Goal: Task Accomplishment & Management: Use online tool/utility

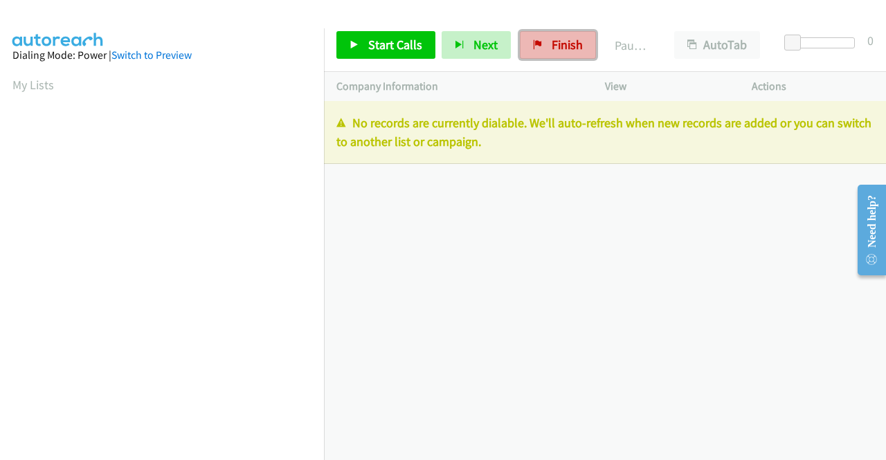
click at [558, 37] on span "Finish" at bounding box center [566, 45] width 31 height 16
click at [538, 62] on div "Start Calls Pause Next Finish Paused AutoTab AutoTab 0" at bounding box center [605, 45] width 562 height 53
click at [569, 45] on span "Finish" at bounding box center [566, 45] width 31 height 16
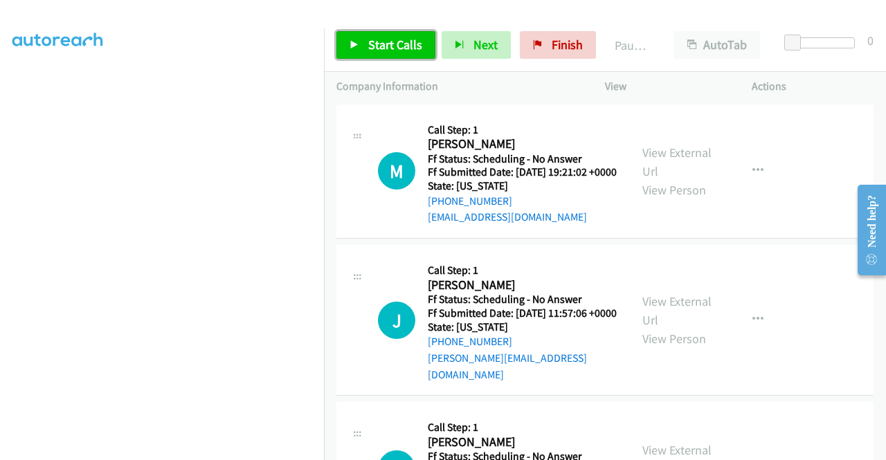
click at [379, 39] on span "Start Calls" at bounding box center [395, 45] width 54 height 16
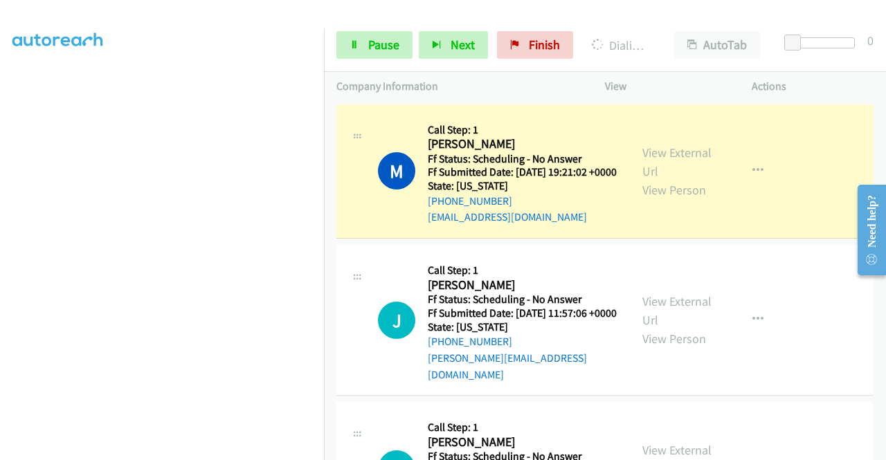
click at [634, 156] on div "View External Url View Person View External Url Email Schedule/Manage Callback …" at bounding box center [709, 171] width 159 height 109
click at [677, 156] on link "View External Url" at bounding box center [676, 162] width 69 height 35
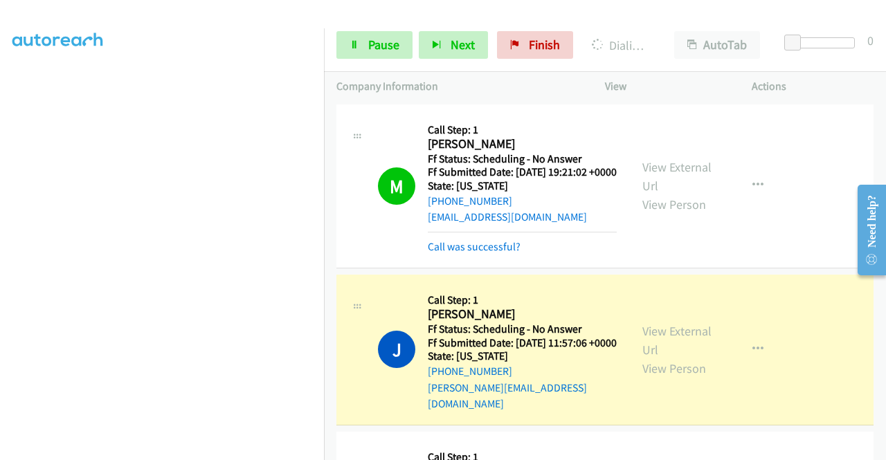
click at [654, 326] on div "View External Url View Person View External Url Email Schedule/Manage Callback …" at bounding box center [709, 349] width 159 height 125
click at [650, 333] on div "View External Url View Person" at bounding box center [678, 350] width 72 height 56
click at [646, 340] on link "View External Url" at bounding box center [676, 340] width 69 height 35
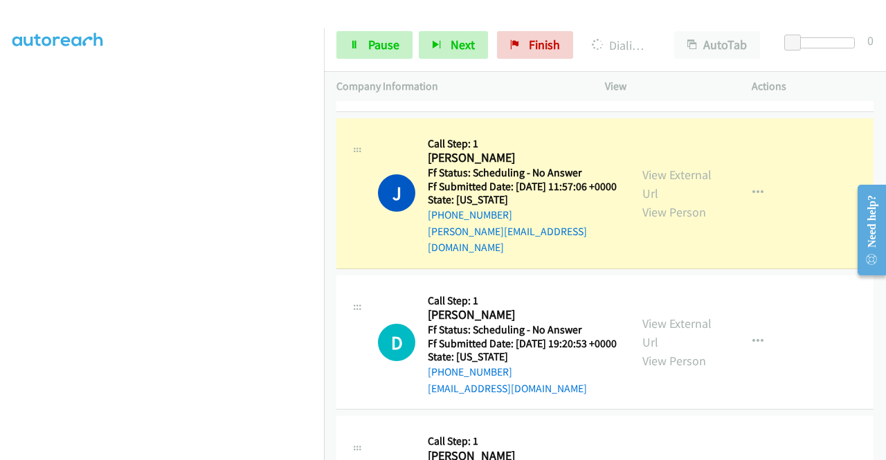
scroll to position [230, 0]
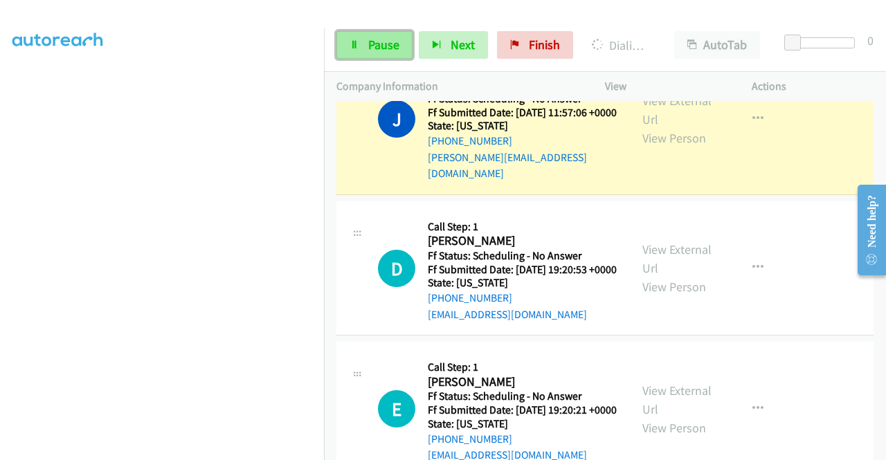
click at [357, 49] on link "Pause" at bounding box center [374, 45] width 76 height 28
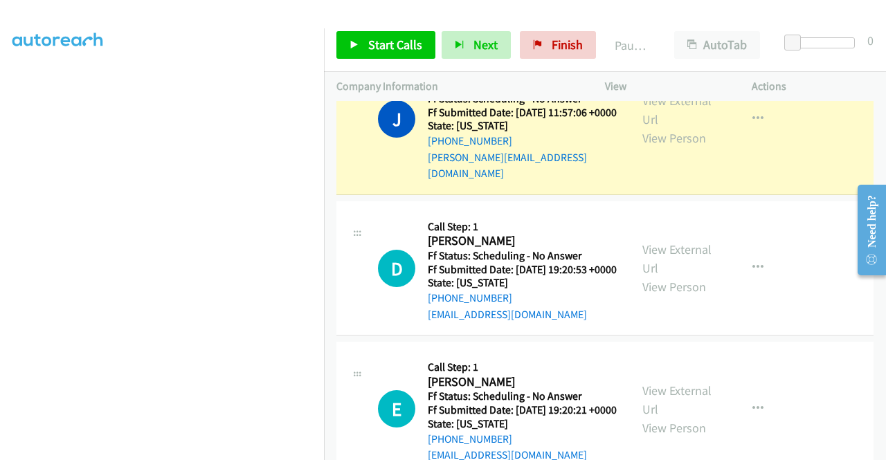
scroll to position [315, 0]
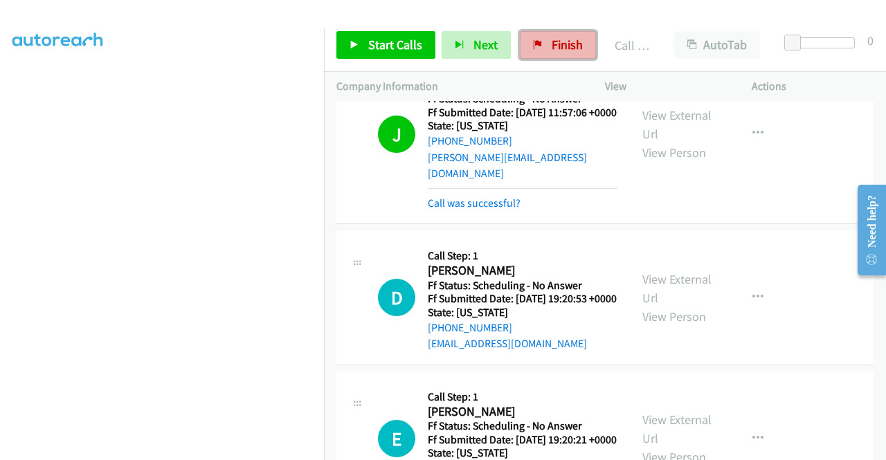
click at [548, 36] on link "Finish" at bounding box center [558, 45] width 76 height 28
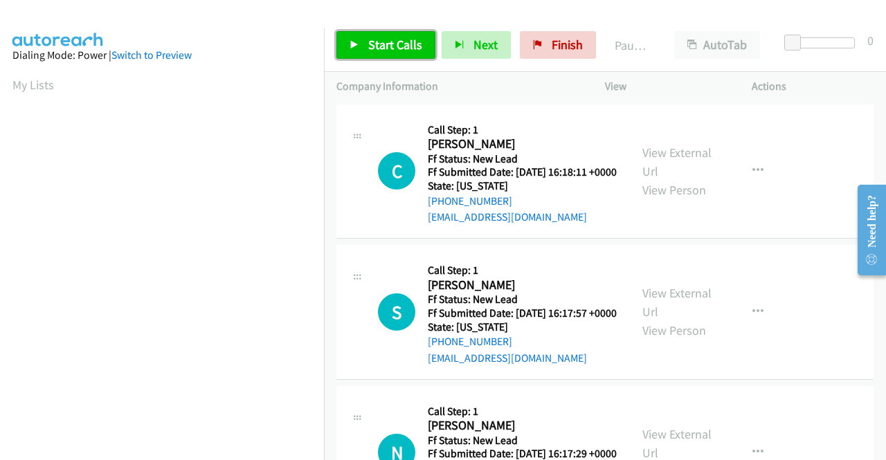
click at [345, 40] on link "Start Calls" at bounding box center [385, 45] width 99 height 28
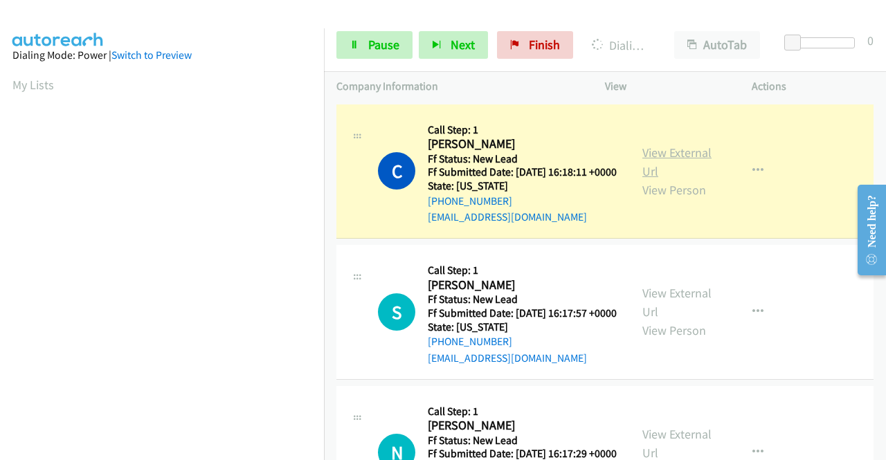
click at [699, 165] on link "View External Url" at bounding box center [676, 162] width 69 height 35
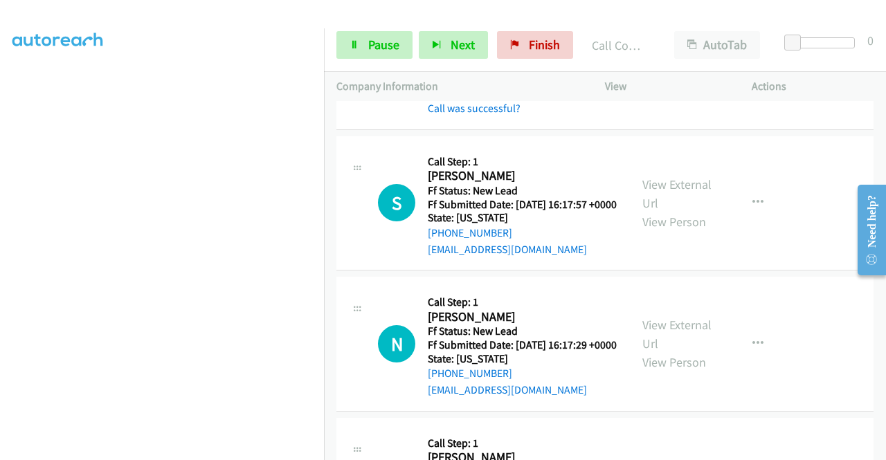
scroll to position [166, 0]
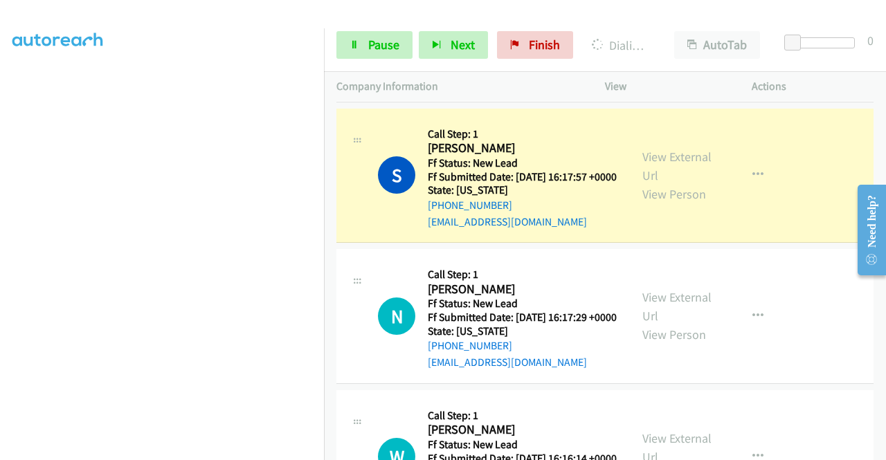
click at [696, 188] on div "View External Url View Person" at bounding box center [678, 175] width 72 height 56
click at [679, 174] on link "View External Url" at bounding box center [676, 166] width 69 height 35
click at [0, 26] on div at bounding box center [436, 26] width 873 height 53
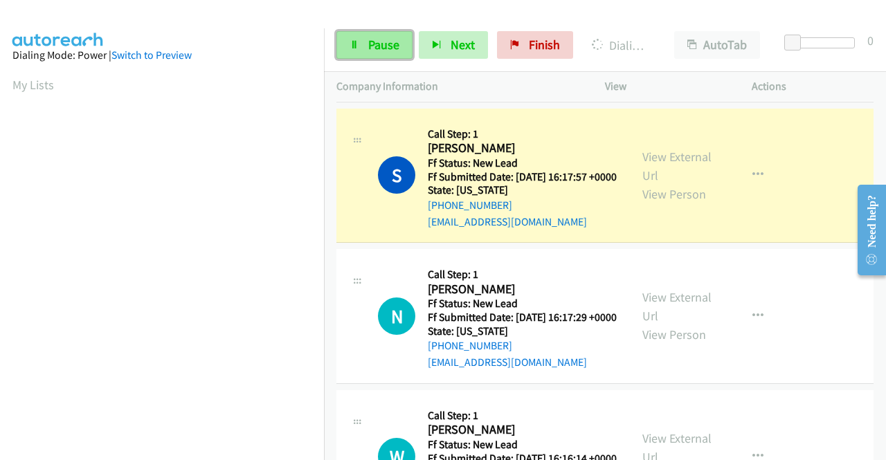
click at [376, 42] on span "Pause" at bounding box center [383, 45] width 31 height 16
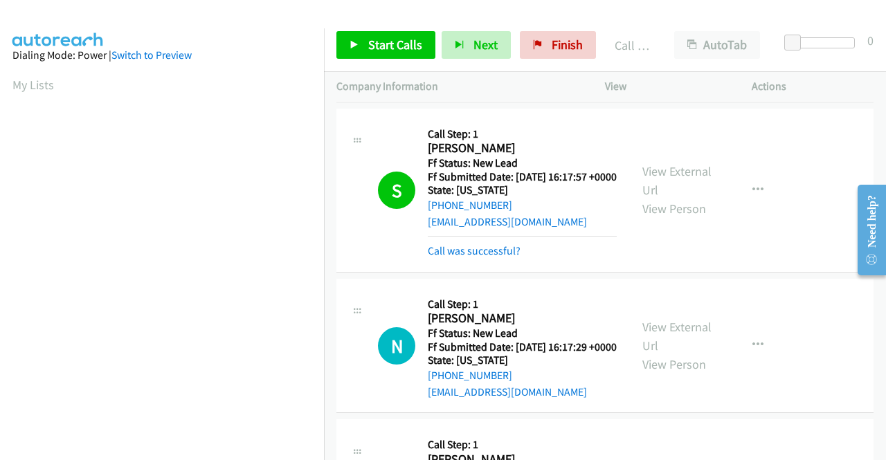
scroll to position [315, 0]
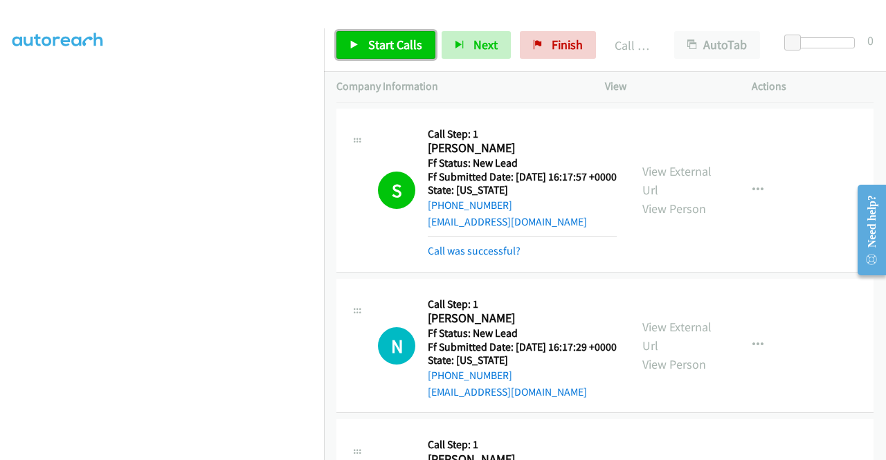
click at [374, 33] on link "Start Calls" at bounding box center [385, 45] width 99 height 28
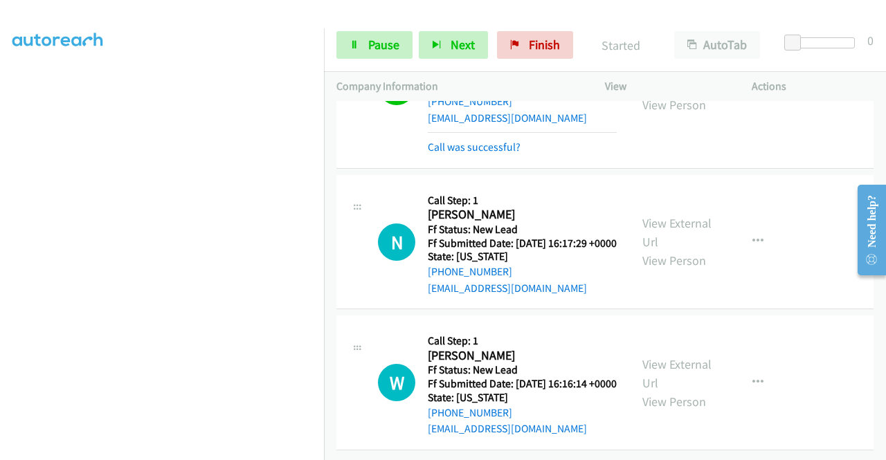
scroll to position [333, 0]
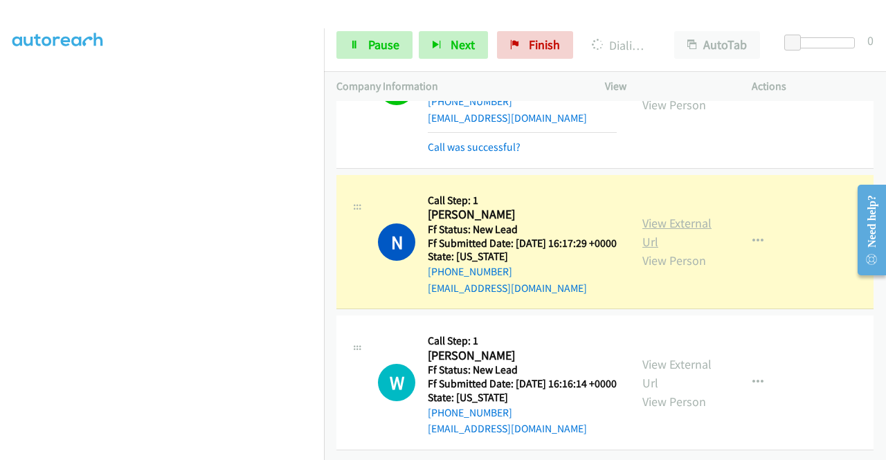
click at [654, 215] on link "View External Url" at bounding box center [676, 232] width 69 height 35
click at [0, 219] on aside "Dialing Mode: Power | Switch to Preview My Lists" at bounding box center [162, 106] width 324 height 766
click at [324, 130] on nav "Dialing Mode: Power | Switch to Preview My Lists" at bounding box center [162, 258] width 324 height 460
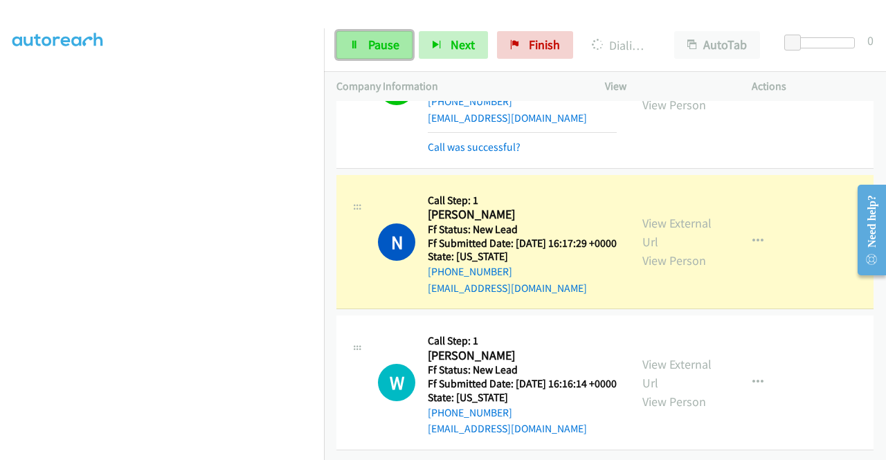
click at [354, 56] on link "Pause" at bounding box center [374, 45] width 76 height 28
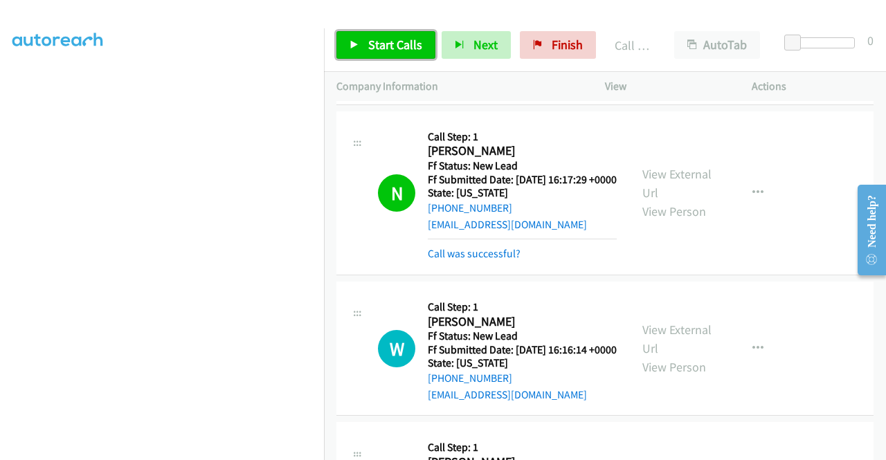
click at [378, 37] on span "Start Calls" at bounding box center [395, 45] width 54 height 16
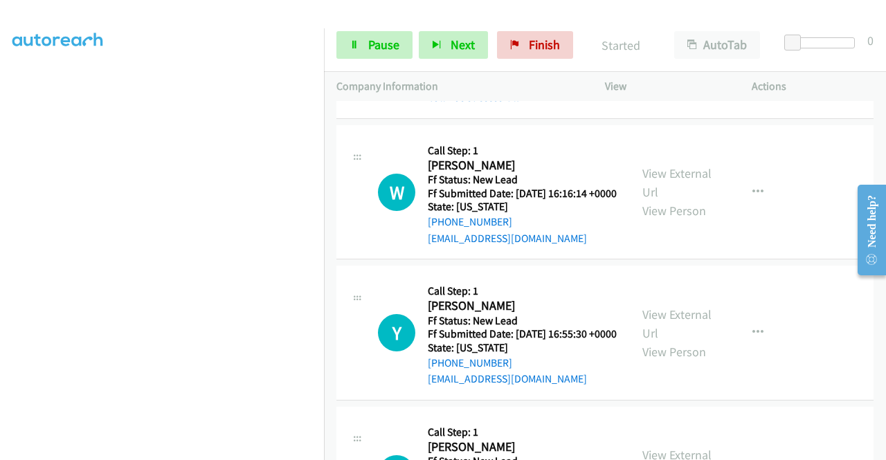
scroll to position [536, 0]
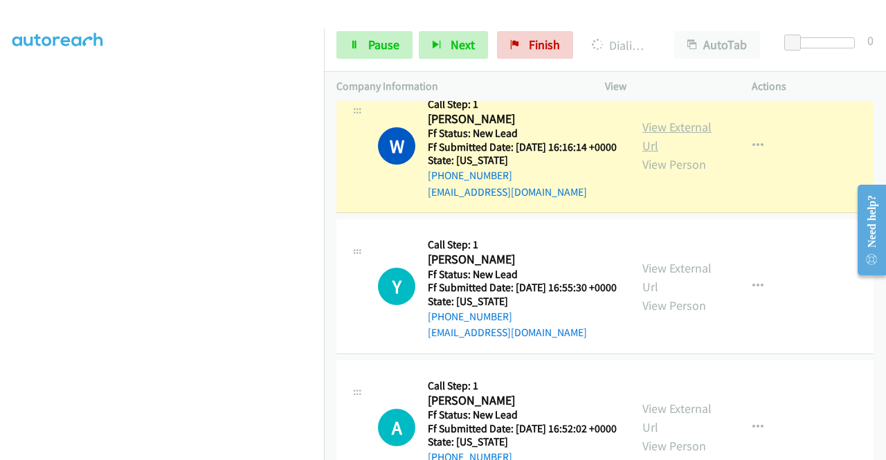
click at [688, 154] on link "View External Url" at bounding box center [676, 136] width 69 height 35
click at [0, 197] on aside "Dialing Mode: Power | Switch to Preview My Lists" at bounding box center [162, 106] width 324 height 766
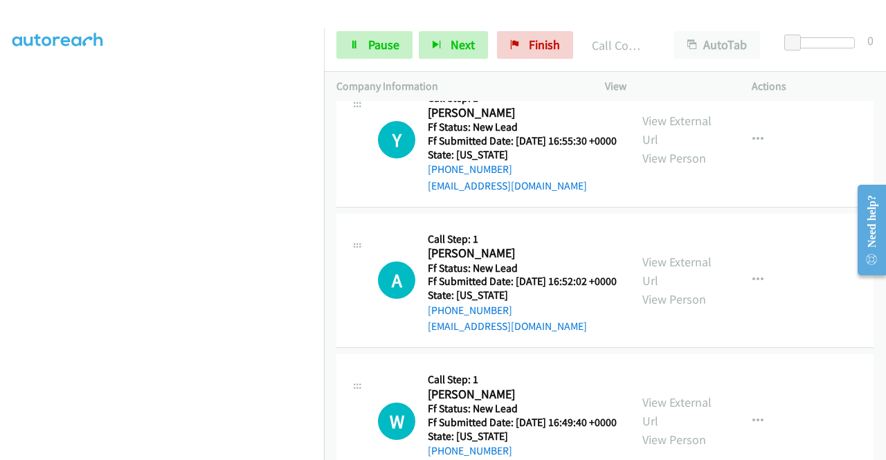
scroll to position [721, 0]
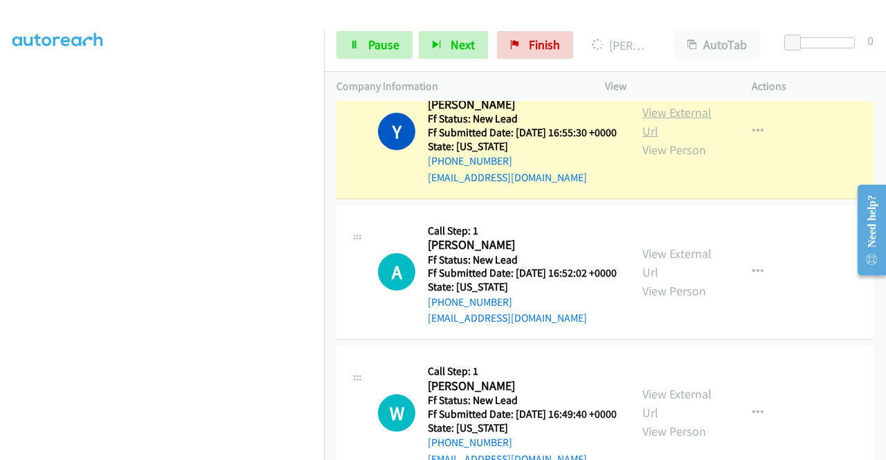
click at [661, 139] on link "View External Url" at bounding box center [676, 121] width 69 height 35
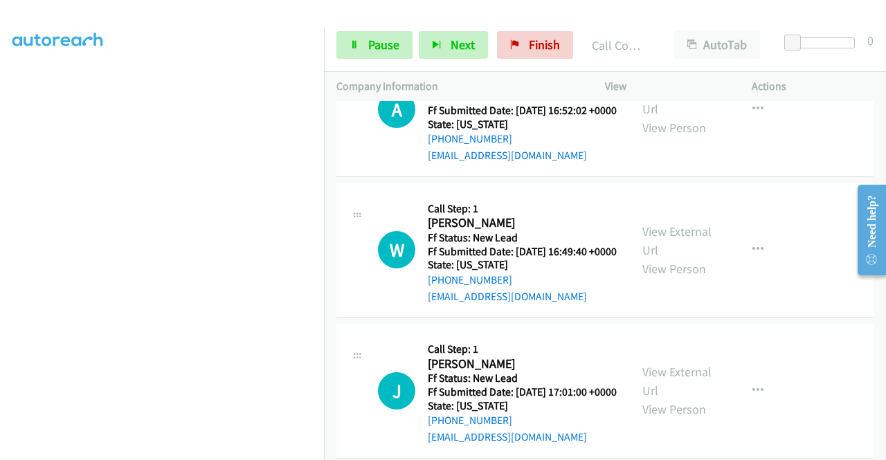
scroll to position [915, 0]
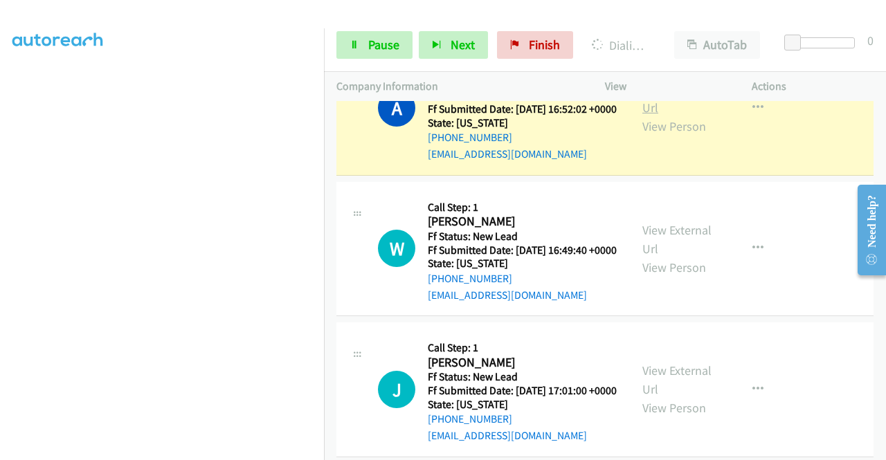
click at [690, 116] on link "View External Url" at bounding box center [676, 98] width 69 height 35
click at [0, 167] on aside "Dialing Mode: Power | Switch to Preview My Lists" at bounding box center [162, 106] width 324 height 766
click at [327, 69] on div "Start Calls Pause Next Finish Dialing Adam Ames AutoTab AutoTab 0" at bounding box center [605, 45] width 562 height 53
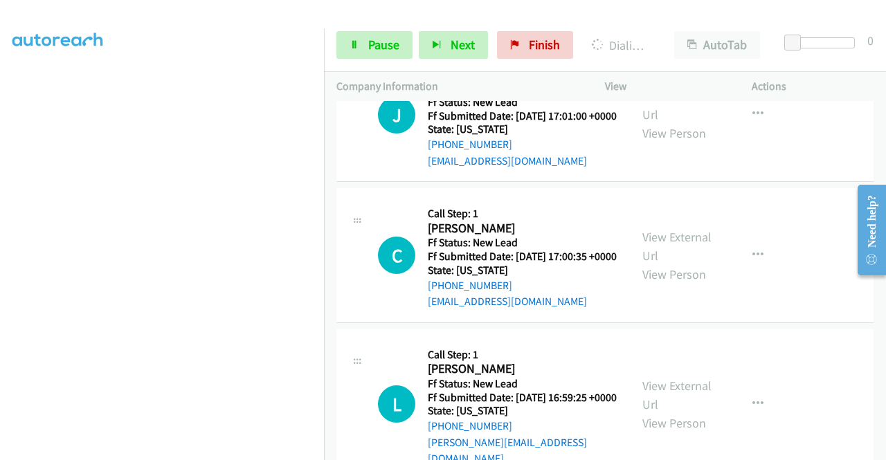
scroll to position [1052, 0]
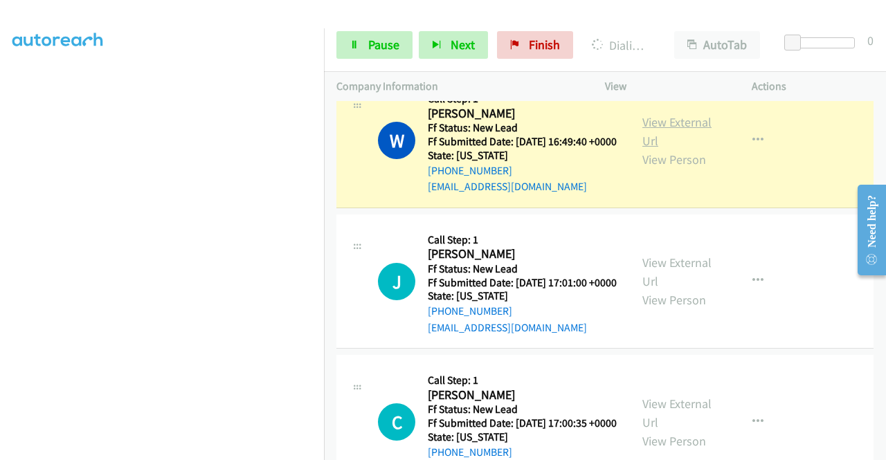
click at [654, 149] on link "View External Url" at bounding box center [676, 131] width 69 height 35
click at [0, 240] on aside "Dialing Mode: Power | Switch to Preview My Lists" at bounding box center [162, 106] width 324 height 766
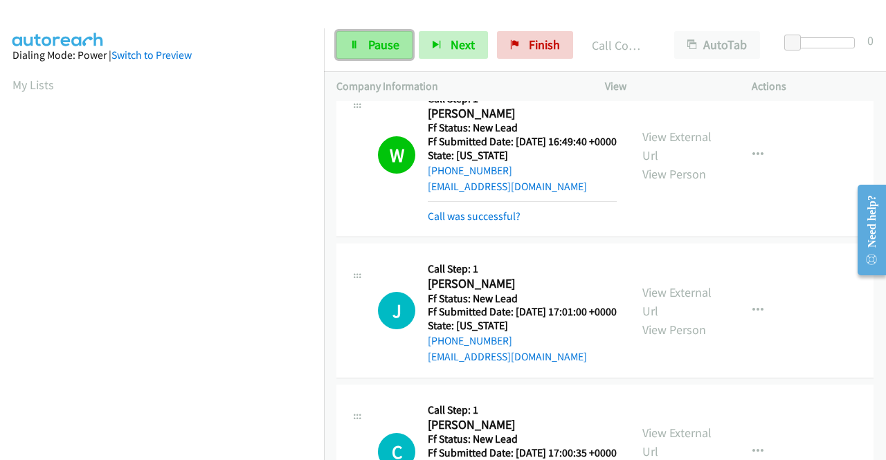
click at [379, 44] on span "Pause" at bounding box center [383, 45] width 31 height 16
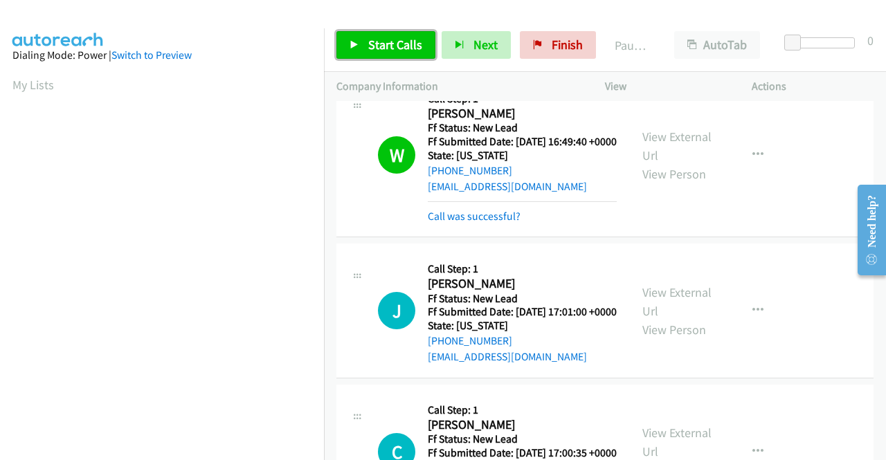
click at [385, 46] on span "Start Calls" at bounding box center [395, 45] width 54 height 16
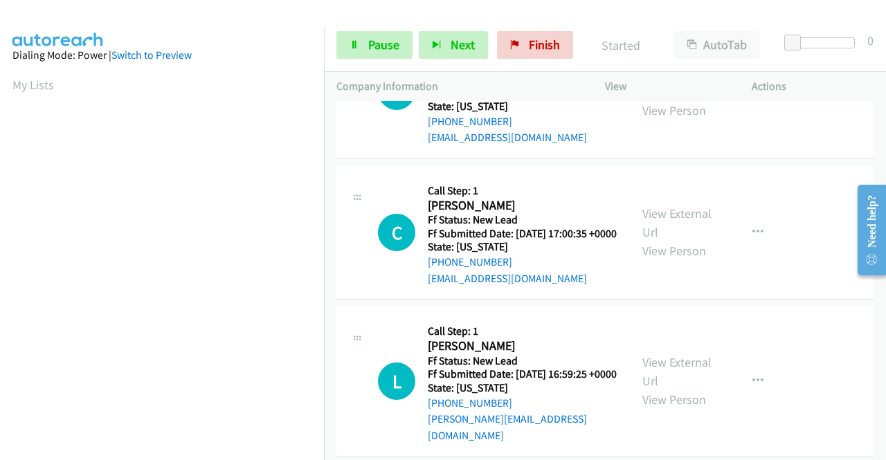
scroll to position [1274, 0]
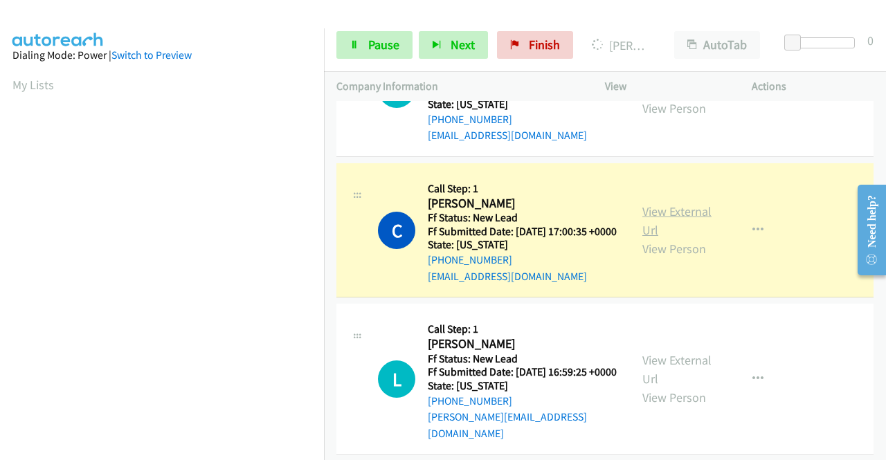
click at [693, 238] on link "View External Url" at bounding box center [676, 220] width 69 height 35
click at [0, 215] on aside "Dialing Mode: Power | Switch to Preview My Lists" at bounding box center [162, 106] width 324 height 766
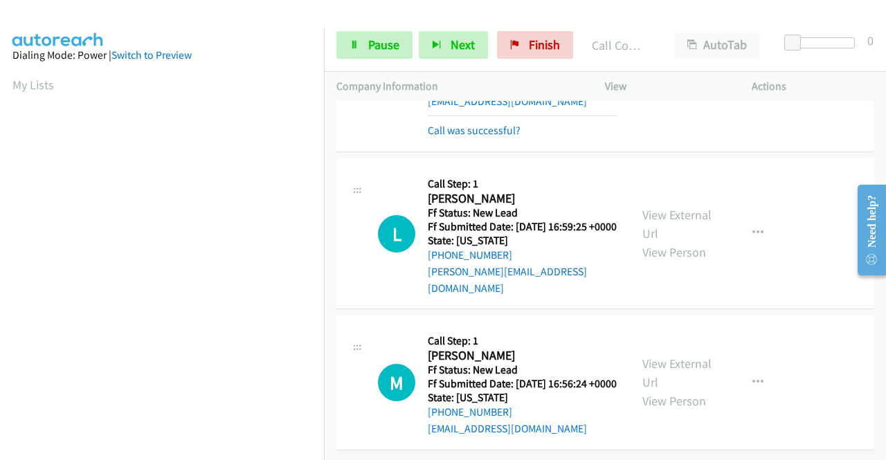
scroll to position [1578, 0]
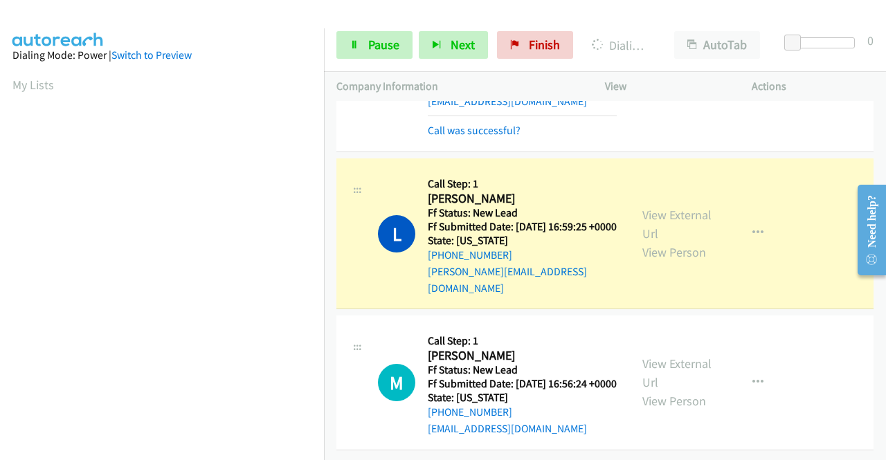
click at [678, 217] on div "View External Url View Person" at bounding box center [678, 233] width 72 height 56
click at [663, 207] on link "View External Url" at bounding box center [676, 224] width 69 height 35
click at [0, 240] on aside "Dialing Mode: Power | Switch to Preview My Lists" at bounding box center [162, 106] width 324 height 766
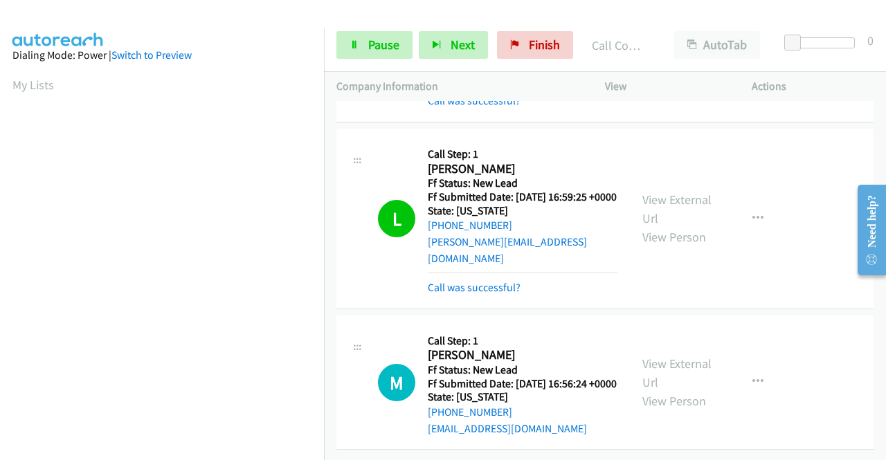
scroll to position [1617, 0]
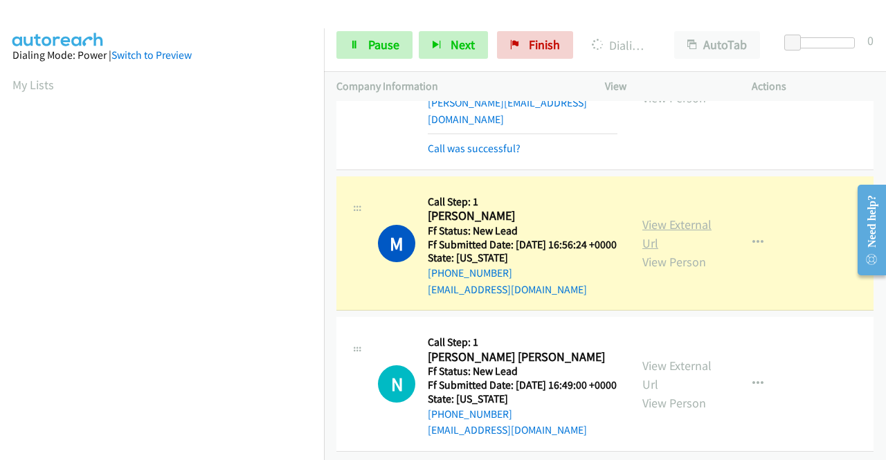
click at [648, 251] on link "View External Url" at bounding box center [676, 234] width 69 height 35
click at [0, 211] on aside "Dialing Mode: Power | Switch to Preview My Lists" at bounding box center [162, 106] width 324 height 766
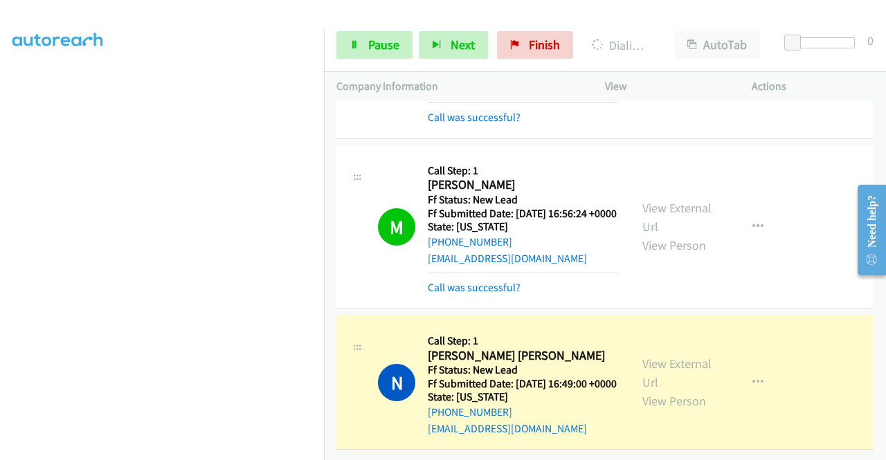
scroll to position [1801, 0]
click at [670, 356] on link "View External Url" at bounding box center [676, 373] width 69 height 35
click at [380, 53] on link "Pause" at bounding box center [374, 45] width 76 height 28
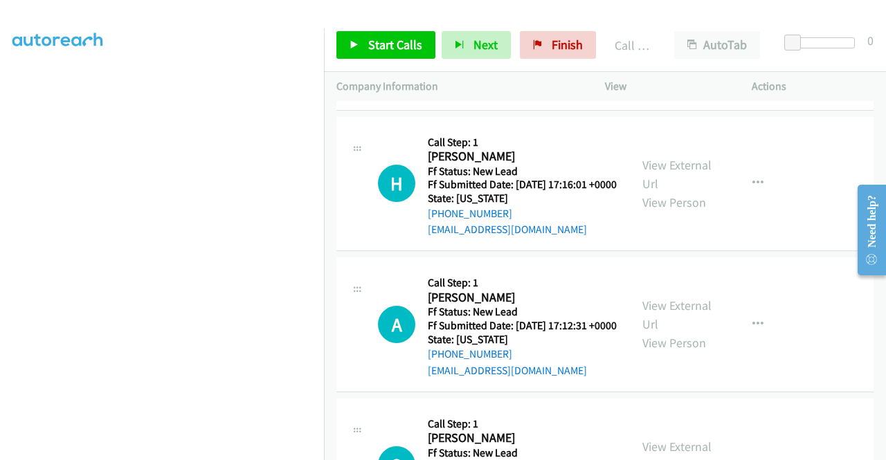
scroll to position [2194, 0]
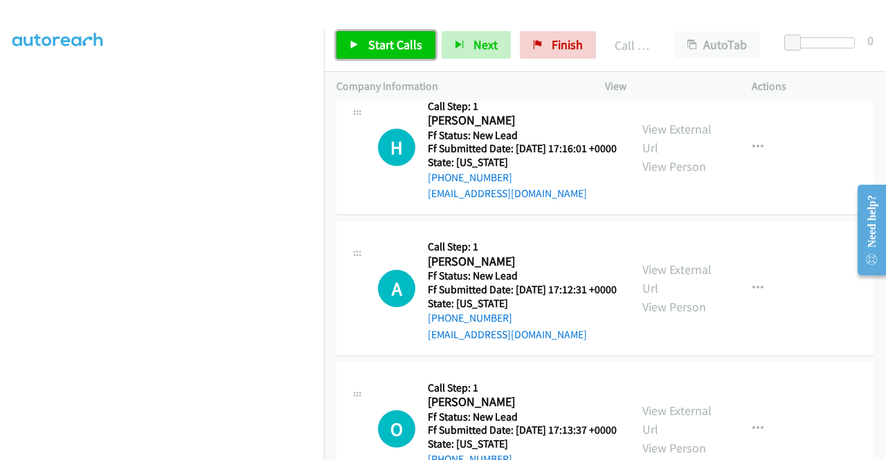
click at [396, 44] on span "Start Calls" at bounding box center [395, 45] width 54 height 16
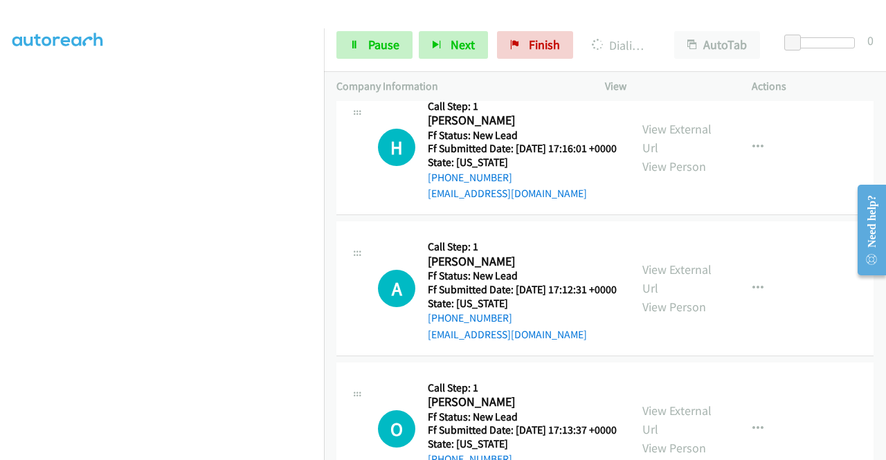
click at [664, 35] on div "View External Url View Person" at bounding box center [678, 7] width 72 height 56
click at [381, 45] on span "Pause" at bounding box center [383, 45] width 31 height 16
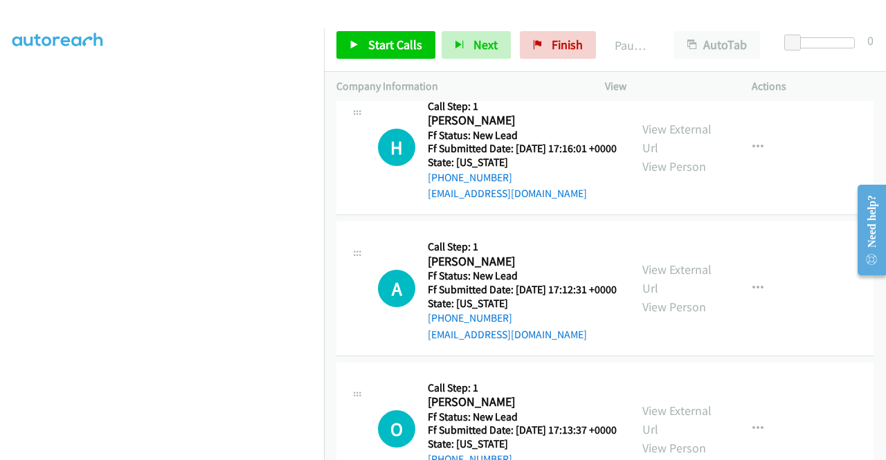
scroll to position [315, 0]
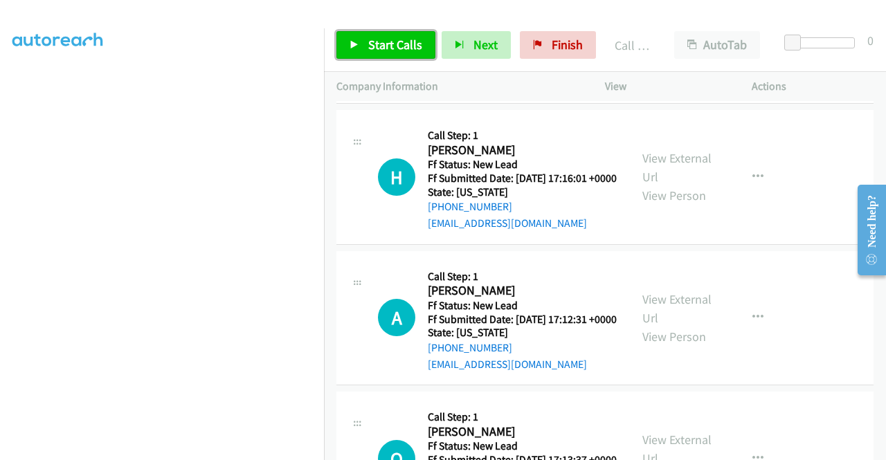
click at [381, 46] on span "Start Calls" at bounding box center [395, 45] width 54 height 16
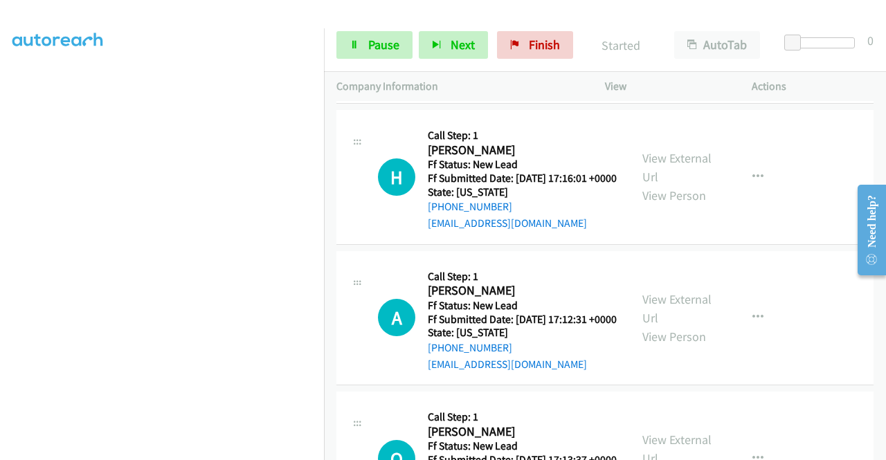
click at [491, 89] on link "Call was successful?" at bounding box center [474, 82] width 93 height 13
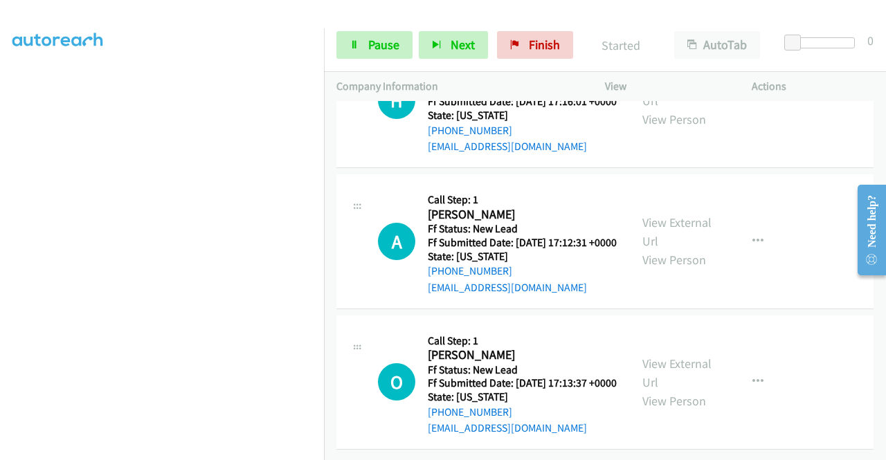
scroll to position [2344, 0]
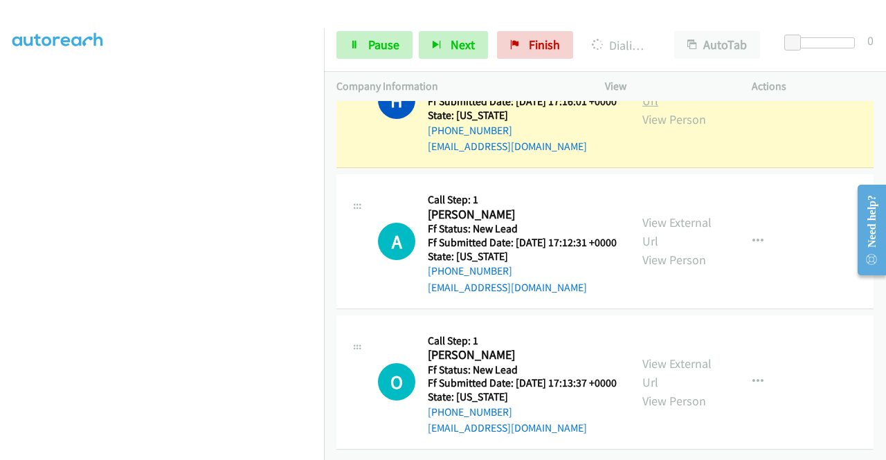
click at [658, 109] on link "View External Url" at bounding box center [676, 91] width 69 height 35
click at [0, 196] on aside "Dialing Mode: Power | Switch to Preview My Lists" at bounding box center [162, 106] width 324 height 766
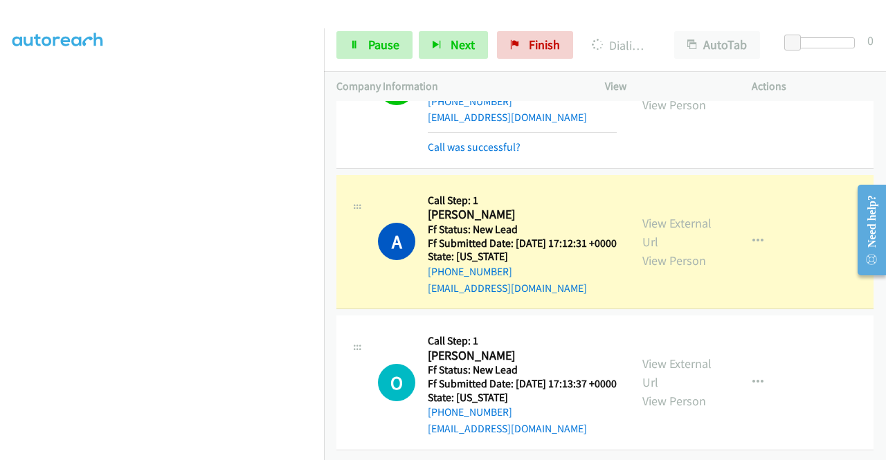
click at [0, 279] on aside "Dialing Mode: Power | Switch to Preview My Lists" at bounding box center [162, 106] width 324 height 766
click at [661, 297] on div "View External Url View Person View External Url Email Schedule/Manage Callback …" at bounding box center [709, 241] width 159 height 109
click at [656, 250] on link "View External Url" at bounding box center [676, 232] width 69 height 35
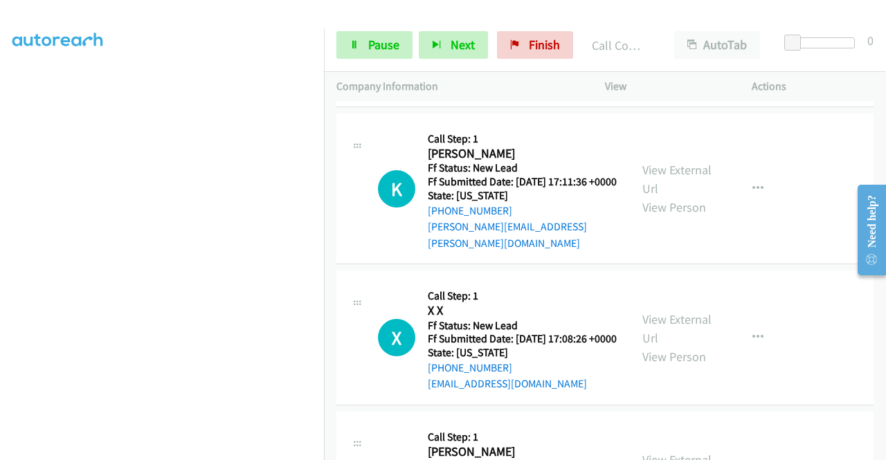
scroll to position [2643, 0]
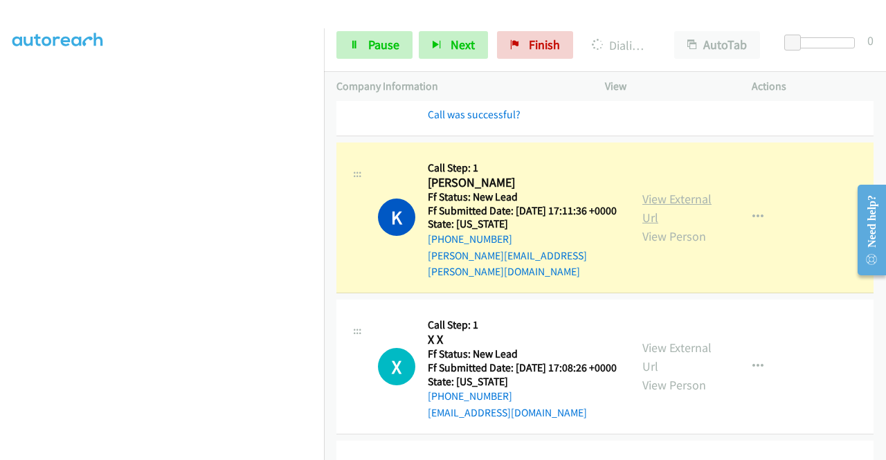
click at [675, 226] on link "View External Url" at bounding box center [676, 208] width 69 height 35
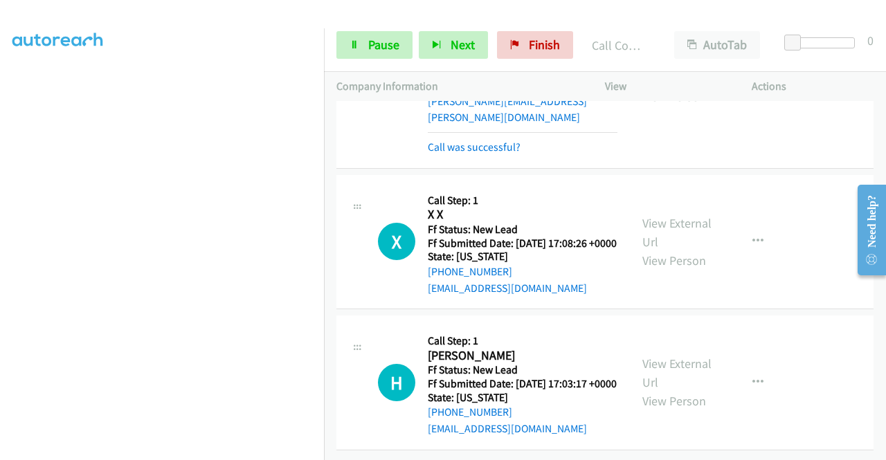
scroll to position [3026, 0]
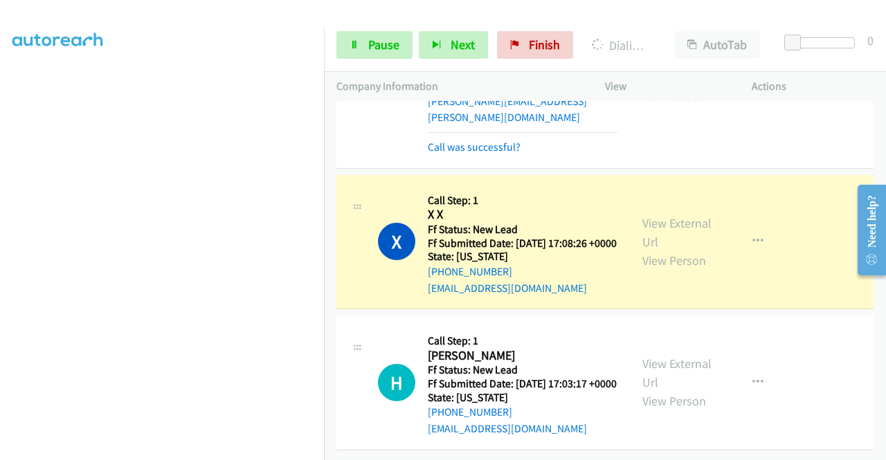
click at [661, 214] on div "View External Url View Person" at bounding box center [678, 242] width 72 height 56
click at [658, 215] on link "View External Url" at bounding box center [676, 232] width 69 height 35
click at [248, 450] on section at bounding box center [161, 132] width 299 height 662
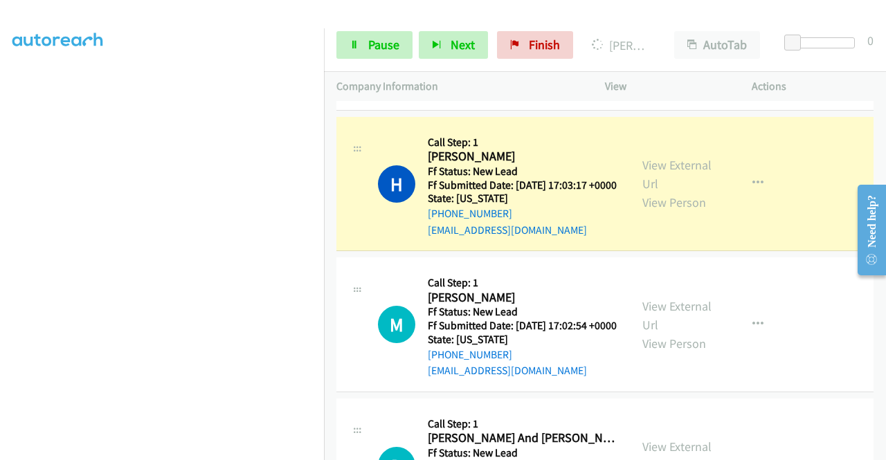
click at [661, 239] on div "View External Url View Person View External Url Email Schedule/Manage Callback …" at bounding box center [709, 183] width 159 height 109
click at [647, 192] on link "View External Url" at bounding box center [676, 174] width 69 height 35
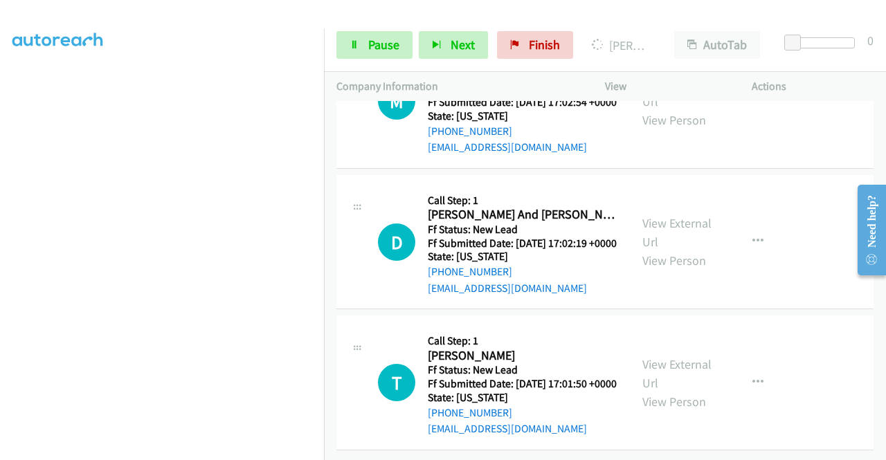
scroll to position [3386, 0]
click at [396, 53] on link "Pause" at bounding box center [374, 45] width 76 height 28
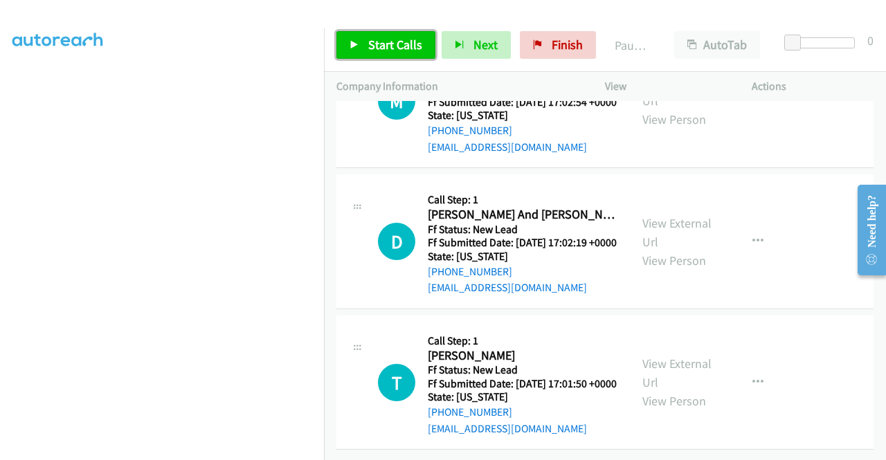
click at [396, 53] on link "Start Calls" at bounding box center [385, 45] width 99 height 28
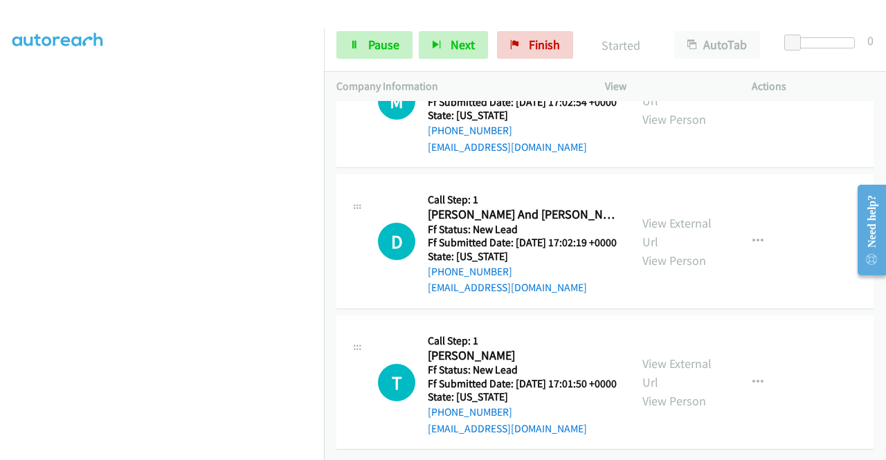
scroll to position [3383, 0]
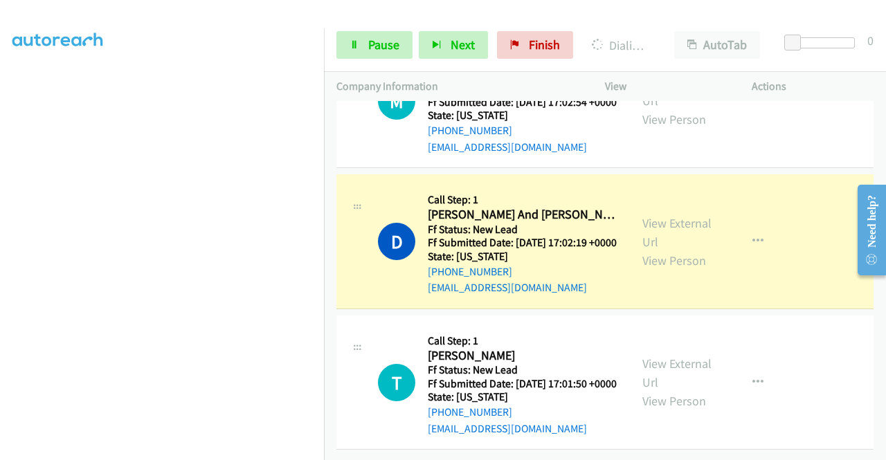
click at [687, 270] on div "View External Url View Person" at bounding box center [678, 242] width 72 height 56
click at [685, 270] on div "View External Url View Person" at bounding box center [678, 242] width 72 height 56
click at [681, 250] on link "View External Url" at bounding box center [676, 232] width 69 height 35
drag, startPoint x: 0, startPoint y: 203, endPoint x: 23, endPoint y: 217, distance: 26.7
click at [0, 203] on aside "Dialing Mode: Power | Switch to Preview My Lists" at bounding box center [162, 106] width 324 height 766
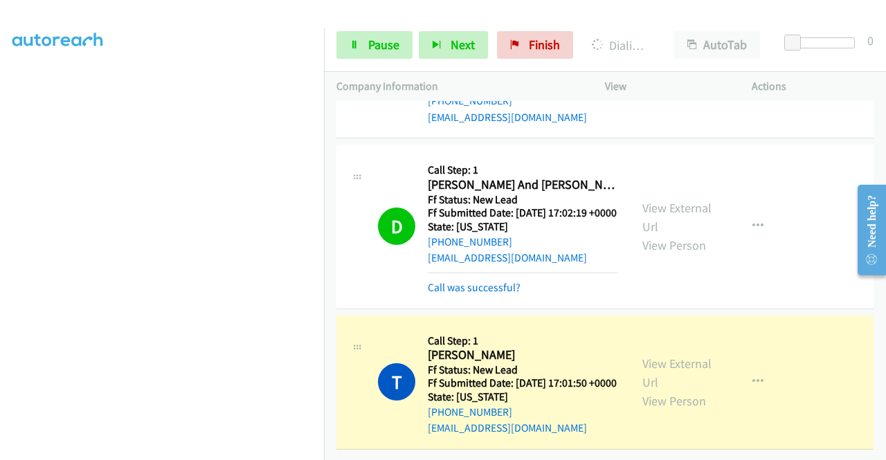
scroll to position [3577, 0]
click at [696, 356] on link "View External Url" at bounding box center [676, 373] width 69 height 35
click at [0, 219] on aside "Dialing Mode: Power | Switch to Preview My Lists" at bounding box center [162, 106] width 324 height 766
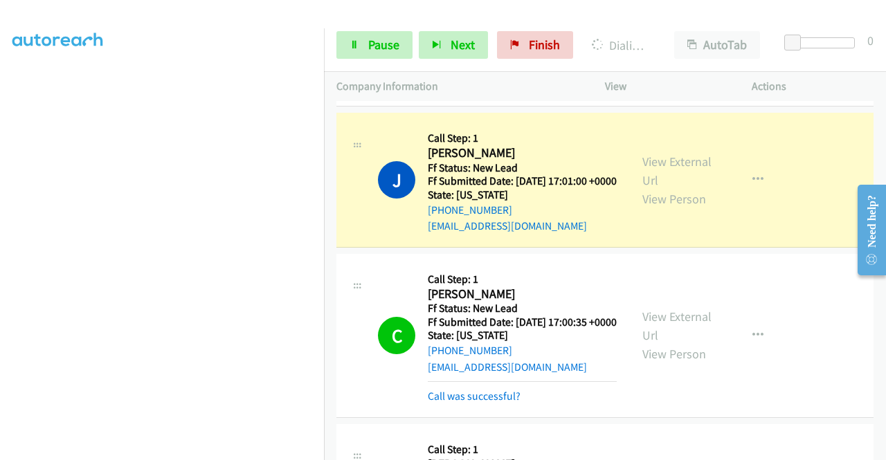
scroll to position [1194, 0]
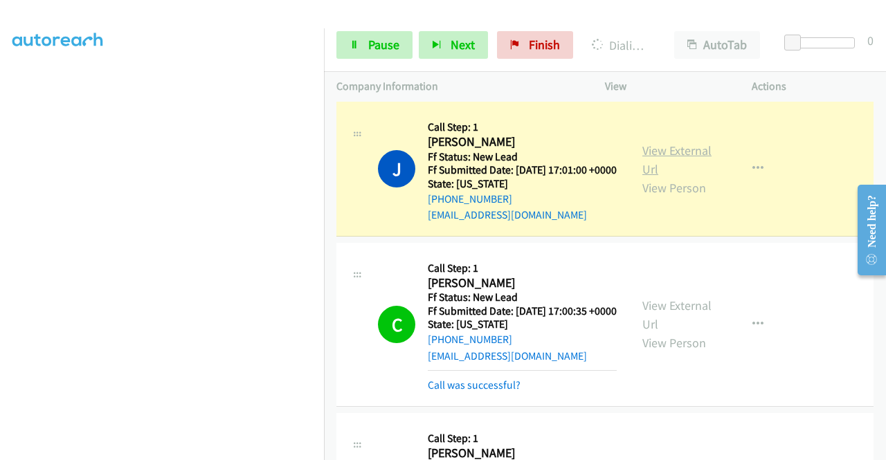
click at [642, 177] on link "View External Url" at bounding box center [676, 160] width 69 height 35
click at [0, 247] on aside "Dialing Mode: Power | Switch to Preview My Lists" at bounding box center [162, 106] width 324 height 766
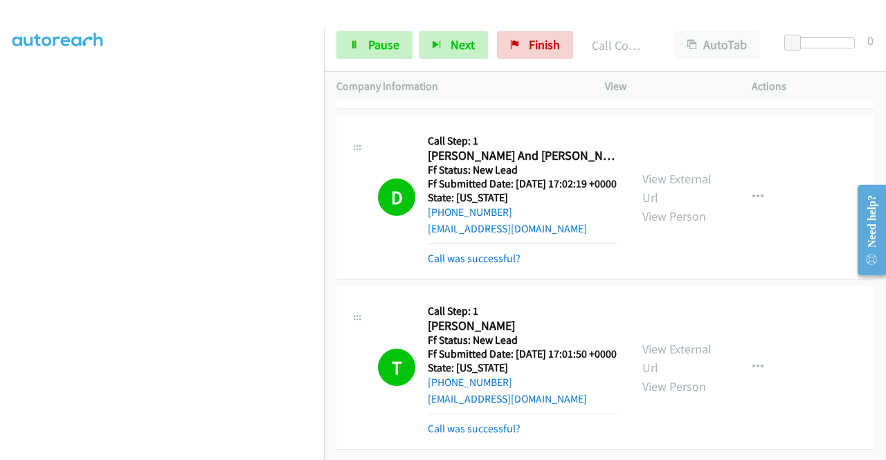
scroll to position [3405, 0]
click at [679, 70] on div "View External Url View Person" at bounding box center [678, 42] width 72 height 56
click at [674, 50] on link "View External Url" at bounding box center [676, 32] width 69 height 35
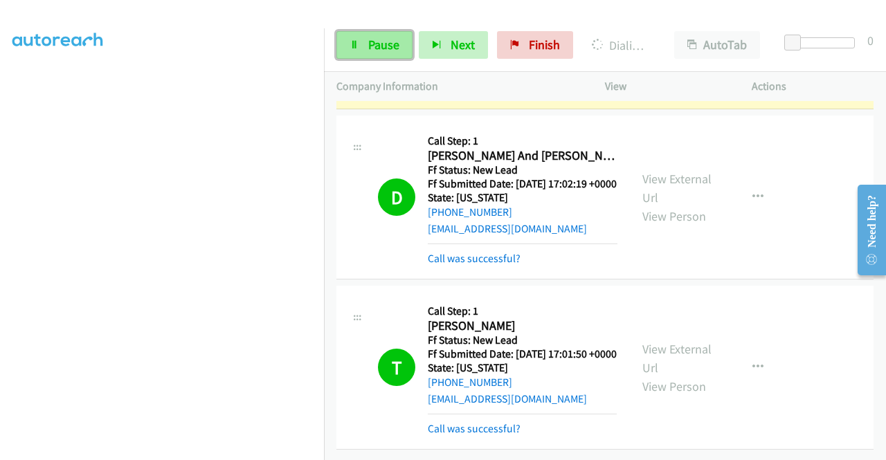
click at [404, 41] on link "Pause" at bounding box center [374, 45] width 76 height 28
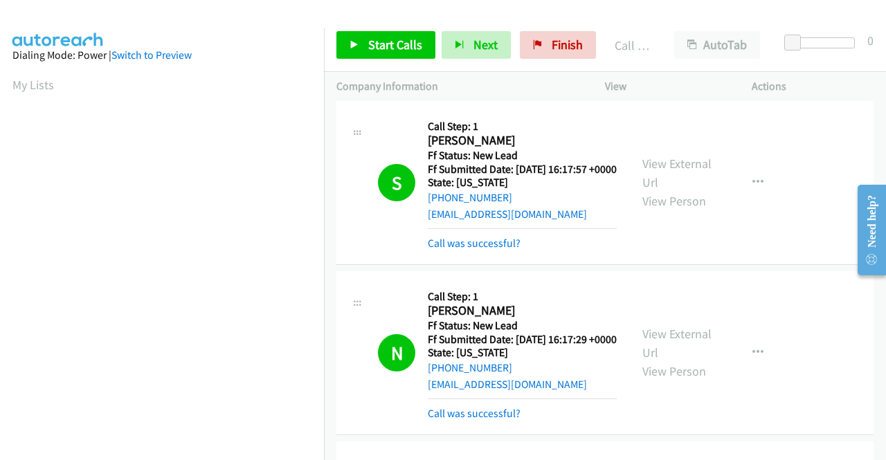
scroll to position [0, 0]
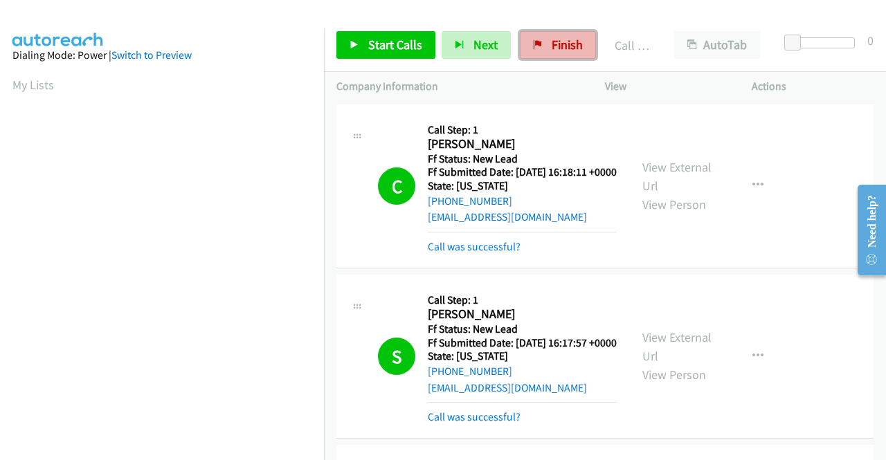
click at [571, 53] on link "Finish" at bounding box center [558, 45] width 76 height 28
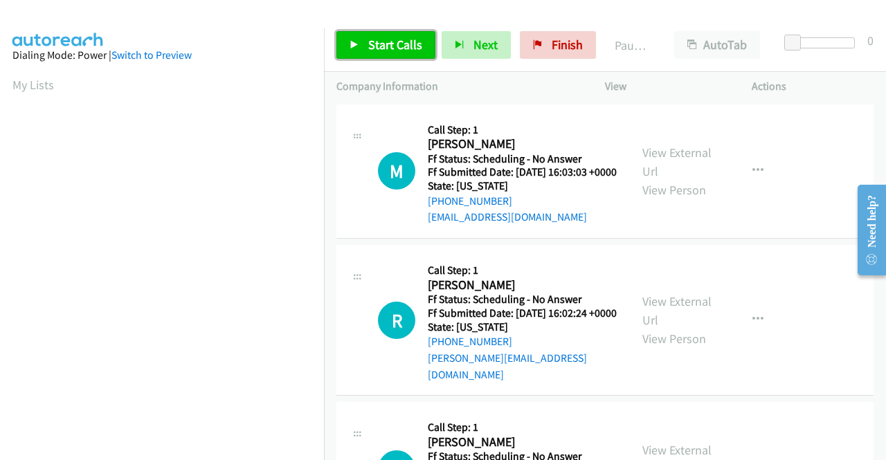
click at [403, 33] on link "Start Calls" at bounding box center [385, 45] width 99 height 28
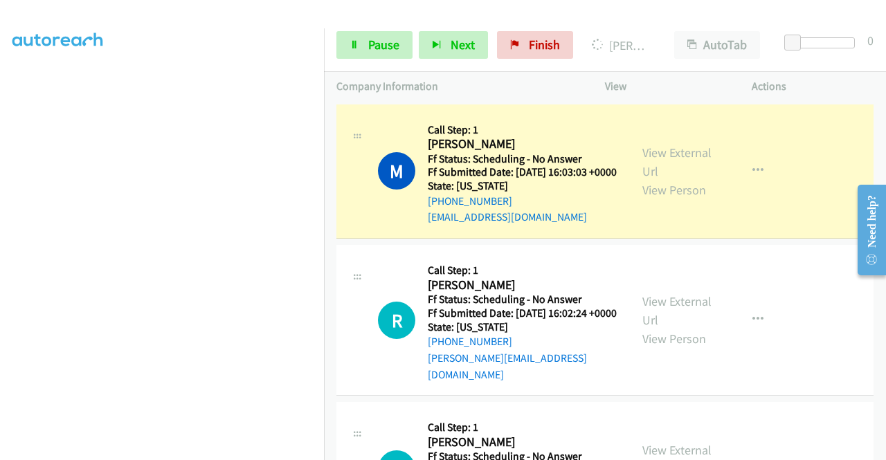
scroll to position [196, 0]
click at [657, 154] on link "View External Url" at bounding box center [676, 162] width 69 height 35
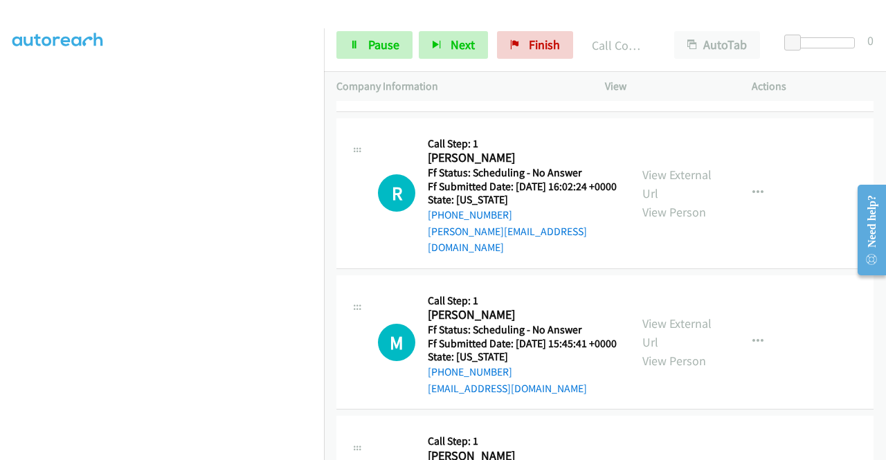
scroll to position [166, 0]
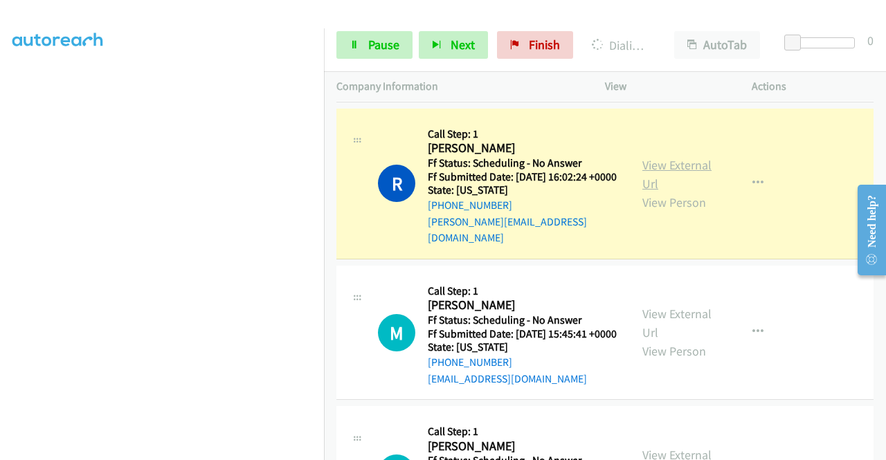
click at [657, 169] on link "View External Url" at bounding box center [676, 174] width 69 height 35
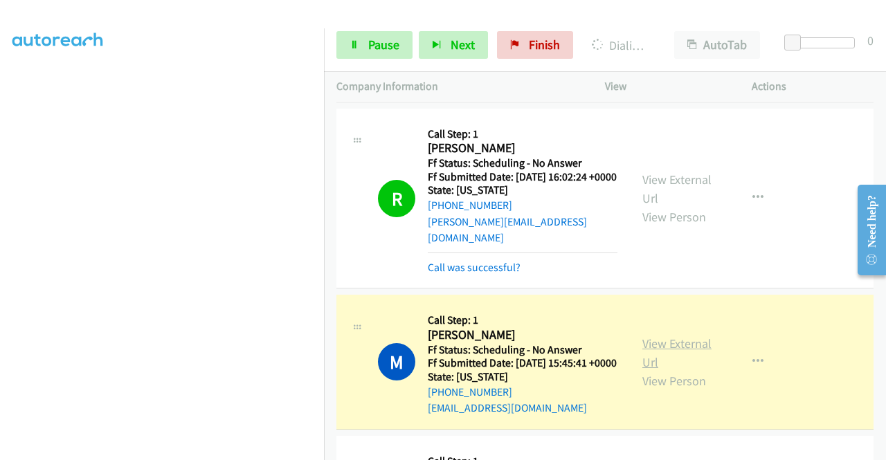
click at [654, 362] on link "View External Url" at bounding box center [676, 353] width 69 height 35
click at [386, 37] on span "Pause" at bounding box center [383, 45] width 31 height 16
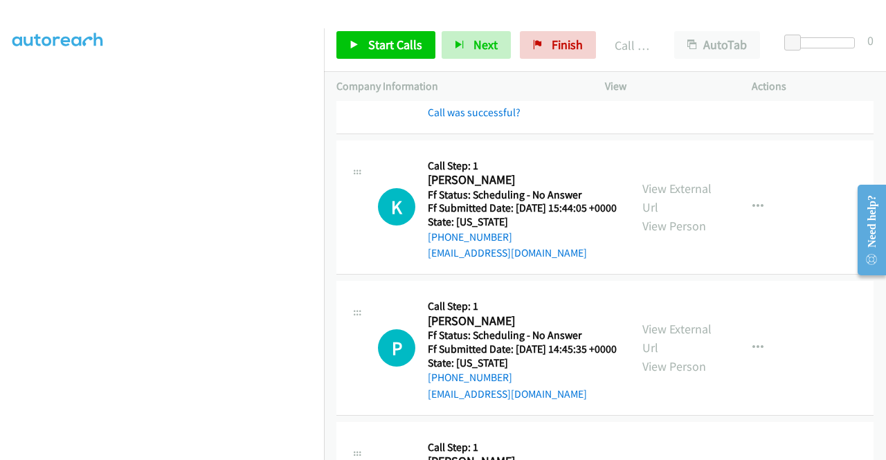
scroll to position [479, 0]
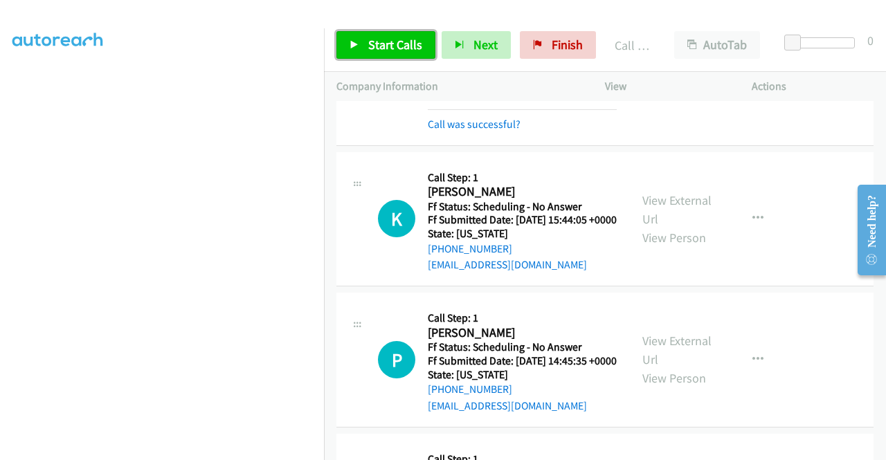
click at [403, 44] on span "Start Calls" at bounding box center [395, 45] width 54 height 16
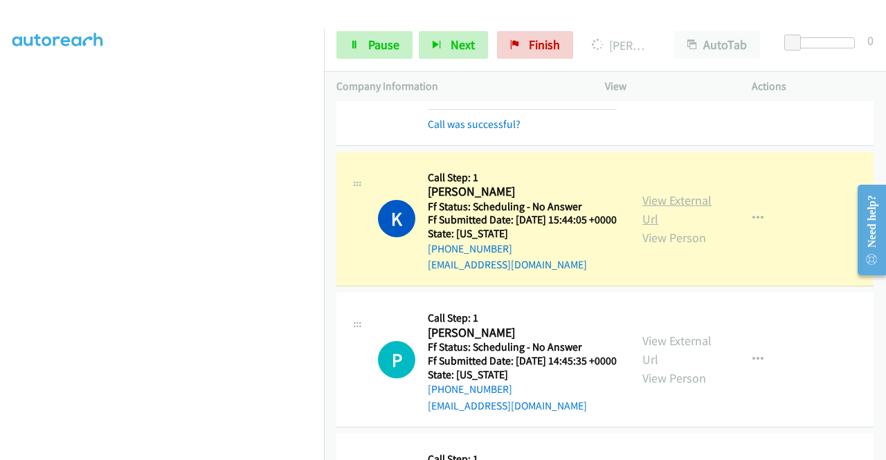
click at [664, 226] on link "View External Url" at bounding box center [676, 209] width 69 height 35
click at [0, 205] on aside "Dialing Mode: Power | Switch to Preview My Lists" at bounding box center [162, 106] width 324 height 766
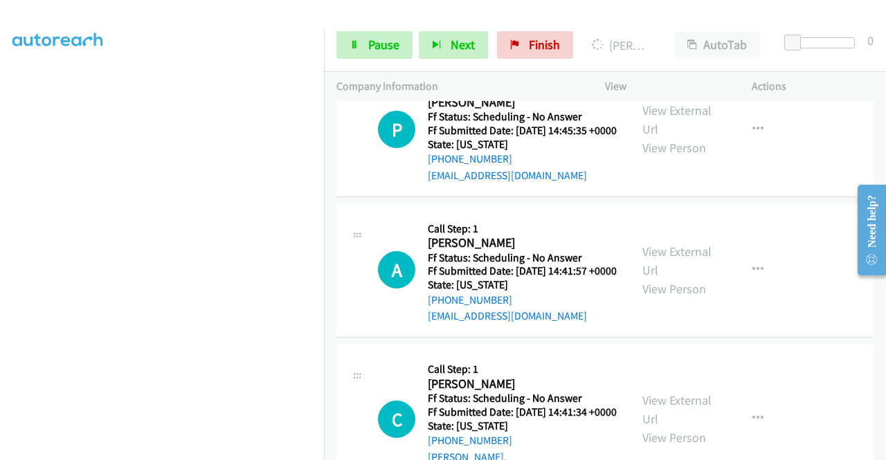
scroll to position [739, 0]
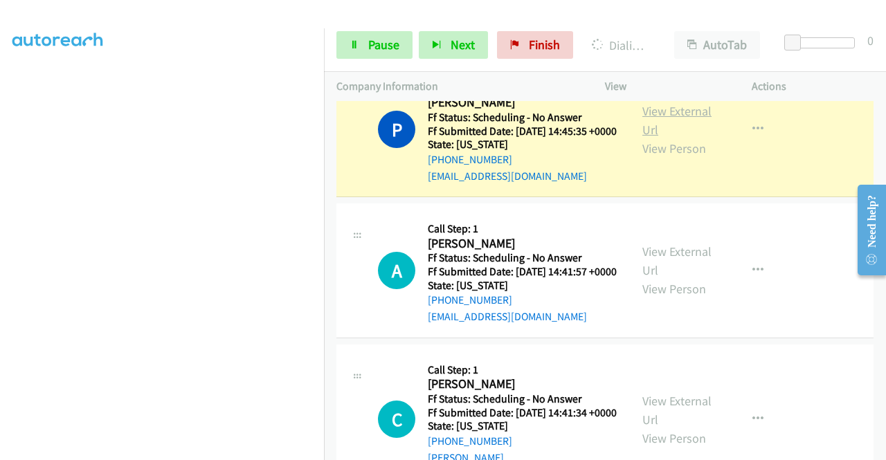
click at [670, 138] on link "View External Url" at bounding box center [676, 120] width 69 height 35
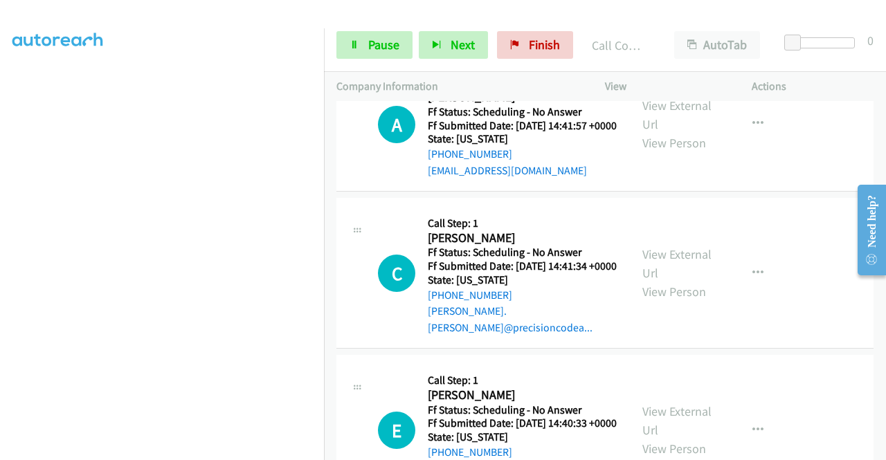
scroll to position [952, 0]
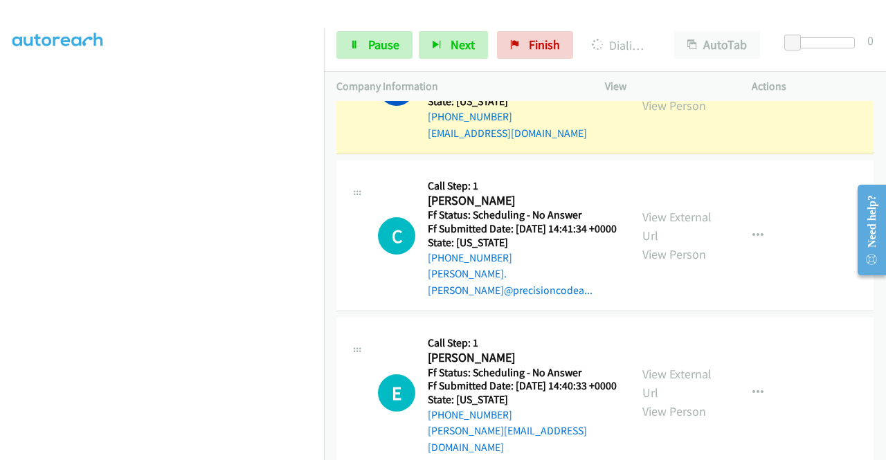
click at [670, 95] on link "View External Url" at bounding box center [676, 77] width 69 height 35
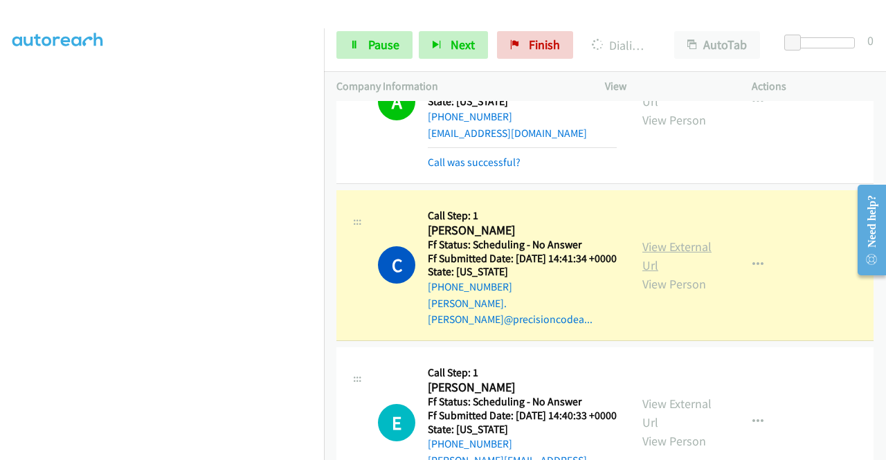
click at [662, 273] on link "View External Url" at bounding box center [676, 256] width 69 height 35
click at [393, 51] on span "Pause" at bounding box center [383, 45] width 31 height 16
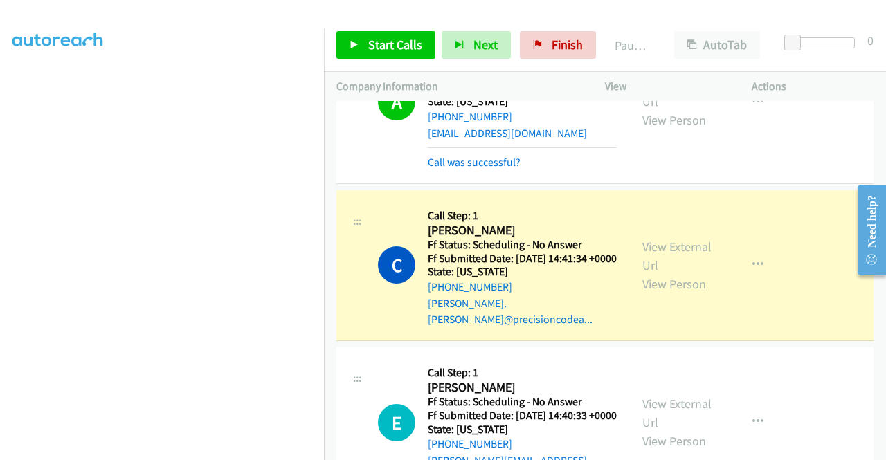
scroll to position [315, 0]
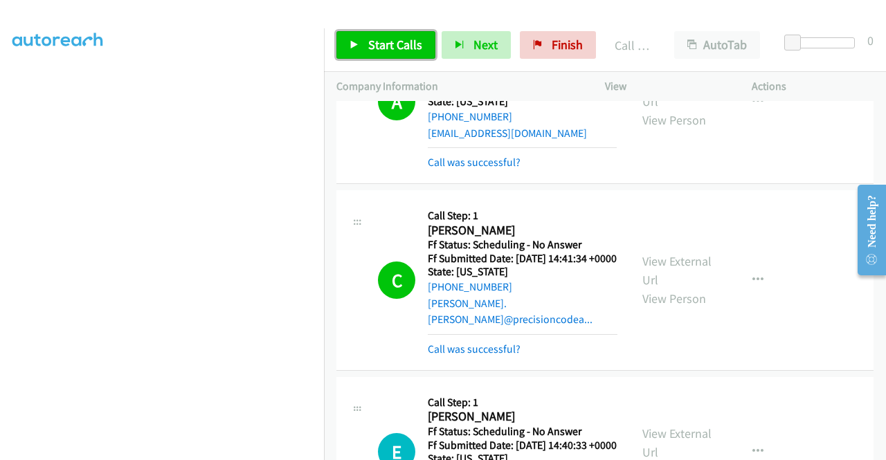
click at [404, 55] on link "Start Calls" at bounding box center [385, 45] width 99 height 28
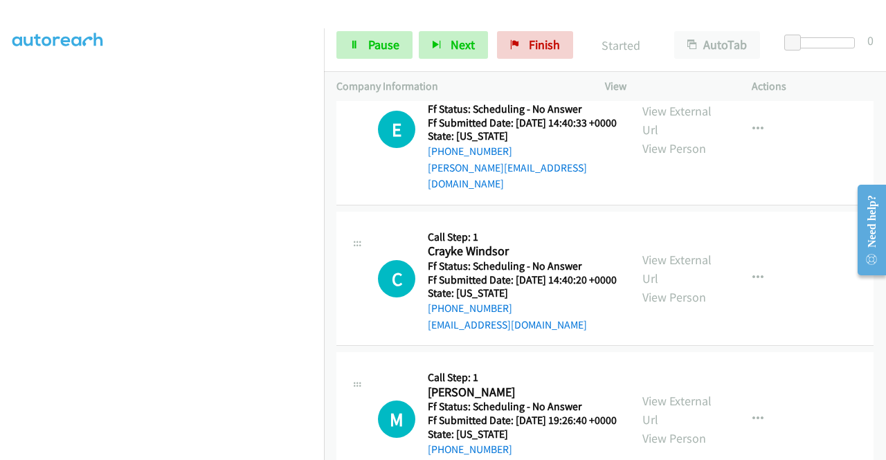
scroll to position [1302, 0]
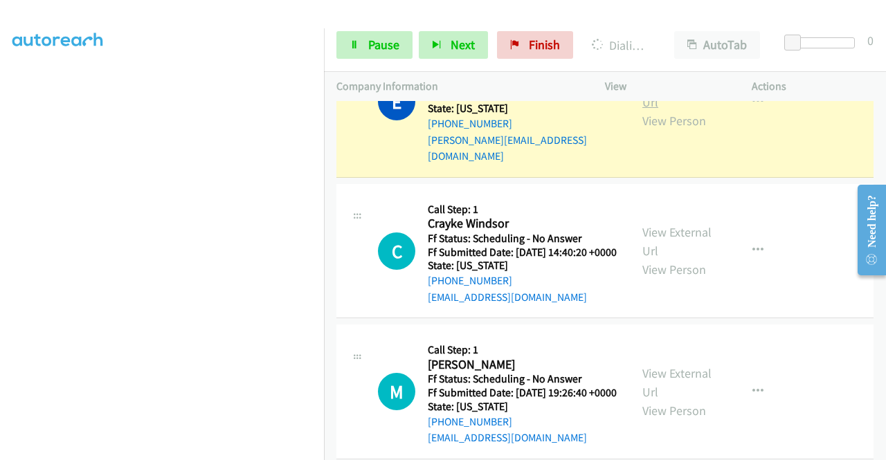
click at [654, 110] on link "View External Url" at bounding box center [676, 92] width 69 height 35
click at [0, 158] on aside "Dialing Mode: Power | Switch to Preview My Lists" at bounding box center [162, 106] width 324 height 766
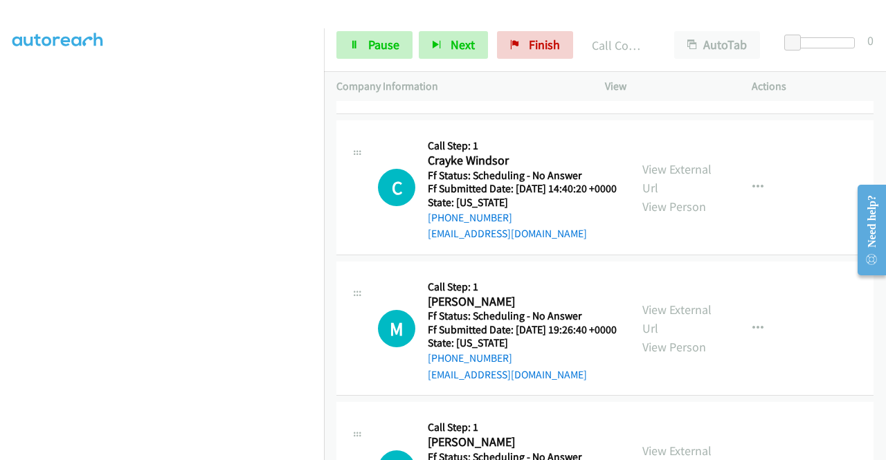
scroll to position [1487, 0]
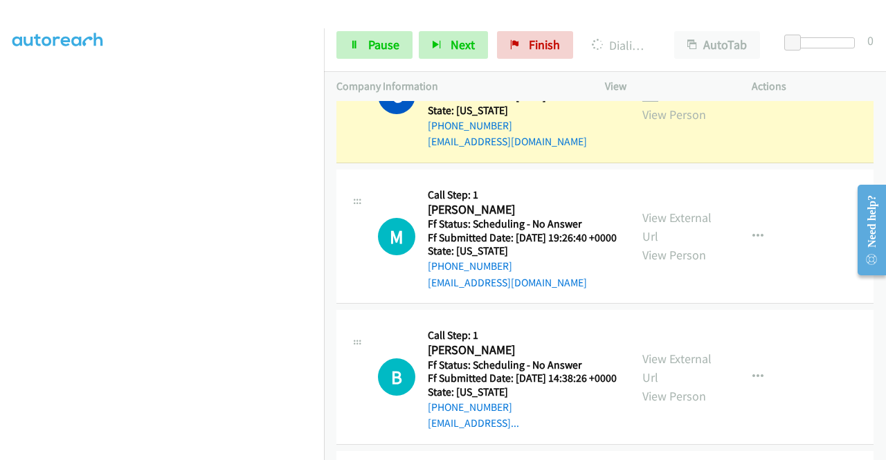
click at [647, 104] on link "View External Url" at bounding box center [676, 86] width 69 height 35
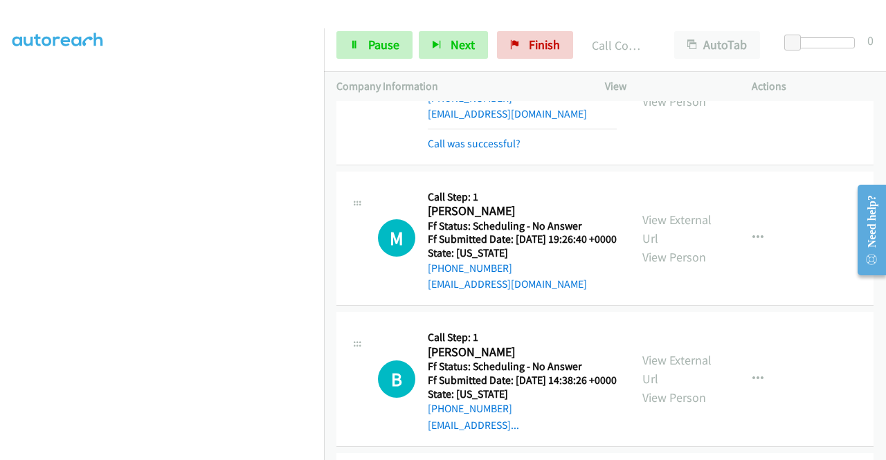
scroll to position [1625, 0]
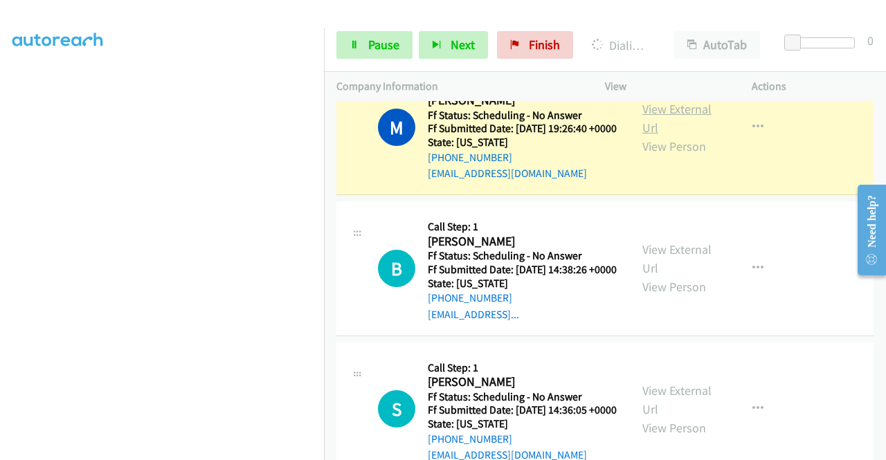
click at [681, 136] on link "View External Url" at bounding box center [676, 118] width 69 height 35
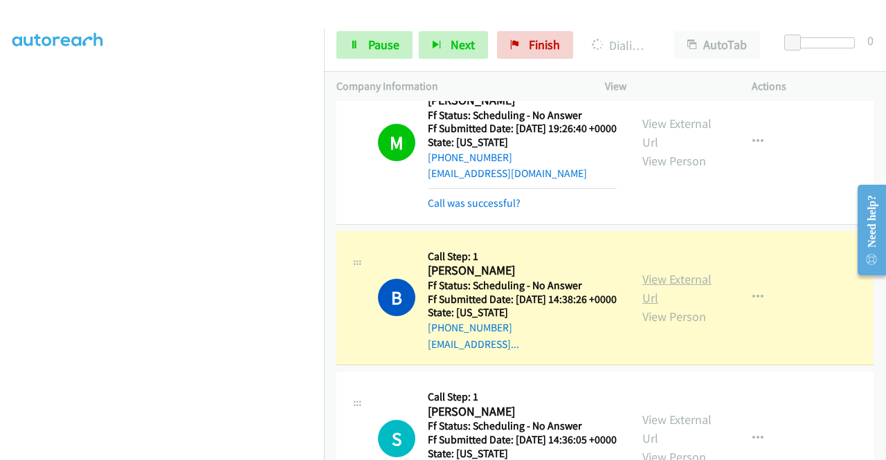
click at [648, 306] on link "View External Url" at bounding box center [676, 288] width 69 height 35
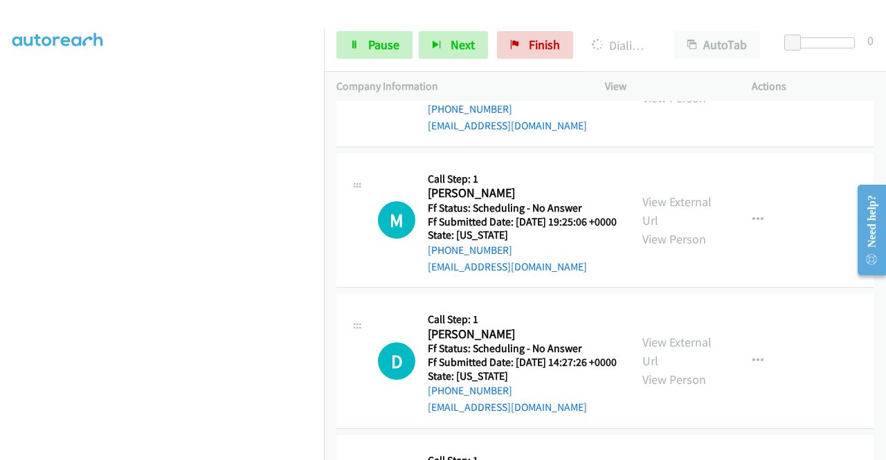
scroll to position [1984, 0]
click at [384, 30] on div "Start Calls Pause Next Finish Dialing Brandy Scott AutoTab AutoTab 0" at bounding box center [605, 45] width 562 height 53
click at [368, 45] on span "Pause" at bounding box center [383, 45] width 31 height 16
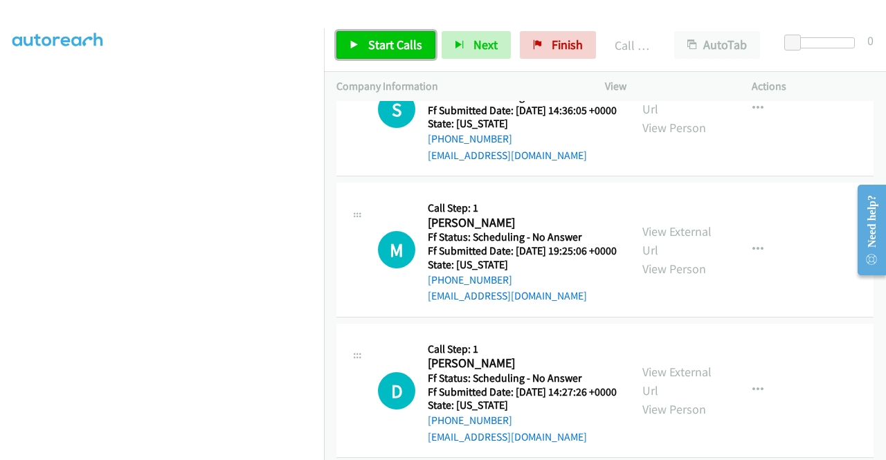
click at [394, 42] on span "Start Calls" at bounding box center [395, 45] width 54 height 16
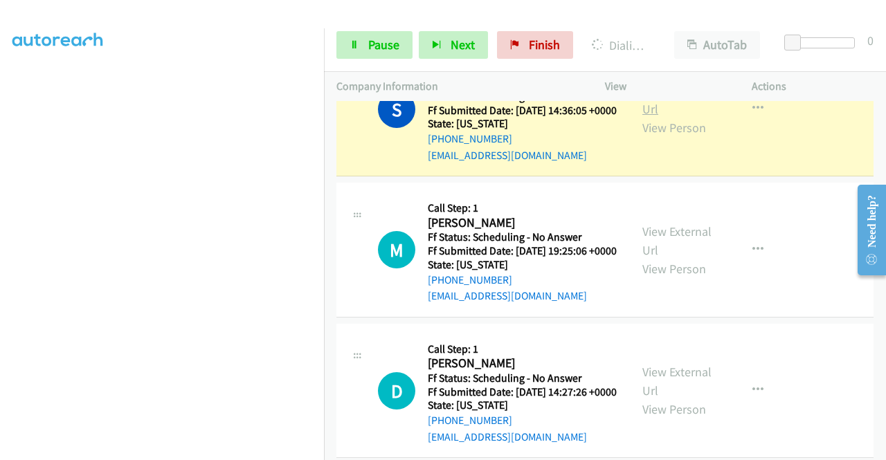
click at [671, 117] on link "View External Url" at bounding box center [676, 99] width 69 height 35
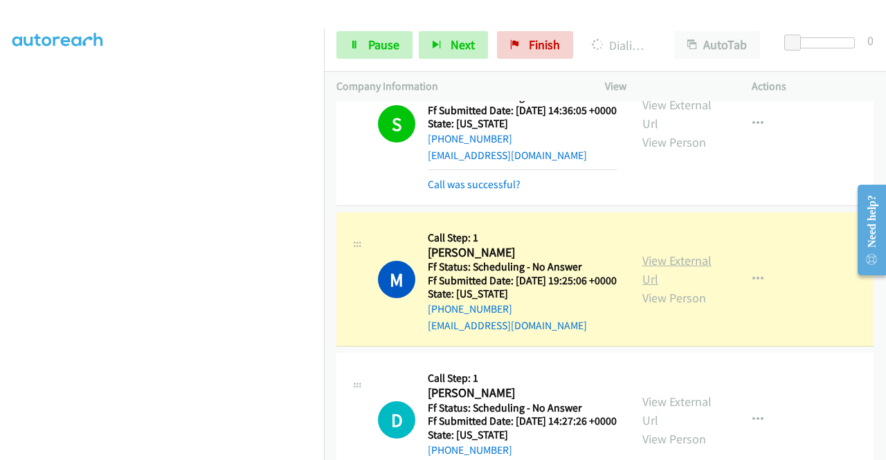
click at [650, 287] on link "View External Url" at bounding box center [676, 270] width 69 height 35
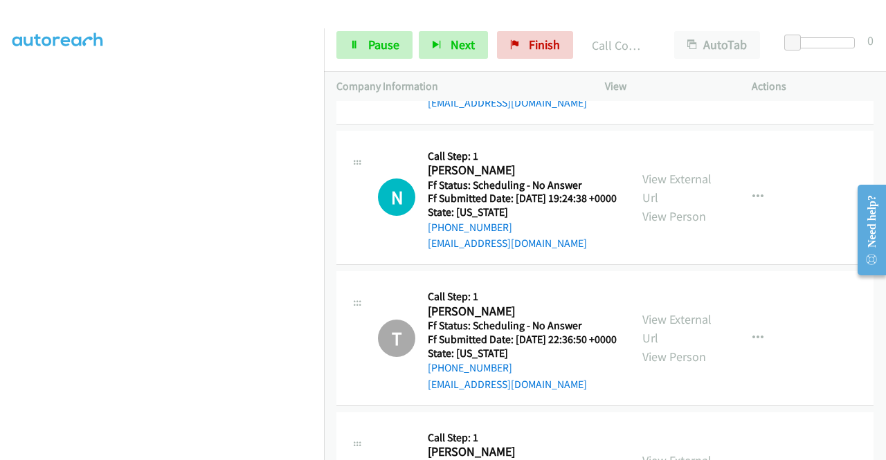
scroll to position [2391, 0]
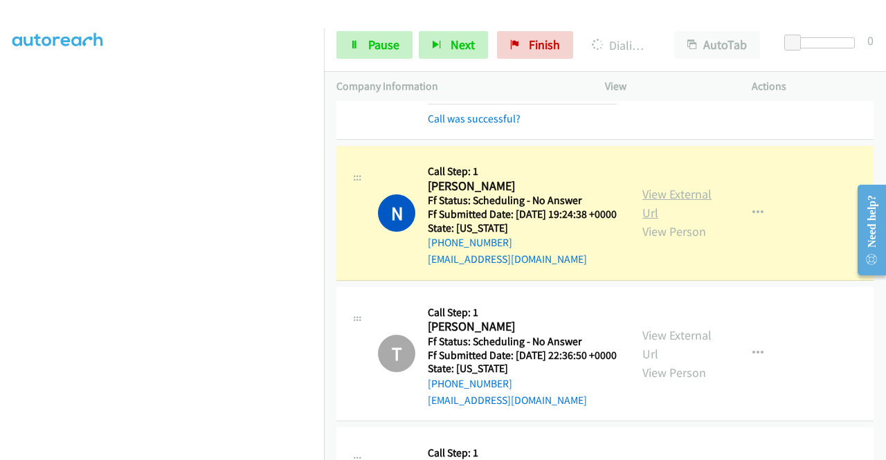
click at [648, 221] on link "View External Url" at bounding box center [676, 203] width 69 height 35
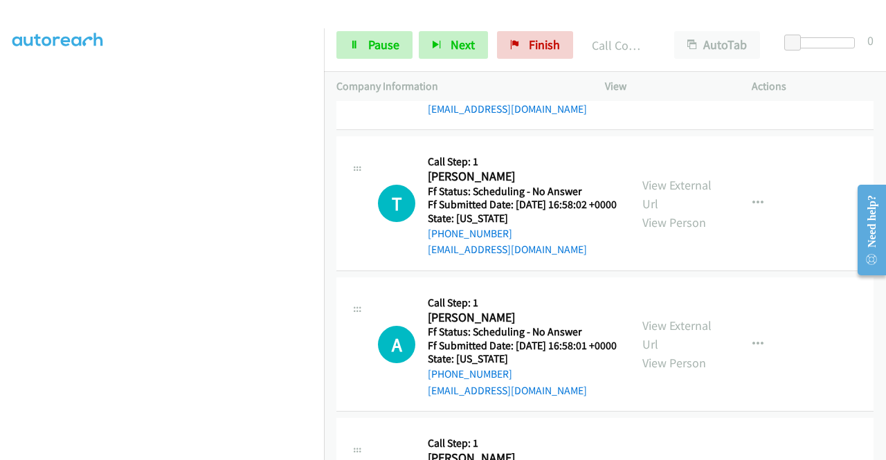
scroll to position [3355, 0]
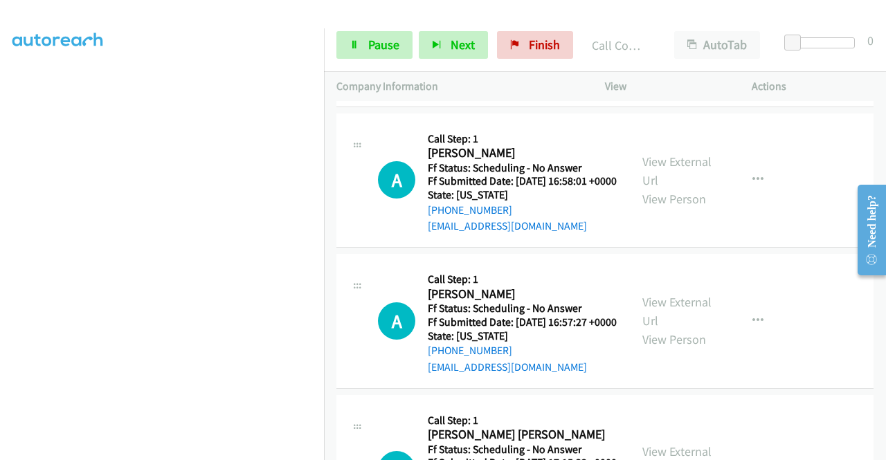
scroll to position [3549, 0]
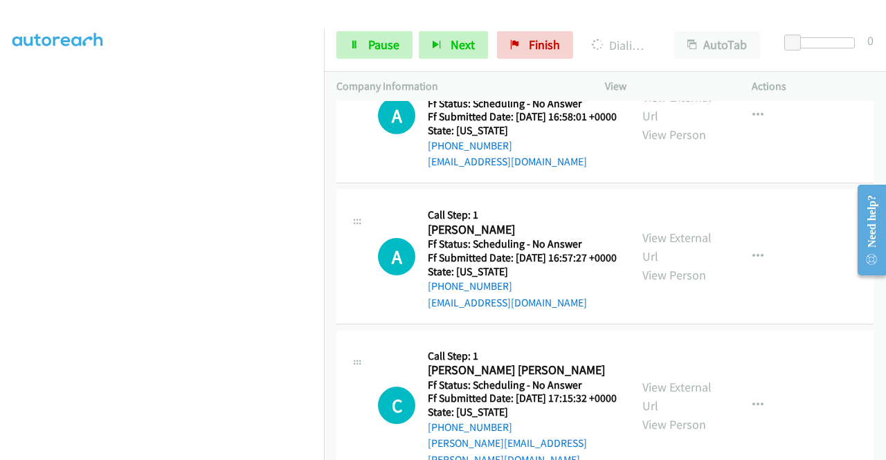
click at [362, 40] on link "Pause" at bounding box center [374, 45] width 76 height 28
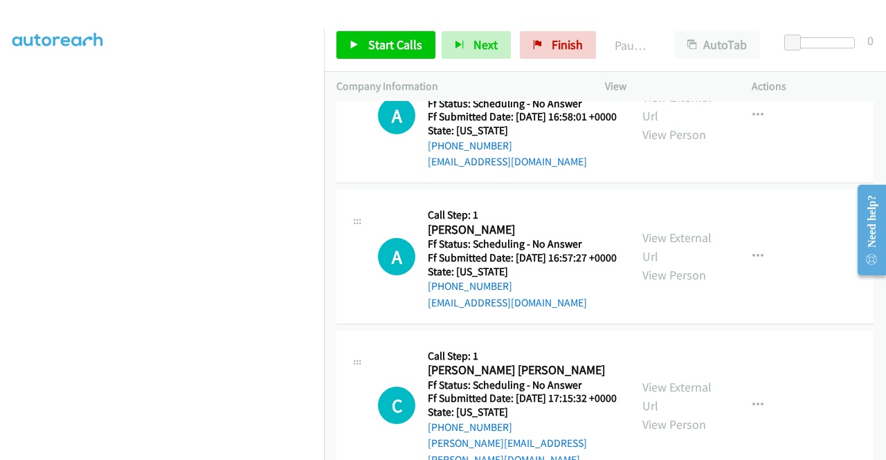
scroll to position [315, 0]
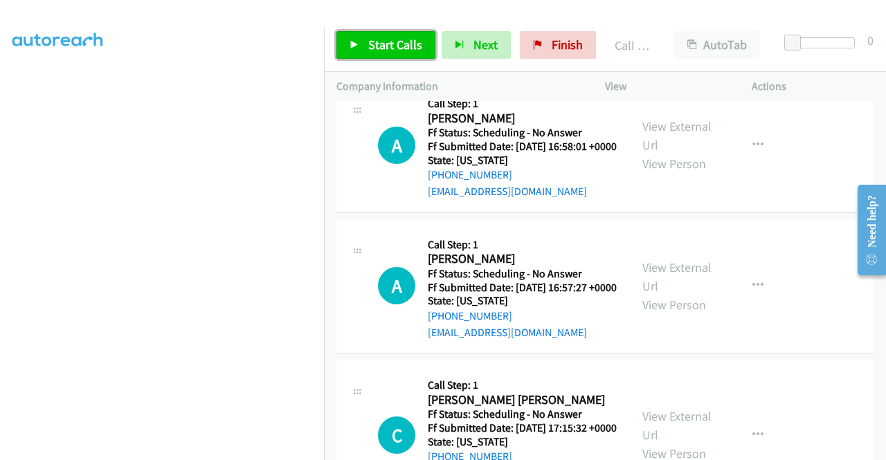
click at [418, 48] on span "Start Calls" at bounding box center [395, 45] width 54 height 16
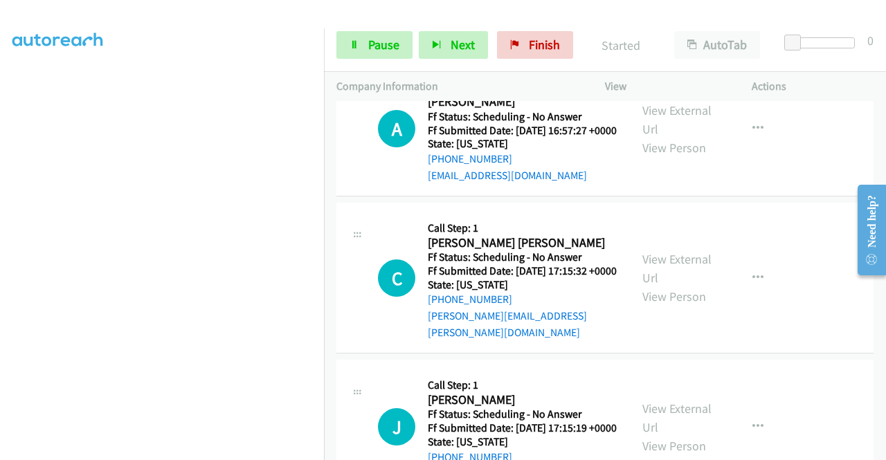
scroll to position [3780, 0]
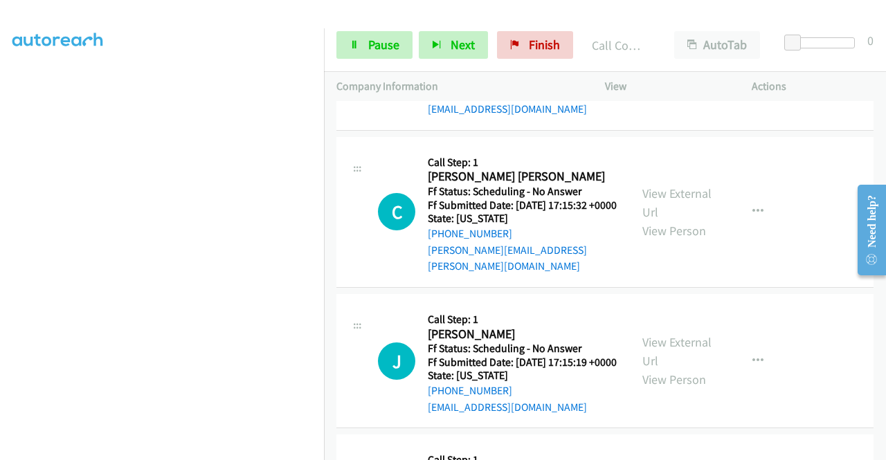
scroll to position [3872, 0]
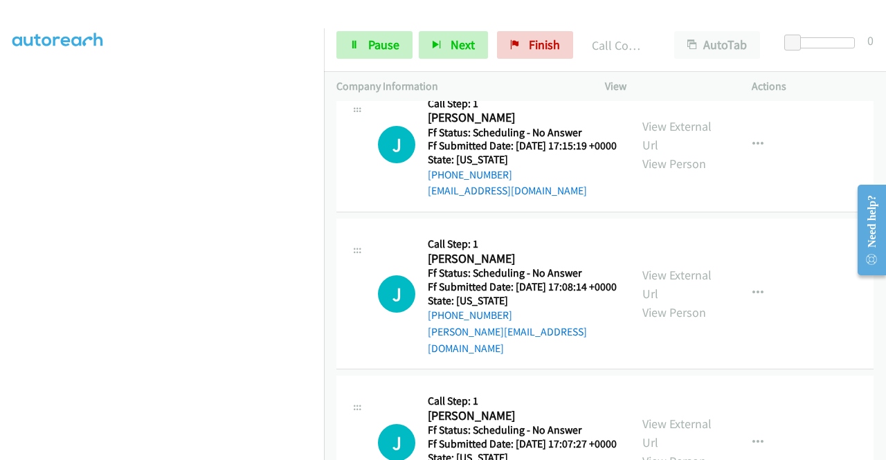
scroll to position [4075, 0]
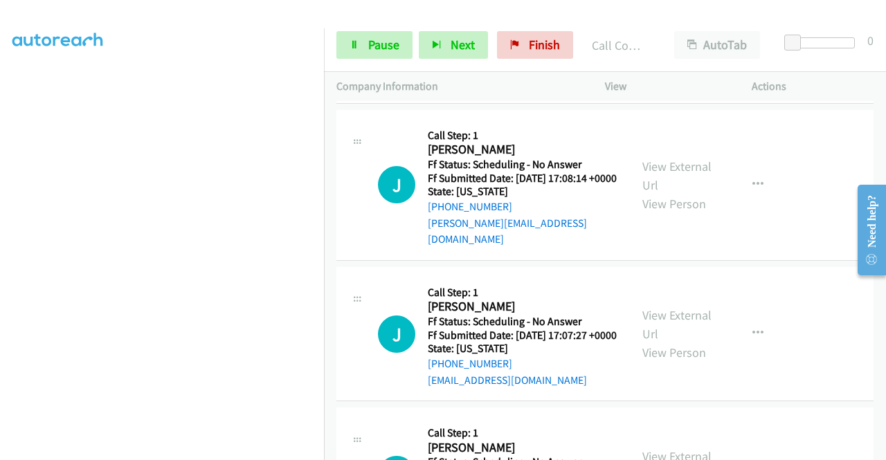
scroll to position [4260, 0]
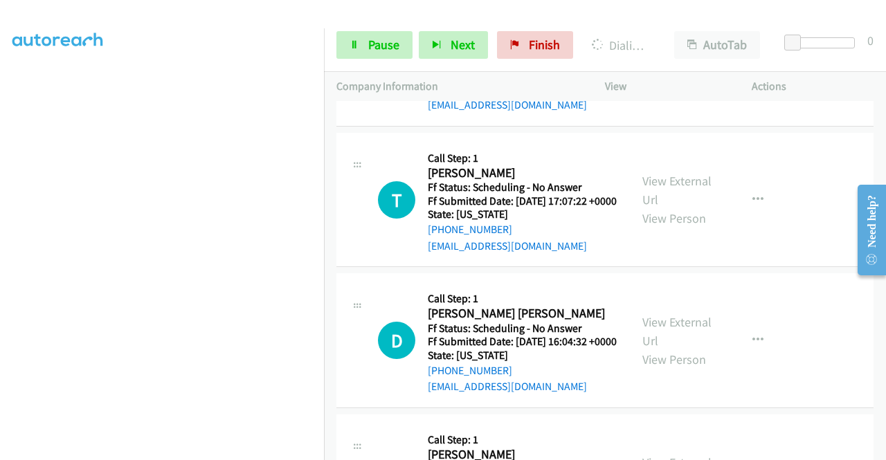
scroll to position [4509, 0]
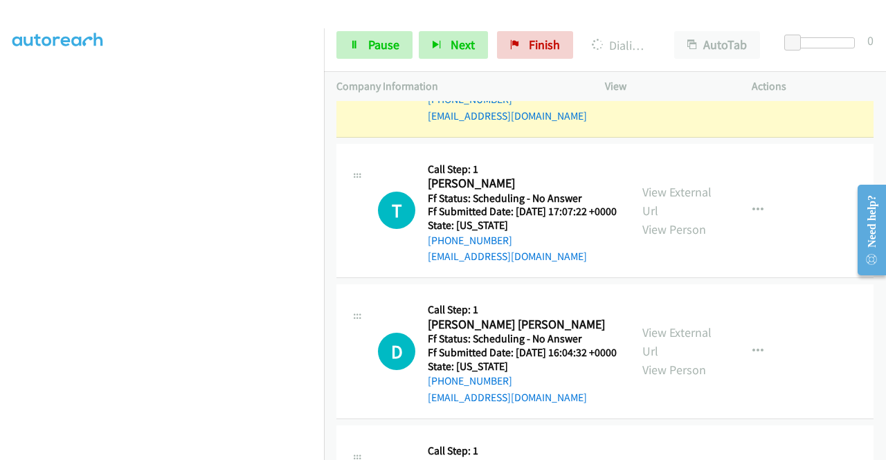
click at [683, 77] on link "View External Url" at bounding box center [676, 60] width 69 height 35
click at [351, 47] on icon at bounding box center [354, 46] width 10 height 10
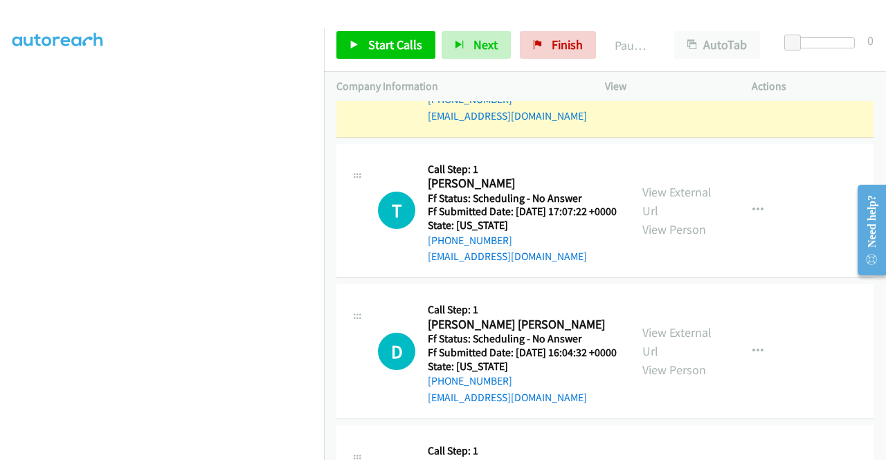
scroll to position [315, 0]
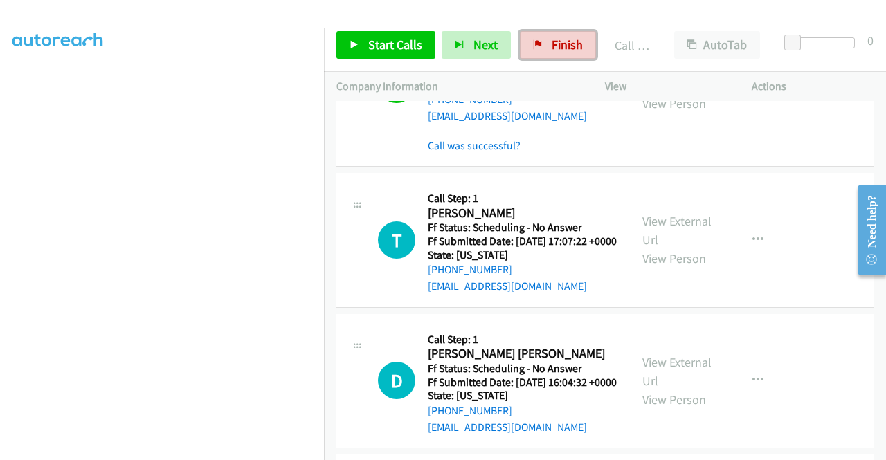
click at [570, 56] on link "Finish" at bounding box center [558, 45] width 76 height 28
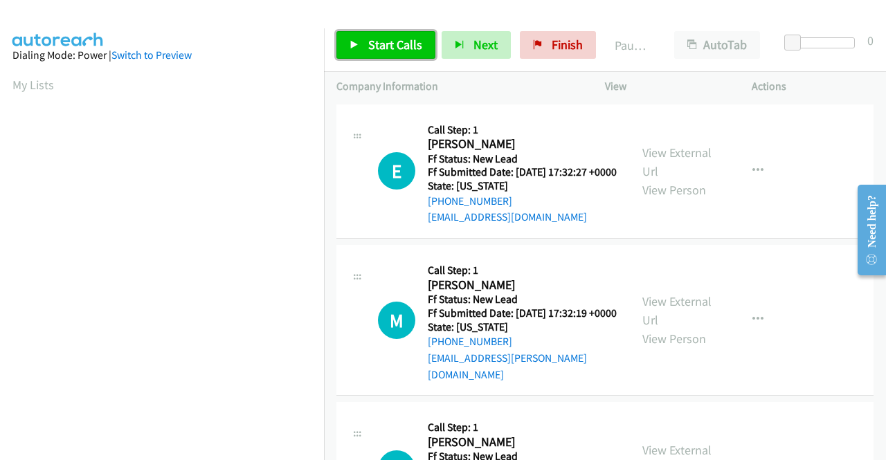
click at [395, 45] on span "Start Calls" at bounding box center [395, 45] width 54 height 16
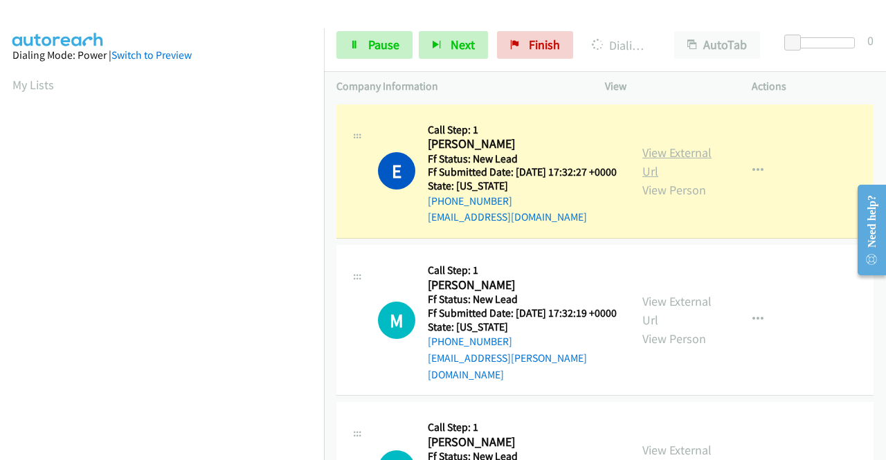
click at [645, 166] on link "View External Url" at bounding box center [676, 162] width 69 height 35
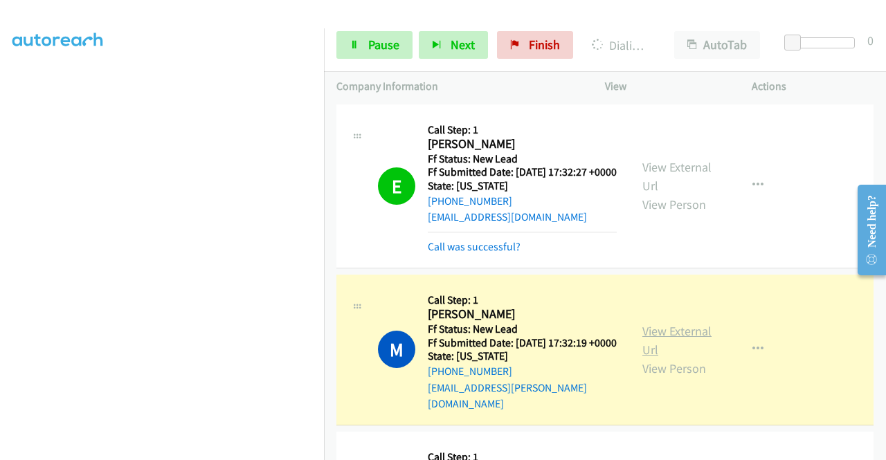
click at [647, 342] on link "View External Url" at bounding box center [676, 340] width 69 height 35
click at [0, 193] on aside "Dialing Mode: Power | Switch to Preview My Lists" at bounding box center [162, 106] width 324 height 766
click at [205, 449] on section at bounding box center [161, 132] width 299 height 662
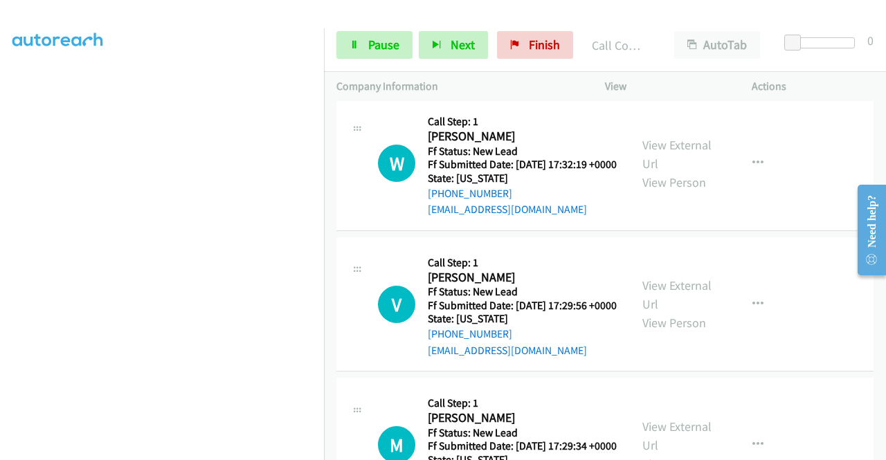
scroll to position [378, 0]
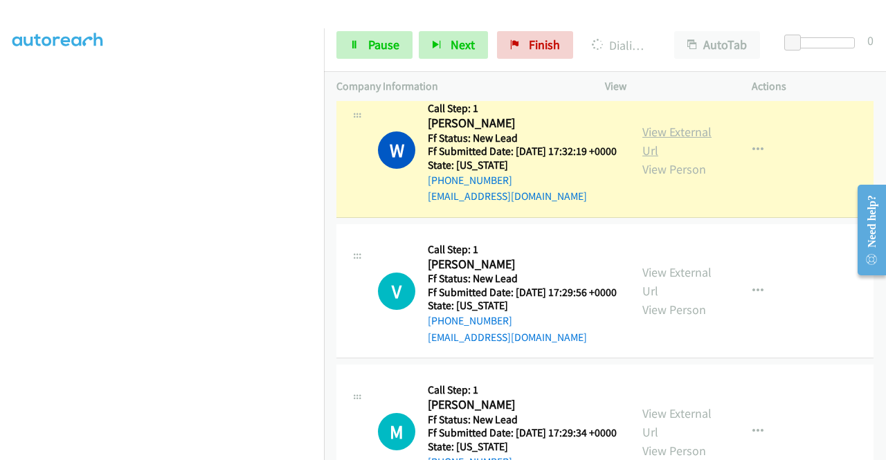
click at [668, 151] on link "View External Url" at bounding box center [676, 141] width 69 height 35
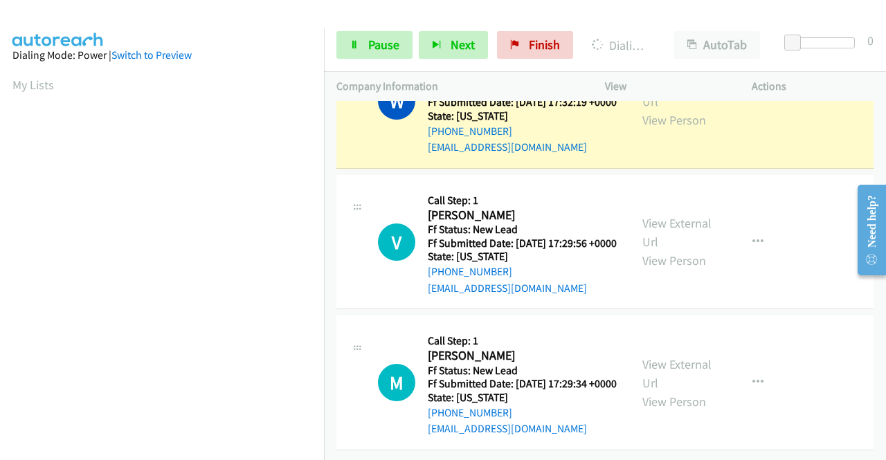
scroll to position [487, 0]
click at [389, 40] on span "Pause" at bounding box center [383, 45] width 31 height 16
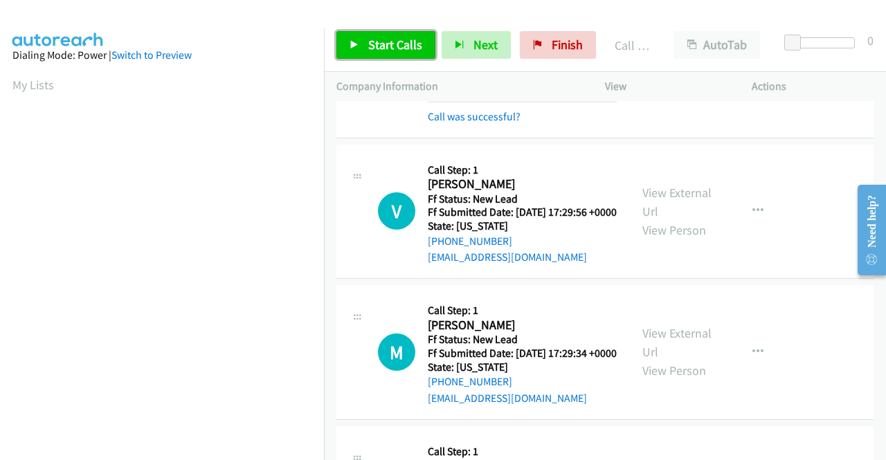
click at [401, 46] on span "Start Calls" at bounding box center [395, 45] width 54 height 16
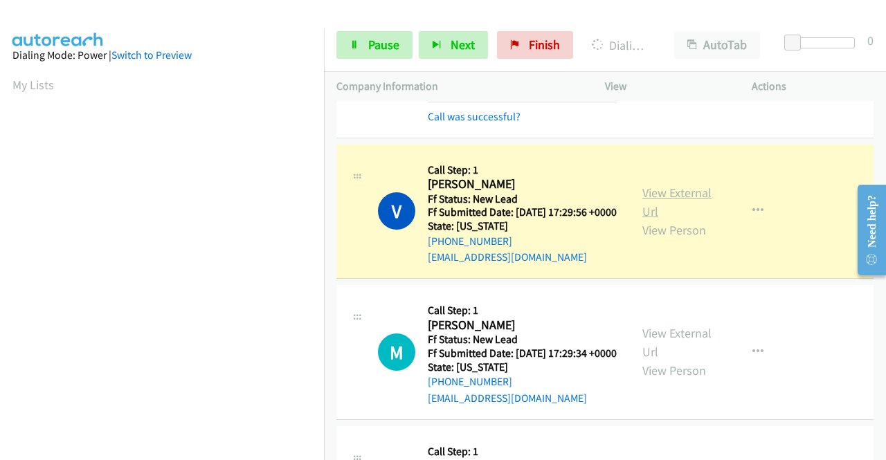
click at [690, 219] on link "View External Url" at bounding box center [676, 202] width 69 height 35
click at [0, 215] on aside "Dialing Mode: Power | Switch to Preview My Lists" at bounding box center [162, 106] width 324 height 766
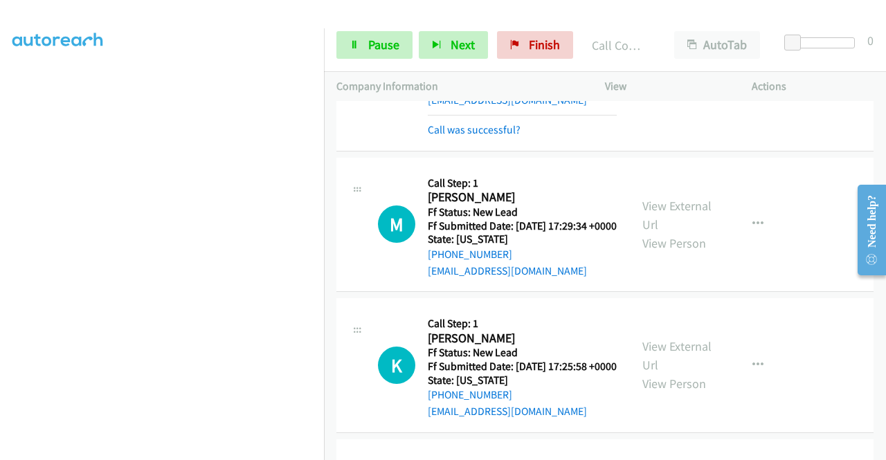
scroll to position [708, 0]
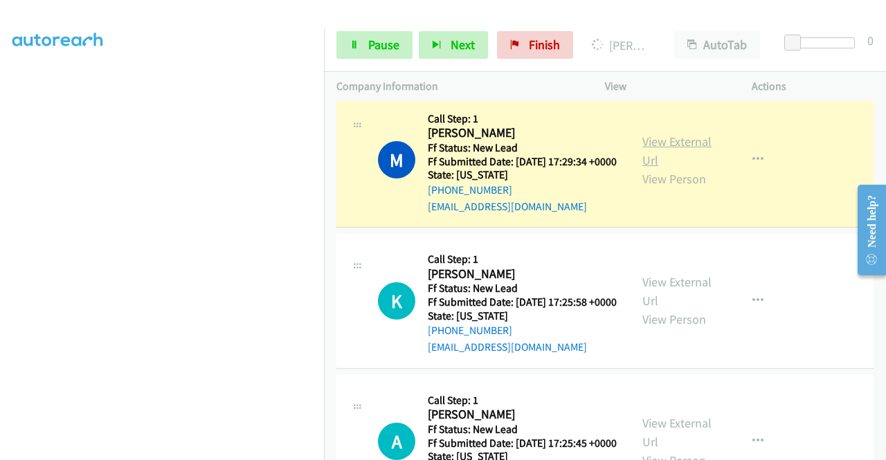
click at [666, 168] on link "View External Url" at bounding box center [676, 151] width 69 height 35
click at [325, 180] on td "M Callback Scheduled Call Step: 1 [PERSON_NAME] America/Los_Angeles Ff Status: …" at bounding box center [605, 160] width 562 height 141
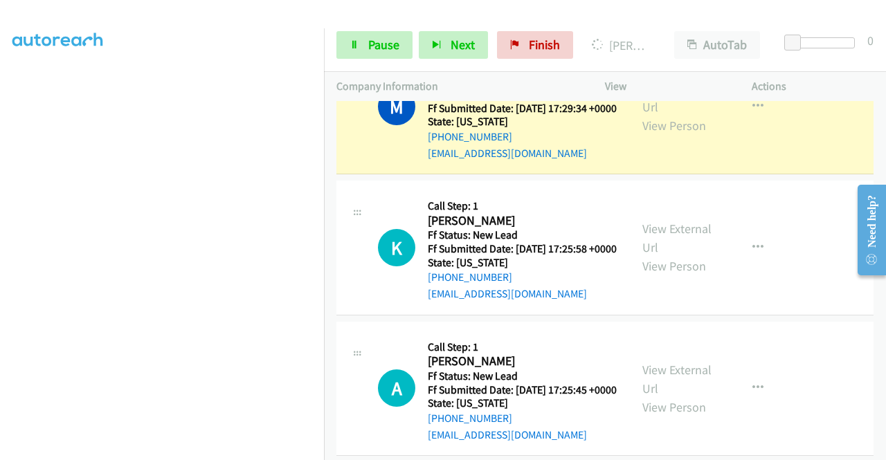
scroll to position [752, 0]
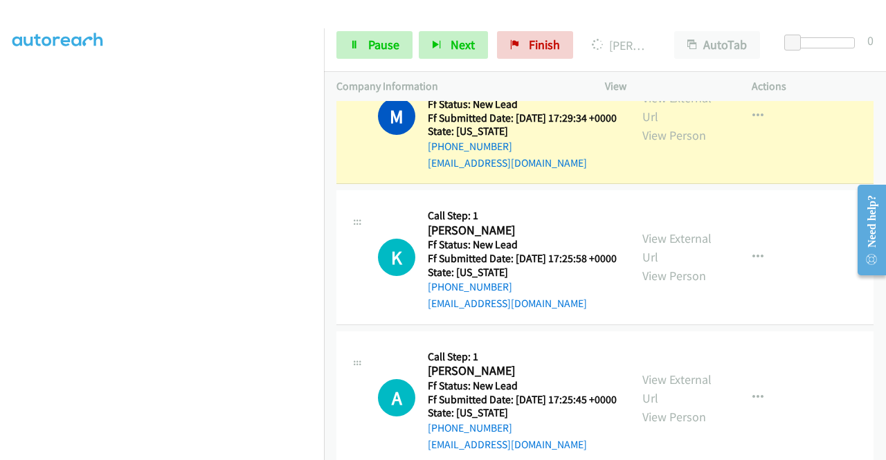
click at [331, 42] on div "Start Calls Pause Next Finish Dialing [PERSON_NAME] AutoTab AutoTab 0" at bounding box center [605, 45] width 562 height 53
click at [346, 41] on link "Pause" at bounding box center [374, 45] width 76 height 28
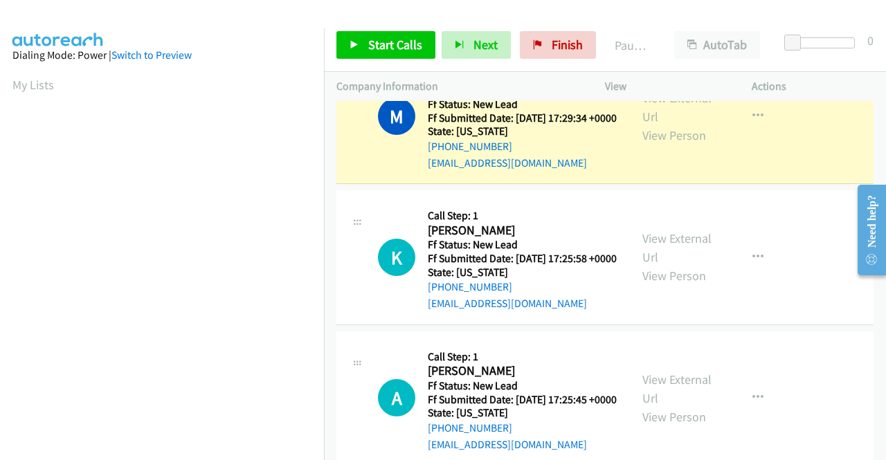
scroll to position [315, 0]
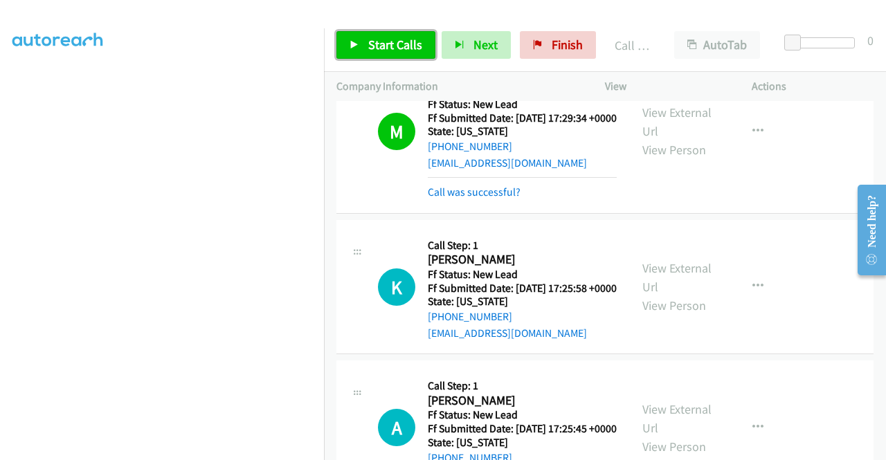
click at [348, 33] on link "Start Calls" at bounding box center [385, 45] width 99 height 28
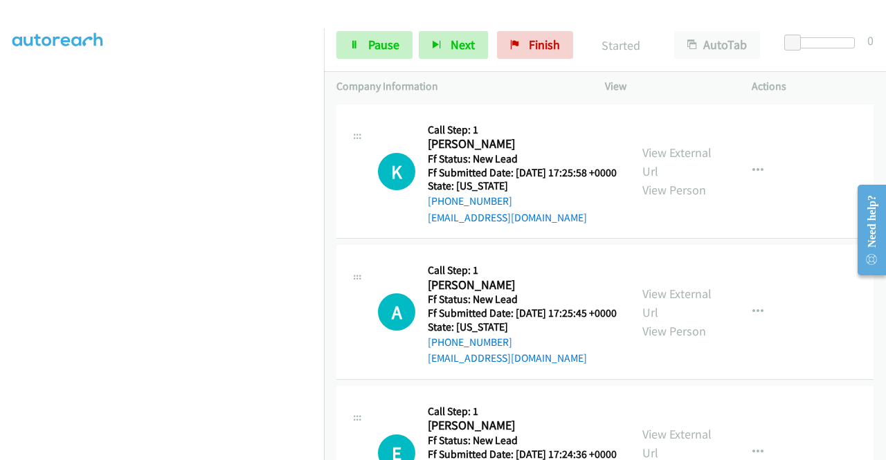
scroll to position [881, 0]
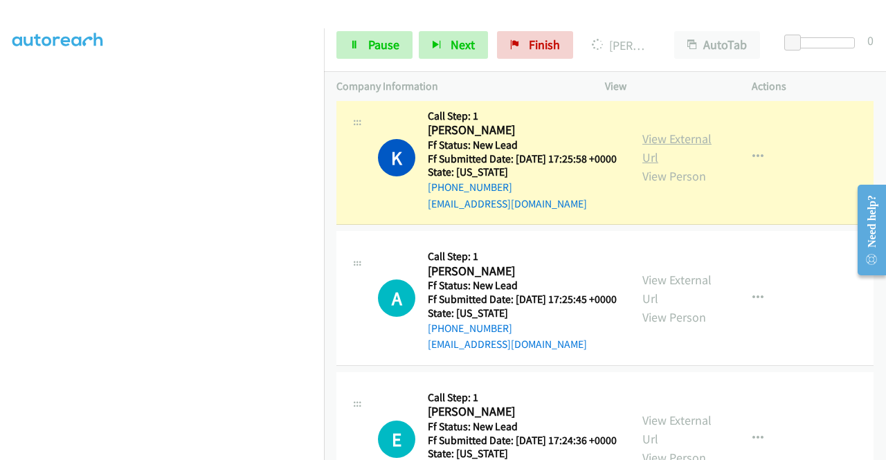
click at [655, 165] on link "View External Url" at bounding box center [676, 148] width 69 height 35
click at [0, 165] on aside "Dialing Mode: Power | Switch to Preview My Lists" at bounding box center [162, 106] width 324 height 766
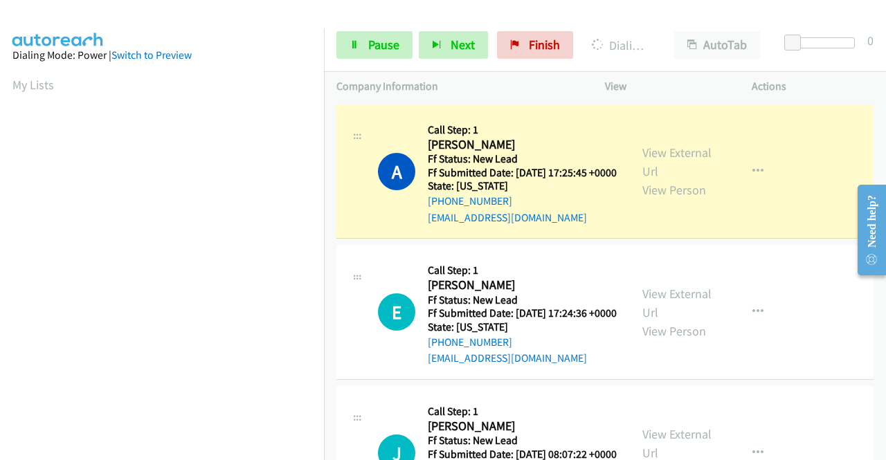
scroll to position [1065, 0]
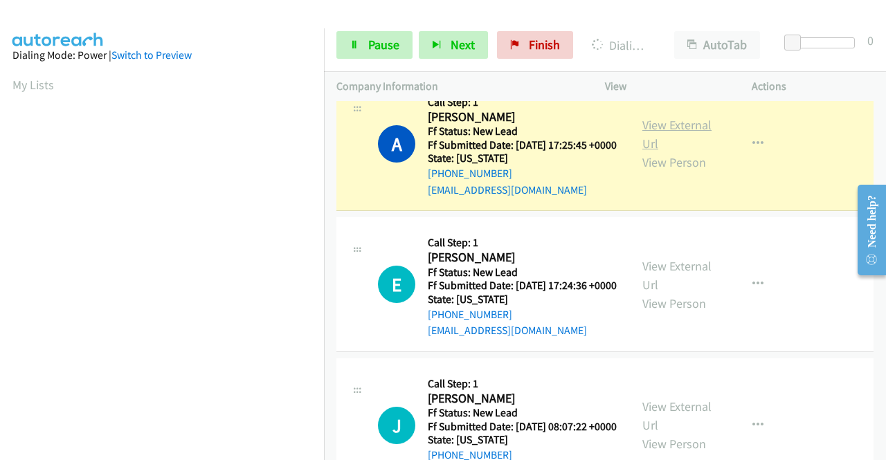
click at [681, 152] on link "View External Url" at bounding box center [676, 134] width 69 height 35
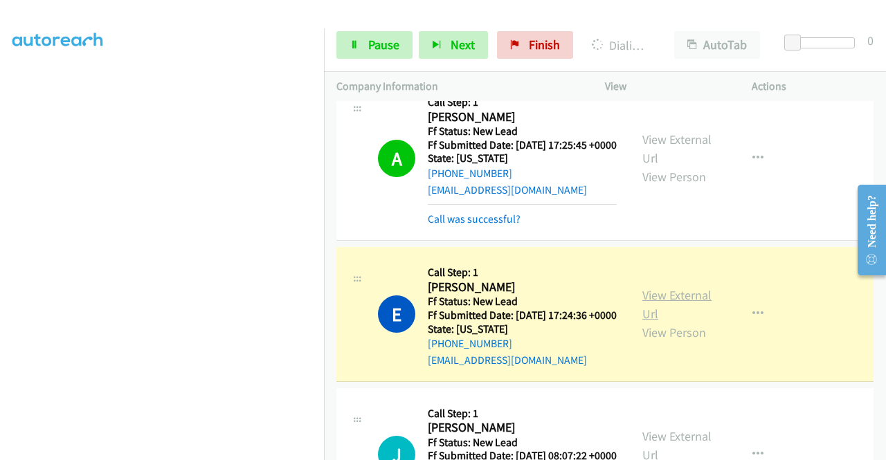
click at [647, 322] on link "View External Url" at bounding box center [676, 304] width 69 height 35
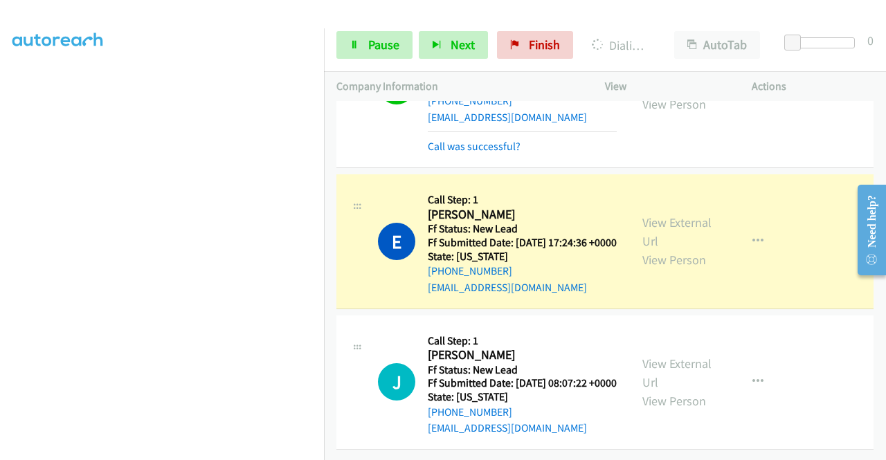
scroll to position [1249, 0]
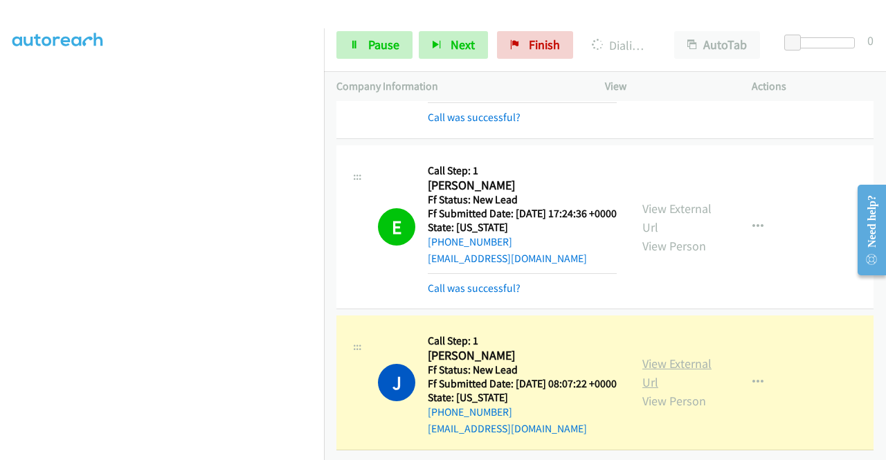
click at [653, 380] on link "View External Url" at bounding box center [676, 373] width 69 height 35
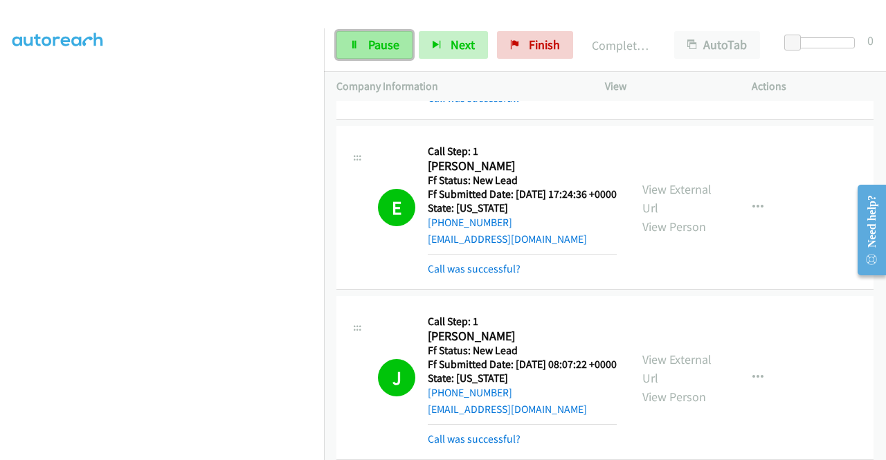
click at [371, 48] on span "Pause" at bounding box center [383, 45] width 31 height 16
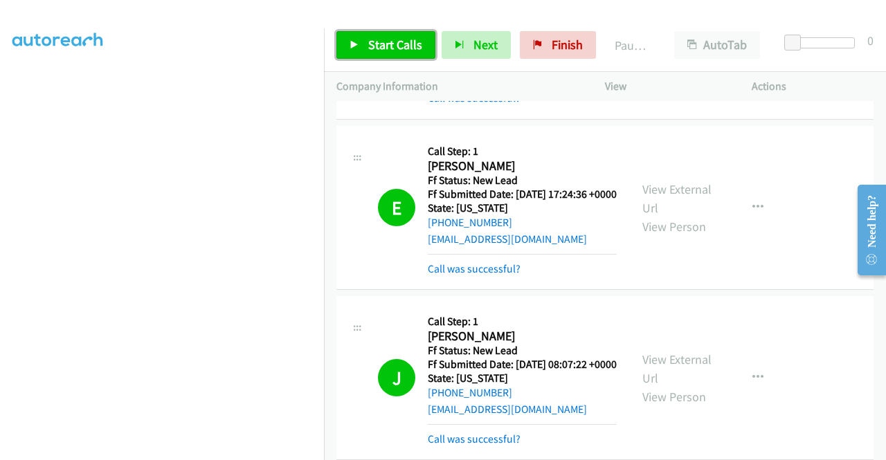
click at [371, 48] on span "Start Calls" at bounding box center [395, 45] width 54 height 16
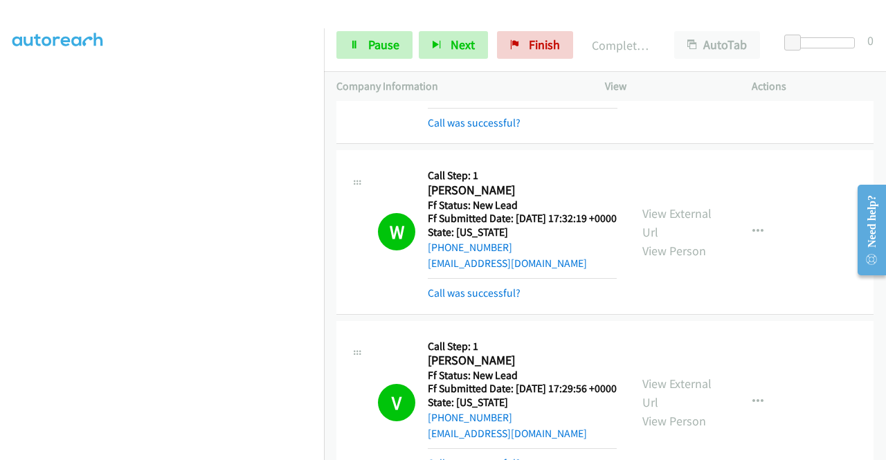
scroll to position [0, 0]
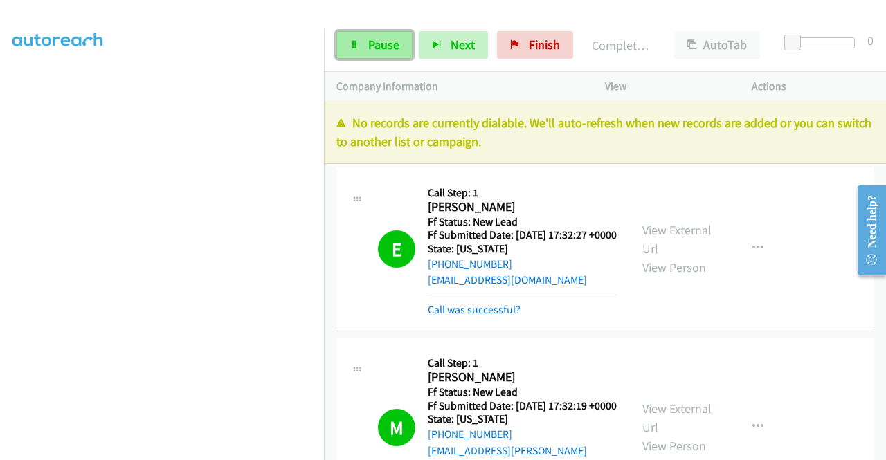
click at [393, 44] on span "Pause" at bounding box center [383, 45] width 31 height 16
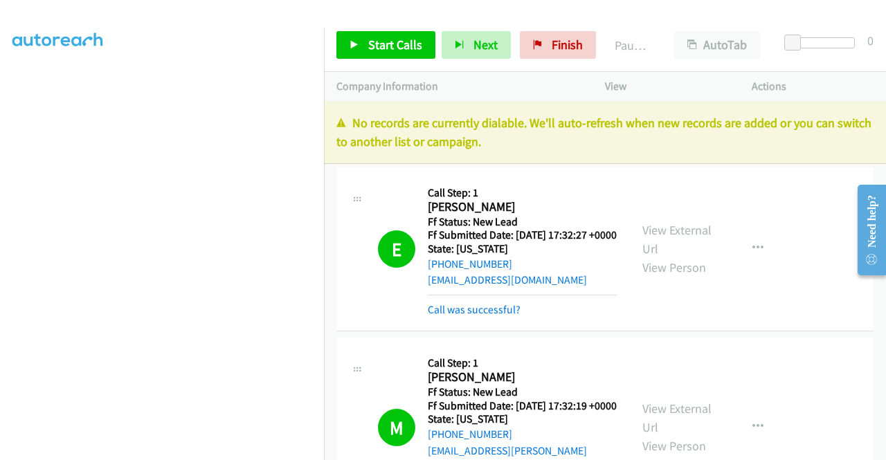
click at [762, 132] on p "No records are currently dialable. We'll auto-refresh when new records are adde…" at bounding box center [604, 131] width 537 height 37
click at [560, 48] on span "Finish" at bounding box center [566, 45] width 31 height 16
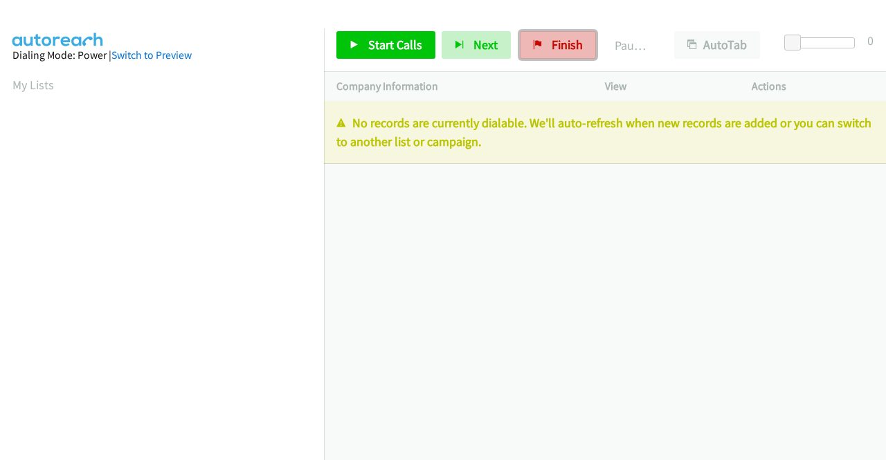
click at [549, 54] on link "Finish" at bounding box center [558, 45] width 76 height 28
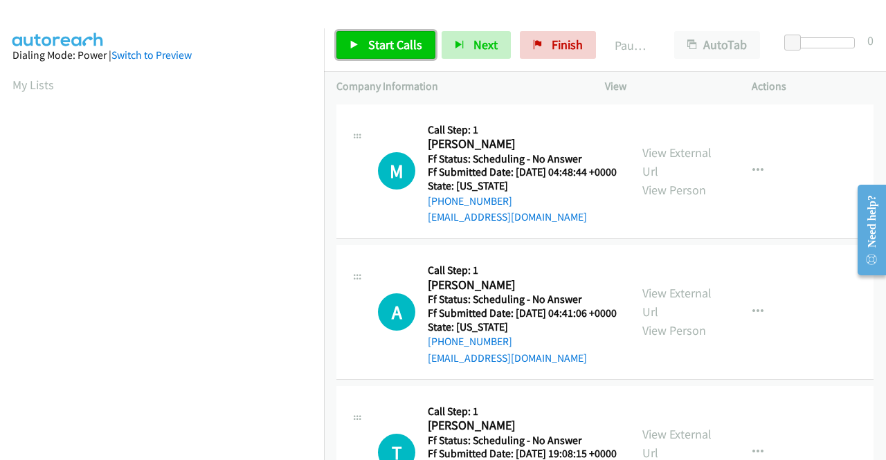
click at [372, 47] on span "Start Calls" at bounding box center [395, 45] width 54 height 16
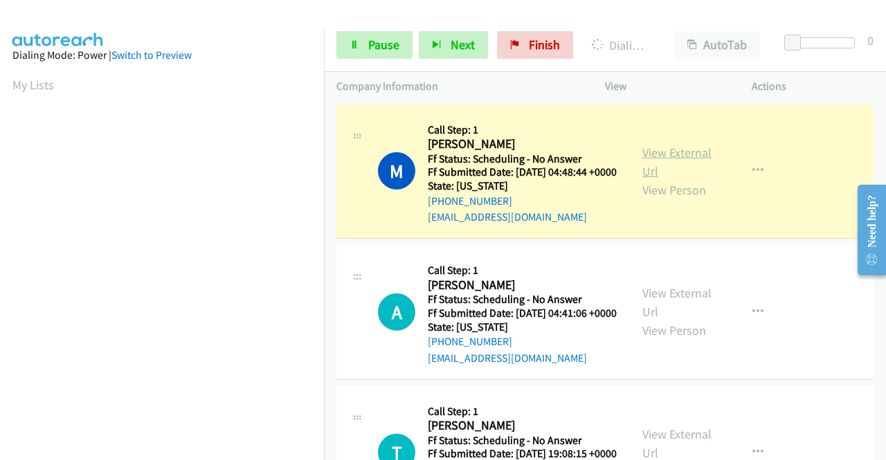
click at [678, 152] on link "View External Url" at bounding box center [676, 162] width 69 height 35
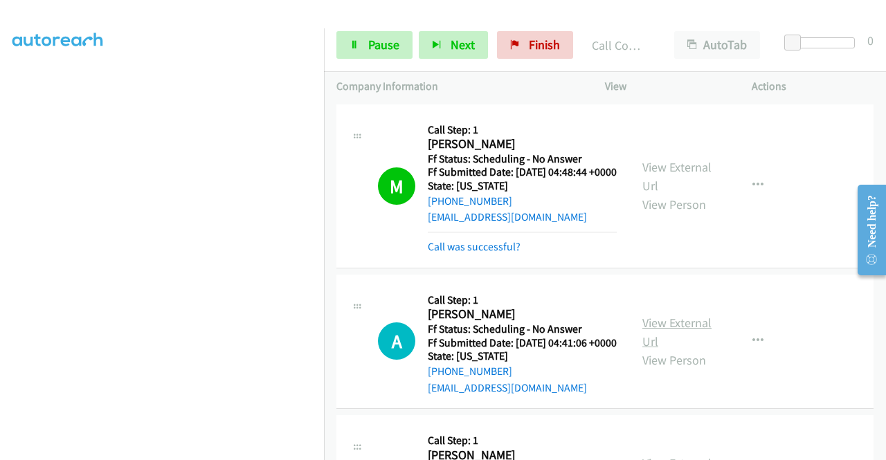
click at [653, 349] on link "View External Url" at bounding box center [676, 332] width 69 height 35
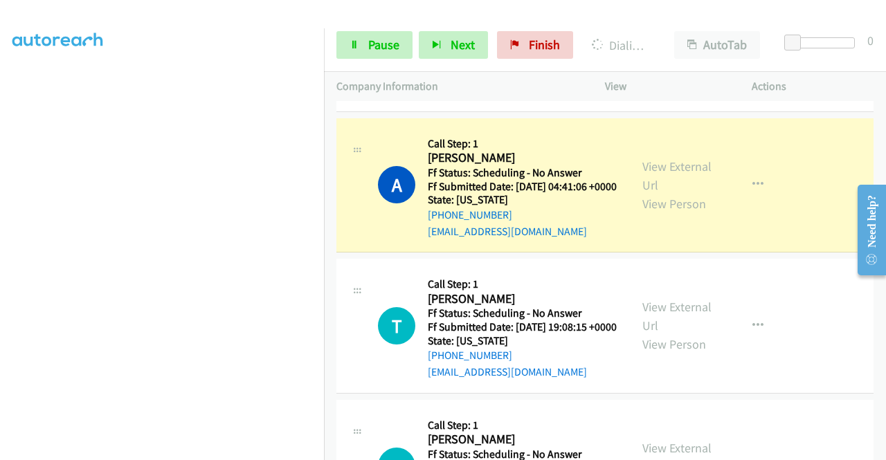
scroll to position [230, 0]
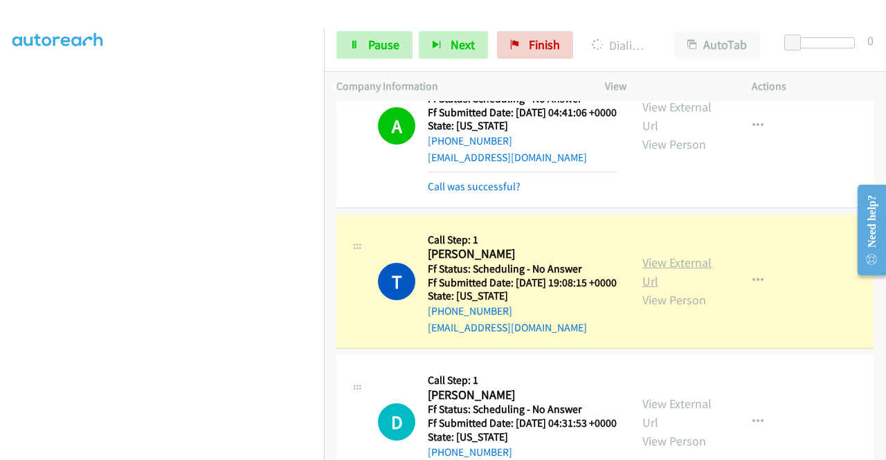
click at [646, 289] on link "View External Url" at bounding box center [676, 272] width 69 height 35
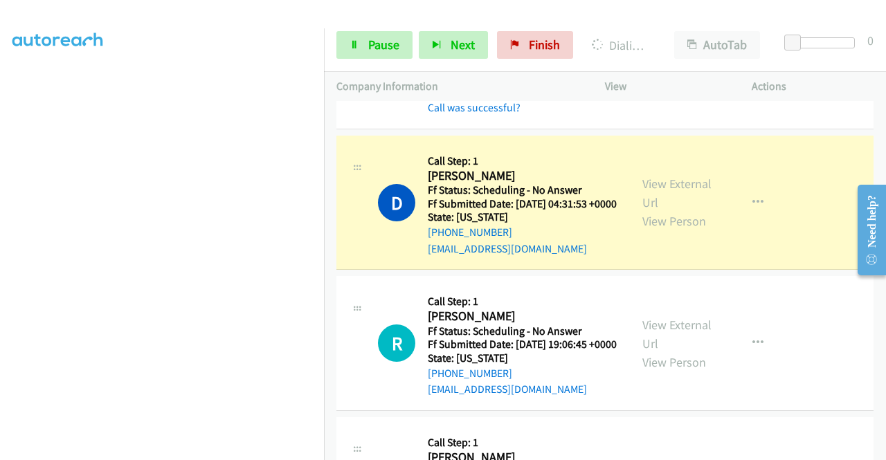
scroll to position [516, 0]
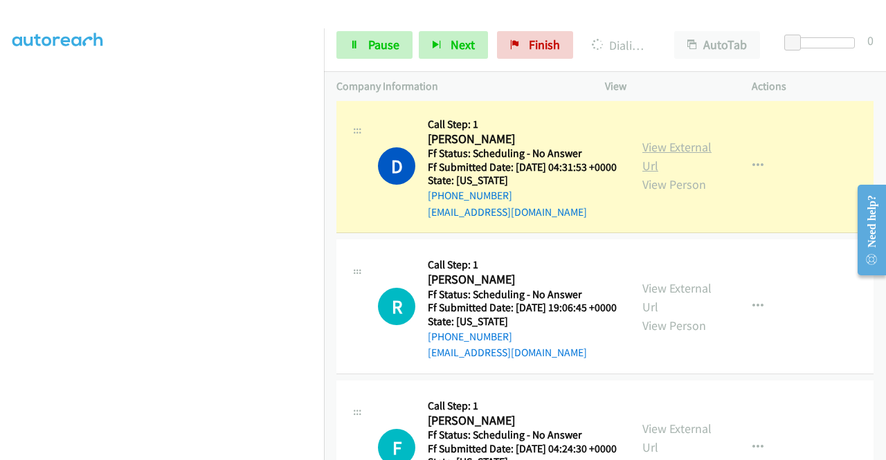
click at [688, 174] on link "View External Url" at bounding box center [676, 156] width 69 height 35
click at [347, 37] on link "Pause" at bounding box center [374, 45] width 76 height 28
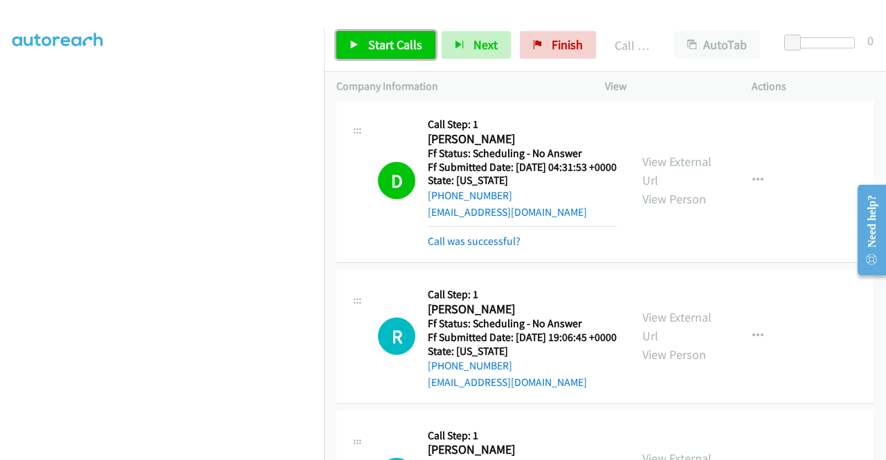
click at [432, 43] on link "Start Calls" at bounding box center [385, 45] width 99 height 28
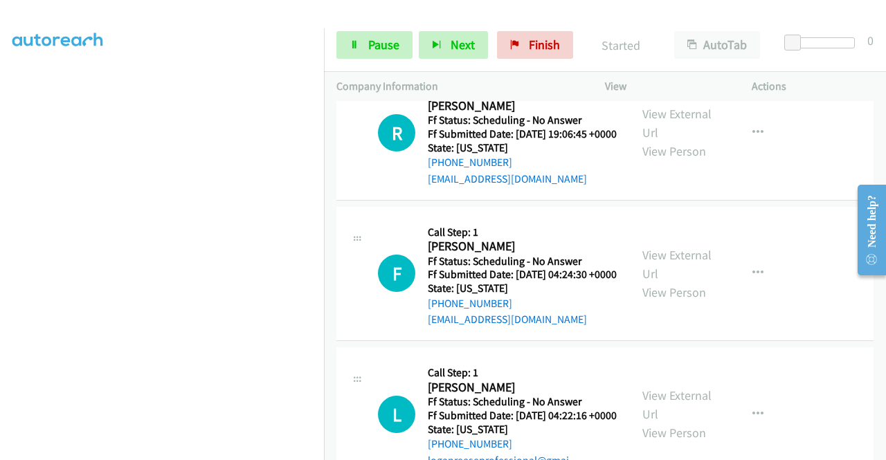
scroll to position [747, 0]
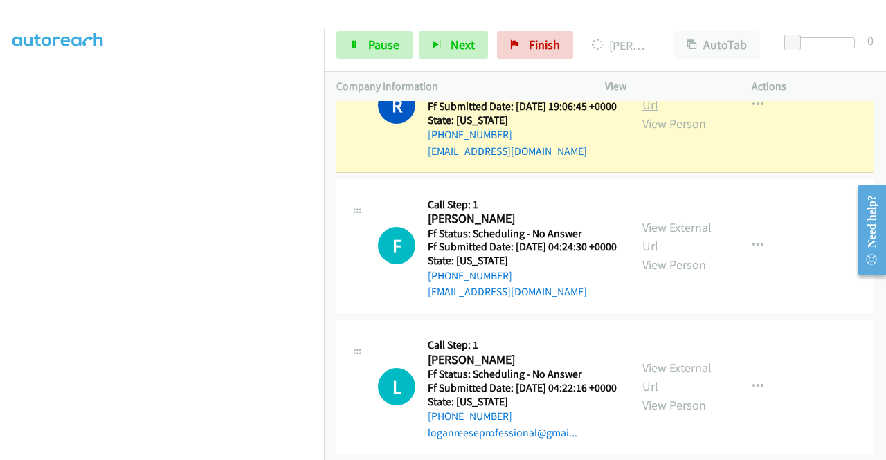
click at [649, 113] on link "View External Url" at bounding box center [676, 95] width 69 height 35
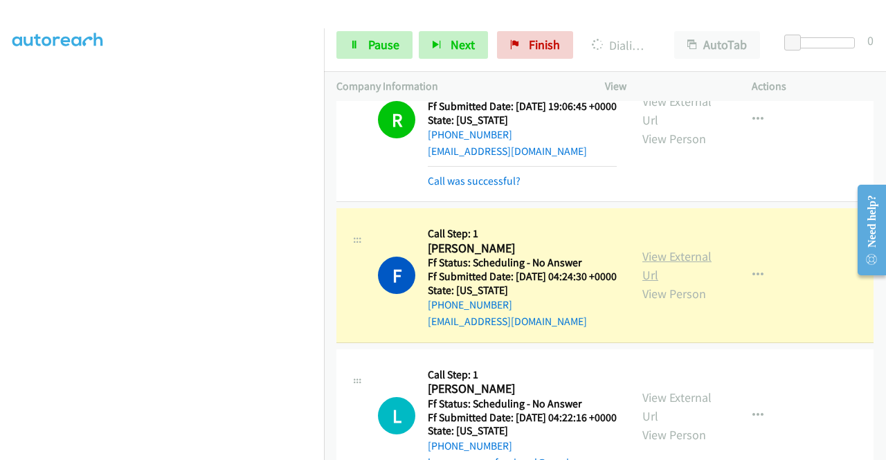
click at [669, 283] on link "View External Url" at bounding box center [676, 265] width 69 height 35
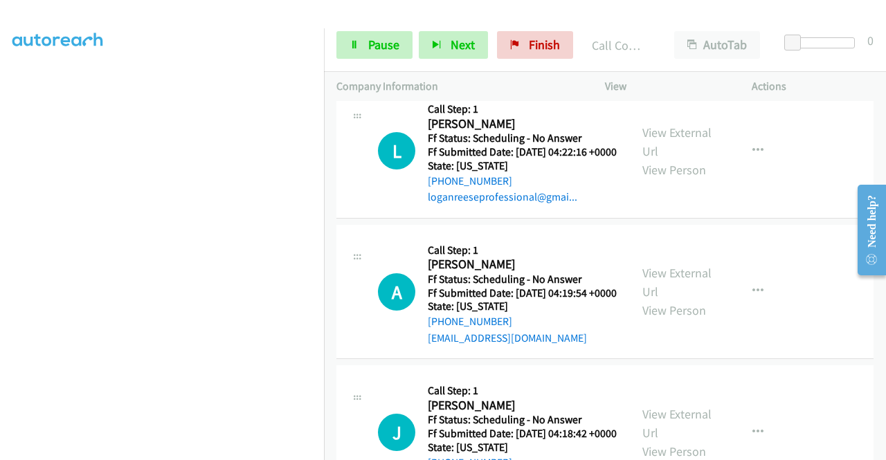
scroll to position [1097, 0]
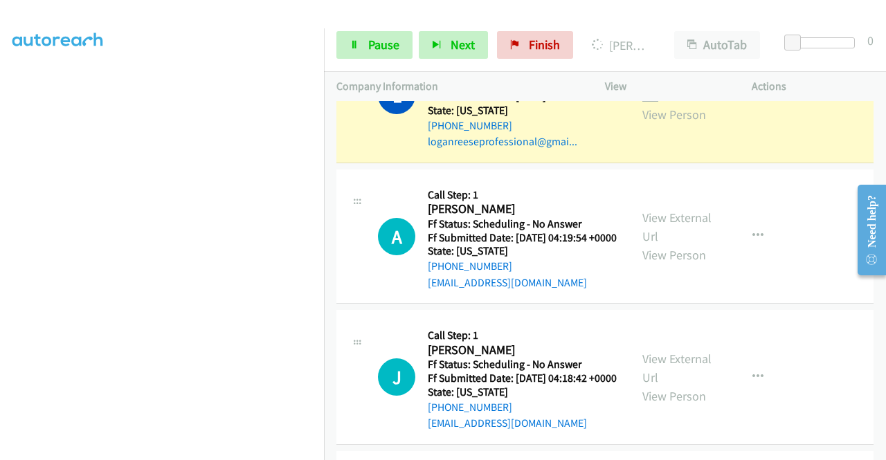
click at [654, 104] on link "View External Url" at bounding box center [676, 86] width 69 height 35
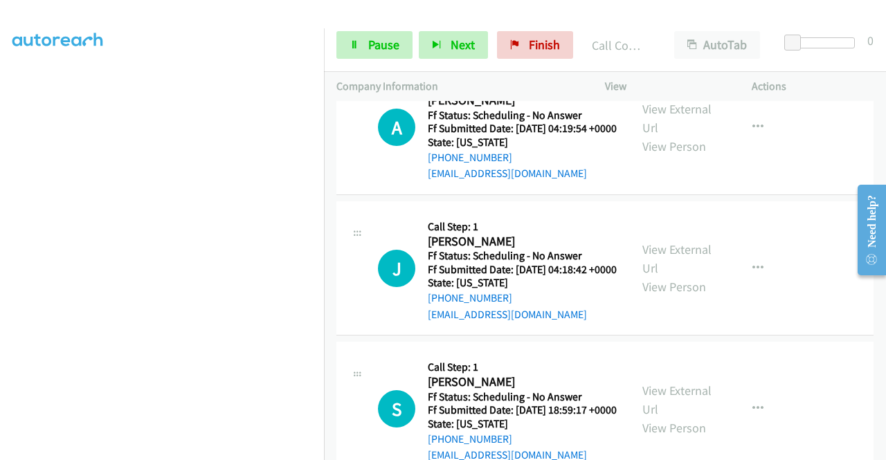
scroll to position [1263, 0]
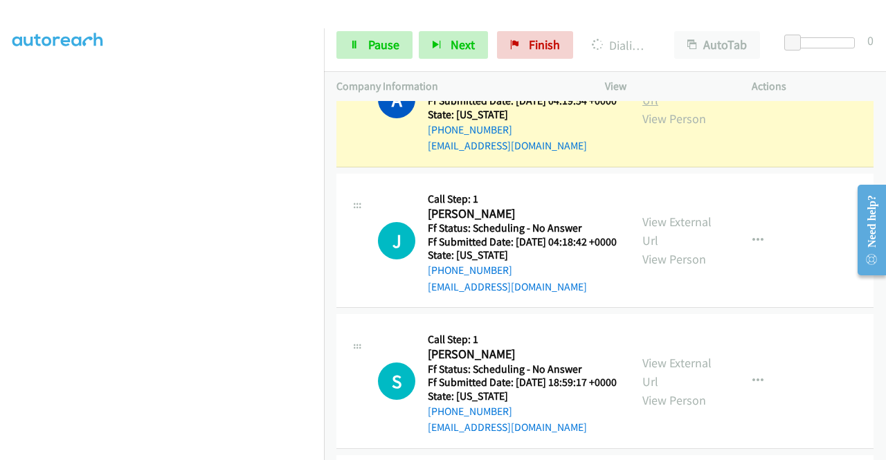
click at [646, 108] on link "View External Url" at bounding box center [676, 90] width 69 height 35
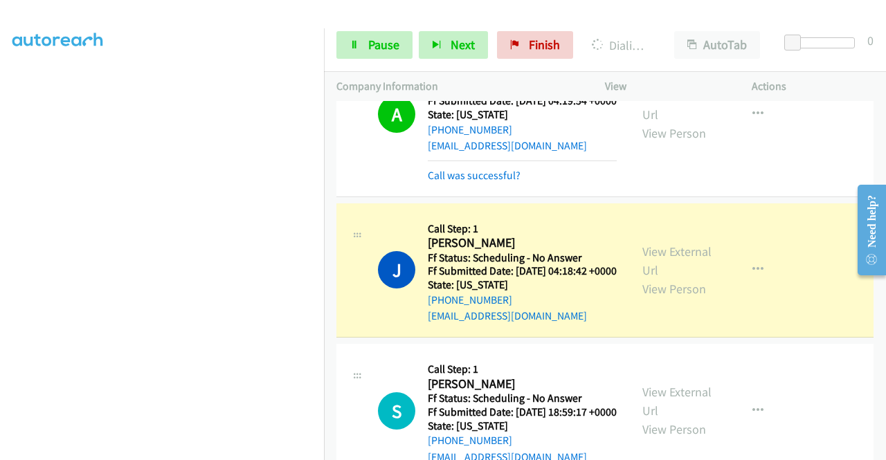
click at [874, 341] on td "J Callback Scheduled Call Step: 1 Juan Hill America/New_York Ff Status: Schedul…" at bounding box center [605, 270] width 562 height 141
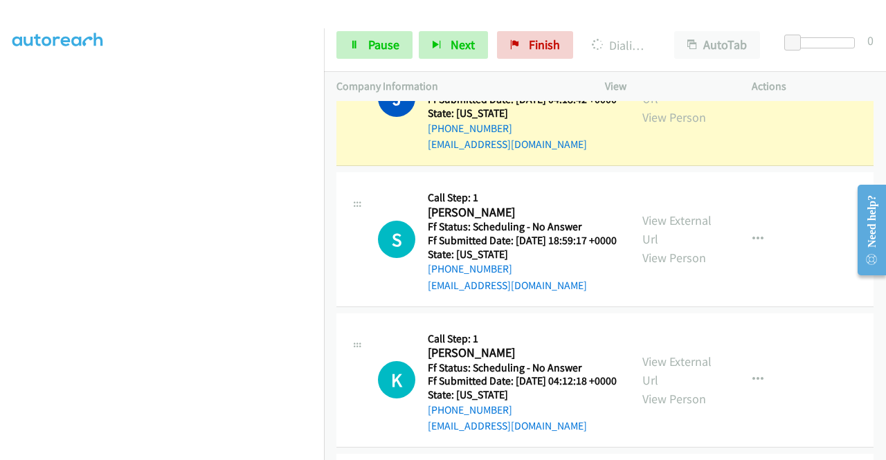
scroll to position [1448, 0]
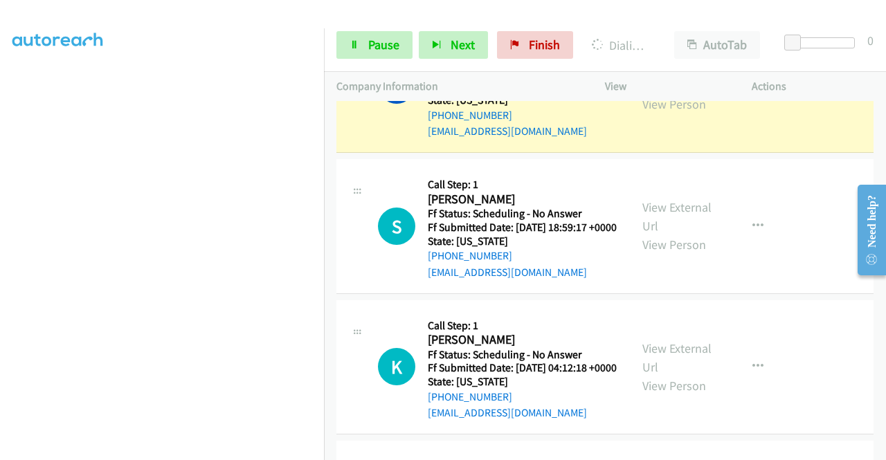
click at [675, 113] on div "View External Url View Person" at bounding box center [678, 85] width 72 height 56
click at [667, 93] on link "View External Url" at bounding box center [676, 76] width 69 height 35
click at [349, 51] on link "Pause" at bounding box center [374, 45] width 76 height 28
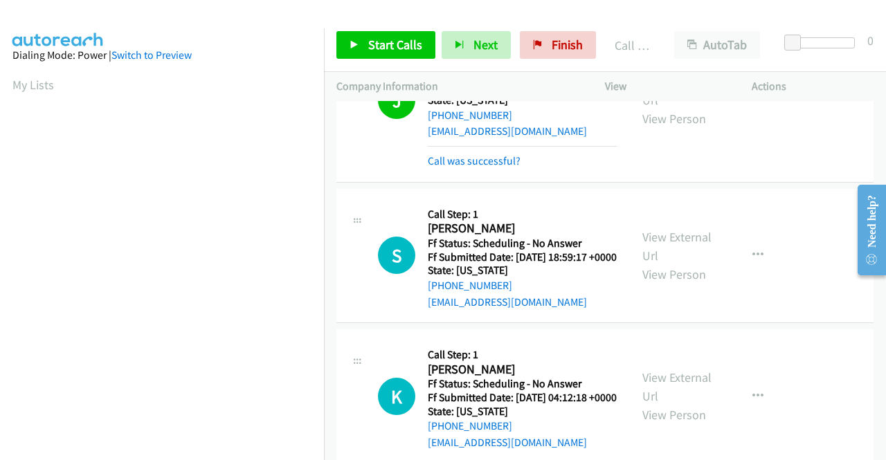
scroll to position [315, 0]
click at [565, 60] on div "Start Calls Pause Next Finish Call Completed AutoTab AutoTab 0" at bounding box center [605, 45] width 562 height 53
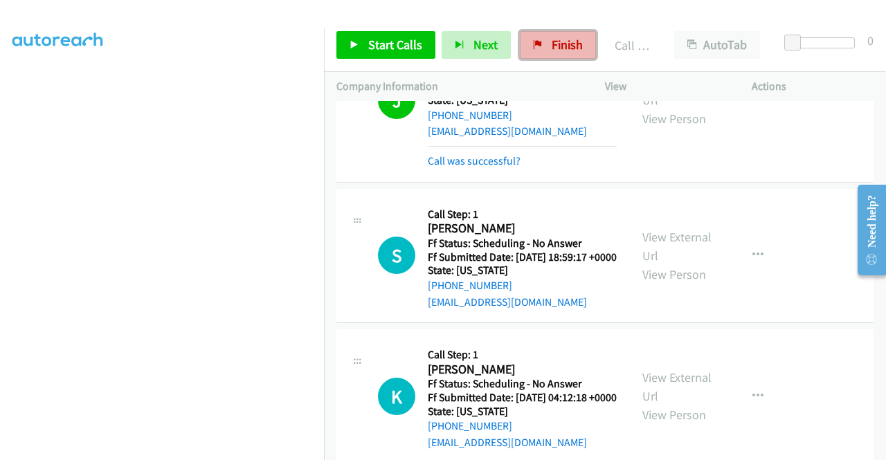
click at [560, 48] on span "Finish" at bounding box center [566, 45] width 31 height 16
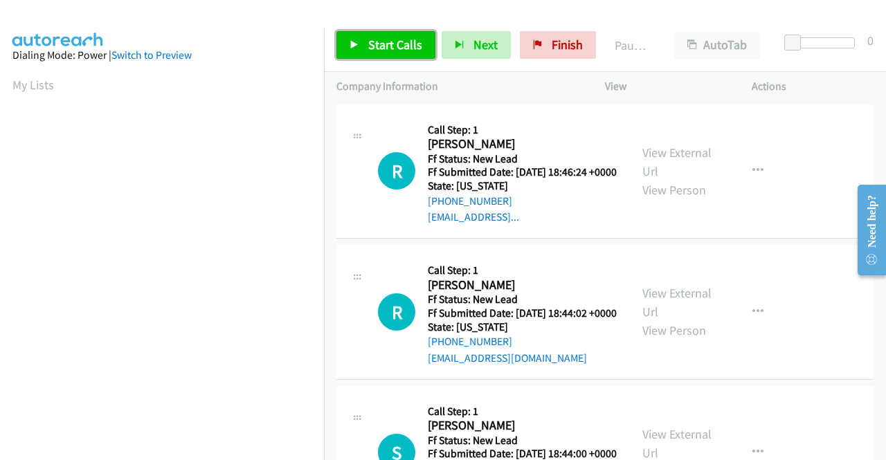
click at [388, 42] on span "Start Calls" at bounding box center [395, 45] width 54 height 16
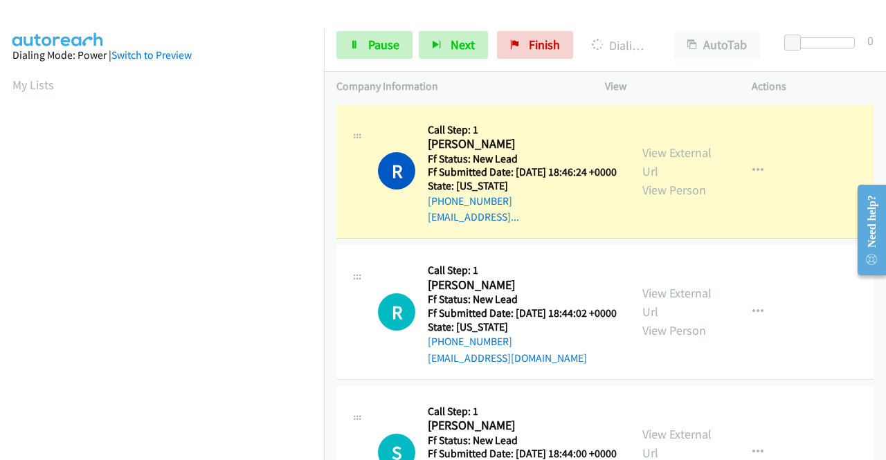
scroll to position [315, 0]
click at [0, 116] on aside "Dialing Mode: Power | Switch to Preview My Lists" at bounding box center [162, 106] width 324 height 766
click at [667, 159] on link "View External Url" at bounding box center [676, 162] width 69 height 35
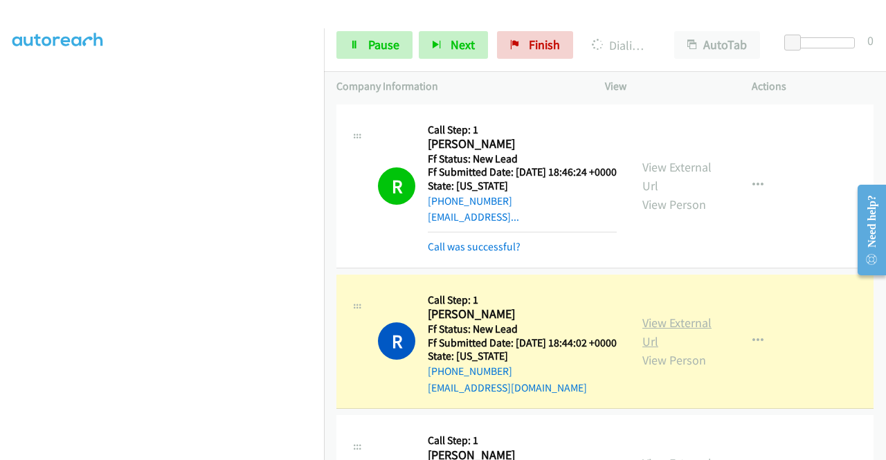
click at [689, 337] on link "View External Url" at bounding box center [676, 332] width 69 height 35
click at [0, 181] on aside "Dialing Mode: Power | Switch to Preview My Lists" at bounding box center [162, 106] width 324 height 766
click at [324, 89] on div "Company Information" at bounding box center [458, 86] width 268 height 29
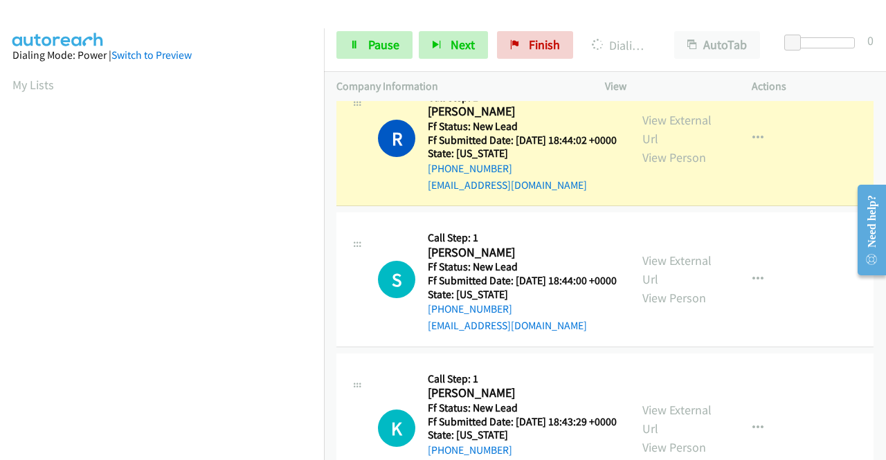
scroll to position [315, 0]
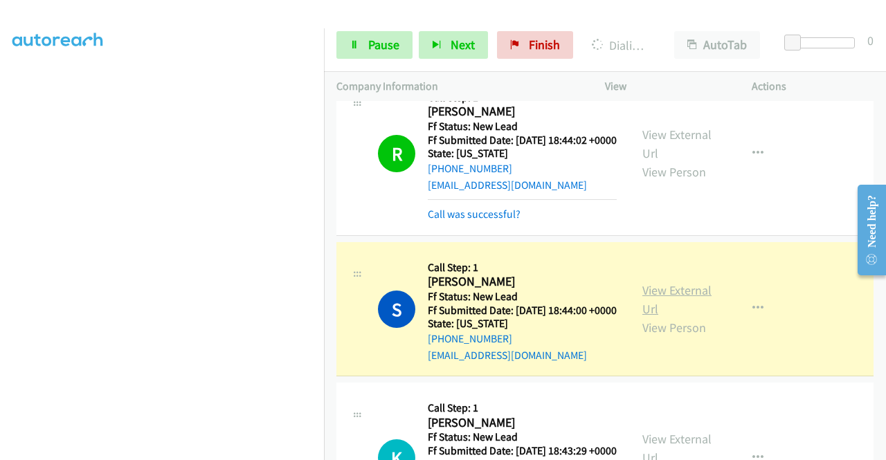
click at [660, 317] on link "View External Url" at bounding box center [676, 299] width 69 height 35
click at [0, 185] on aside "Dialing Mode: Power | Switch to Preview My Lists" at bounding box center [162, 106] width 324 height 766
click at [375, 20] on div "Start Calls Pause Next Finish Dialing Shamim Gardezi AutoTab AutoTab 0" at bounding box center [605, 45] width 562 height 53
click at [367, 35] on link "Pause" at bounding box center [374, 45] width 76 height 28
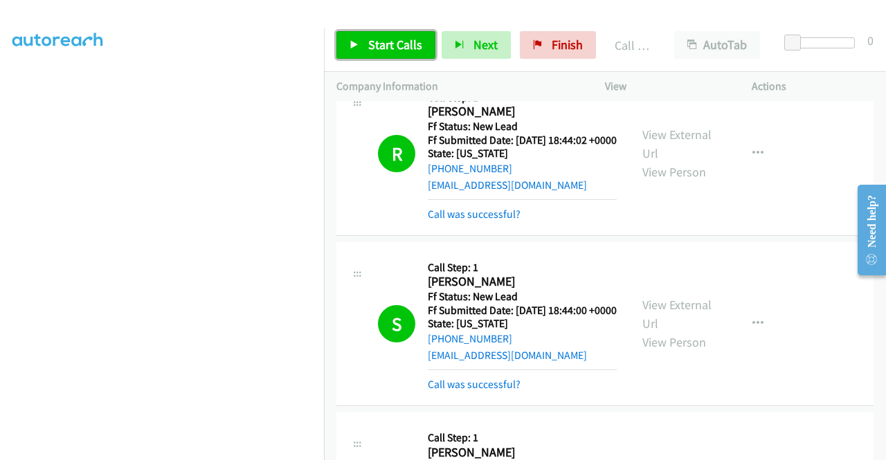
click at [371, 53] on link "Start Calls" at bounding box center [385, 45] width 99 height 28
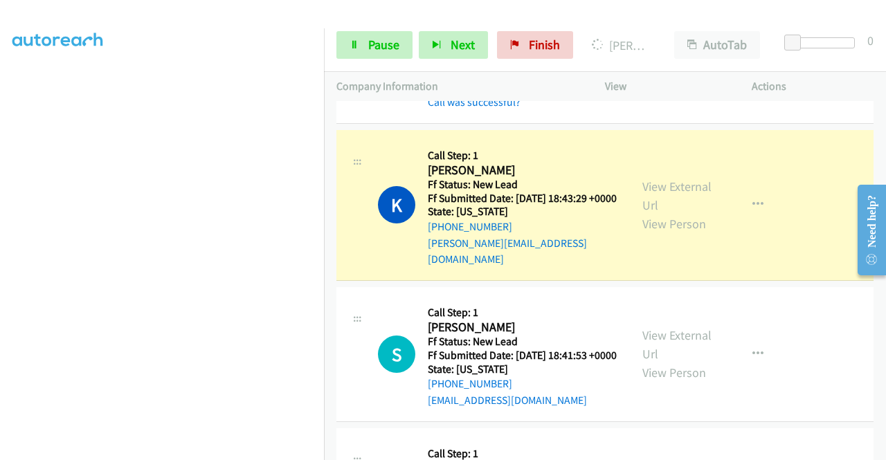
scroll to position [493, 0]
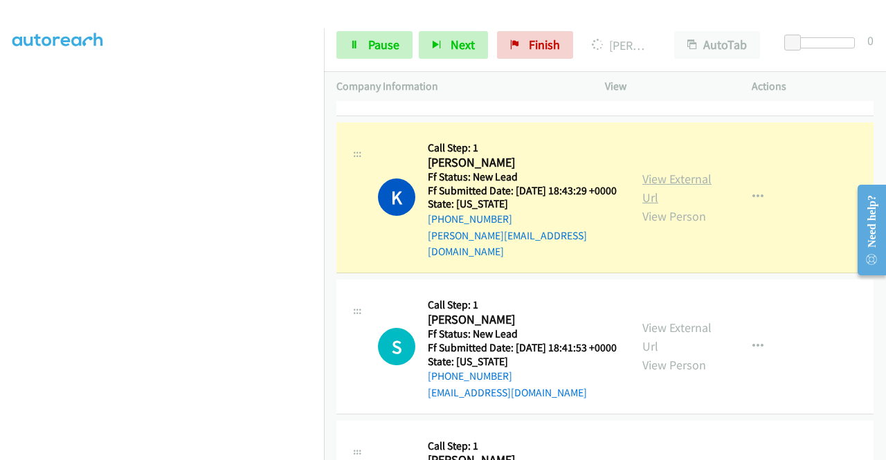
click at [656, 205] on link "View External Url" at bounding box center [676, 188] width 69 height 35
click at [0, 156] on aside "Dialing Mode: Power | Switch to Preview My Lists" at bounding box center [162, 106] width 324 height 766
click at [186, 449] on section at bounding box center [161, 132] width 299 height 662
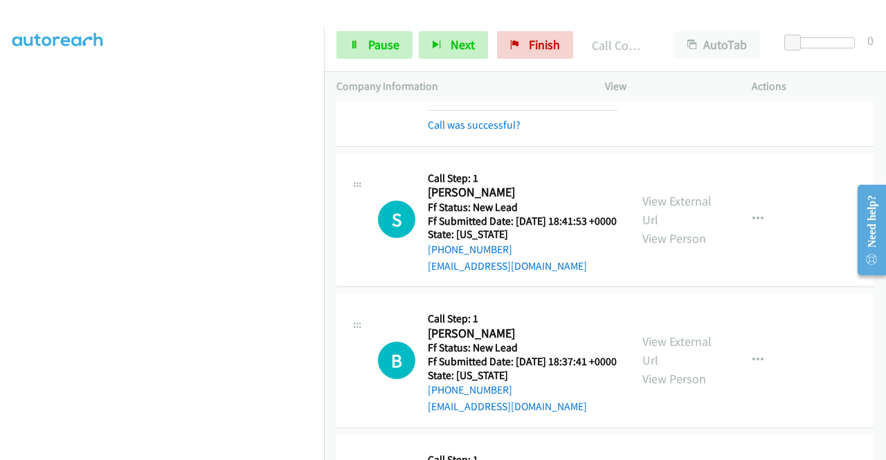
scroll to position [704, 0]
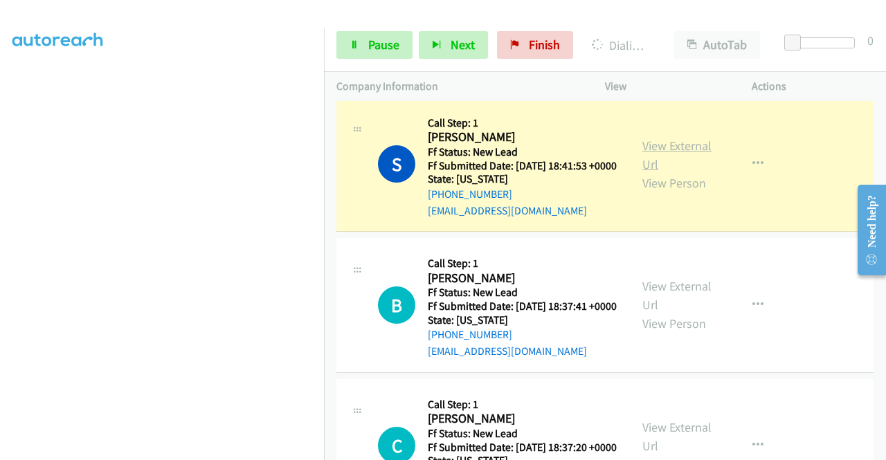
click at [670, 172] on link "View External Url" at bounding box center [676, 155] width 69 height 35
click at [355, 32] on link "Pause" at bounding box center [374, 45] width 76 height 28
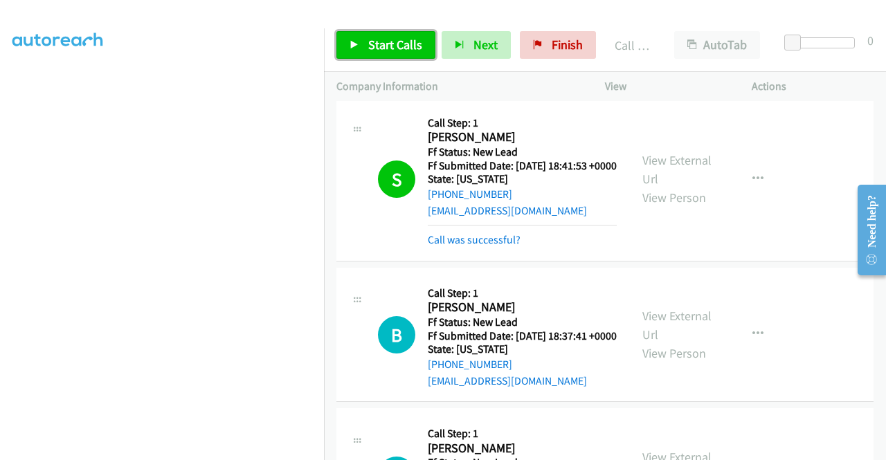
click at [390, 57] on link "Start Calls" at bounding box center [385, 45] width 99 height 28
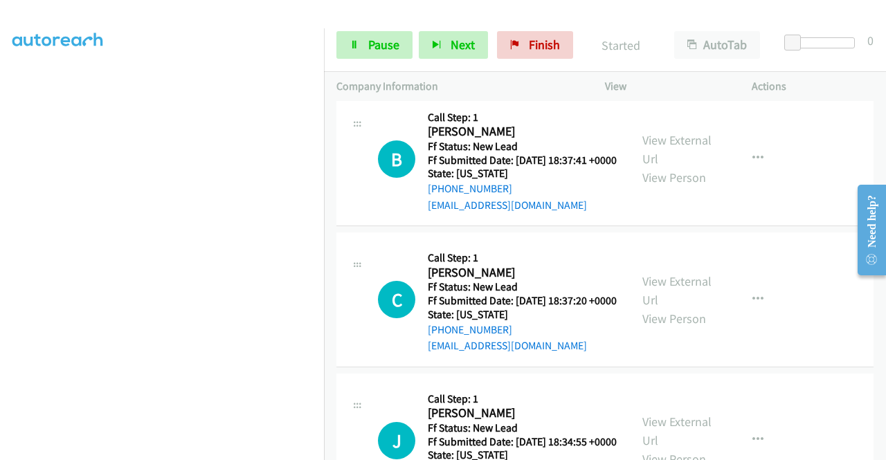
scroll to position [908, 0]
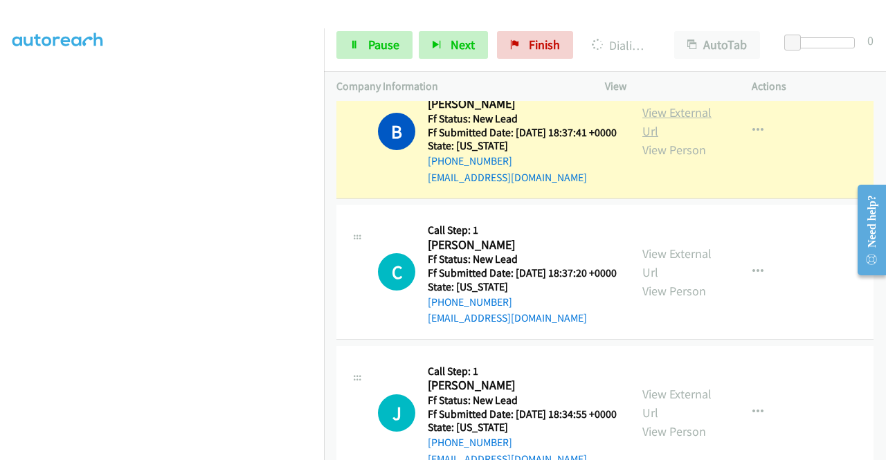
click at [671, 139] on link "View External Url" at bounding box center [676, 121] width 69 height 35
click at [0, 136] on aside "Dialing Mode: Power | Switch to Preview My Lists" at bounding box center [162, 131] width 324 height 766
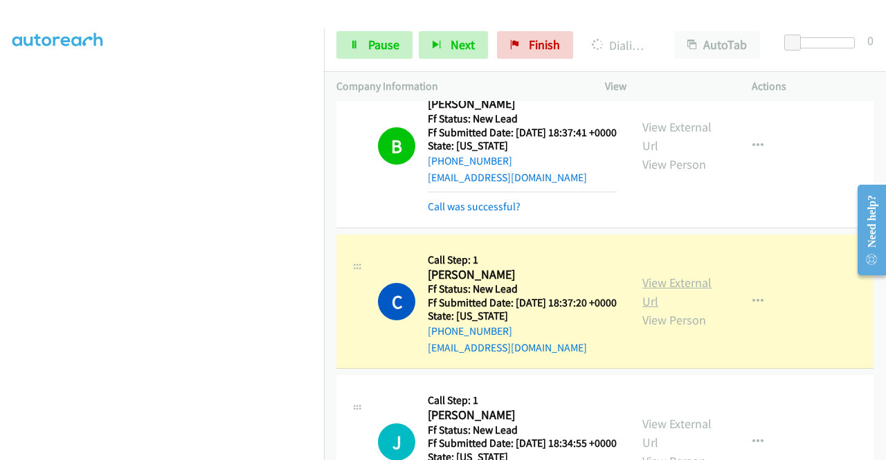
click at [661, 309] on link "View External Url" at bounding box center [676, 292] width 69 height 35
click at [7, 201] on aside "Dialing Mode: Power | Switch to Preview My Lists" at bounding box center [162, 106] width 324 height 766
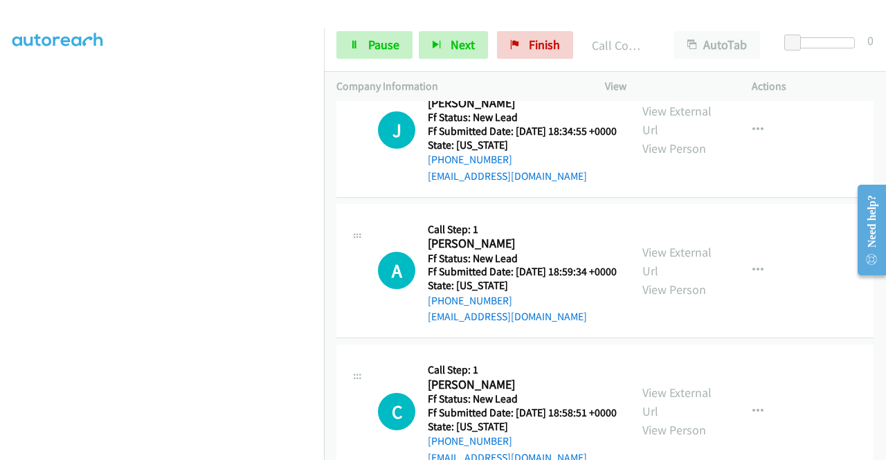
scroll to position [1262, 0]
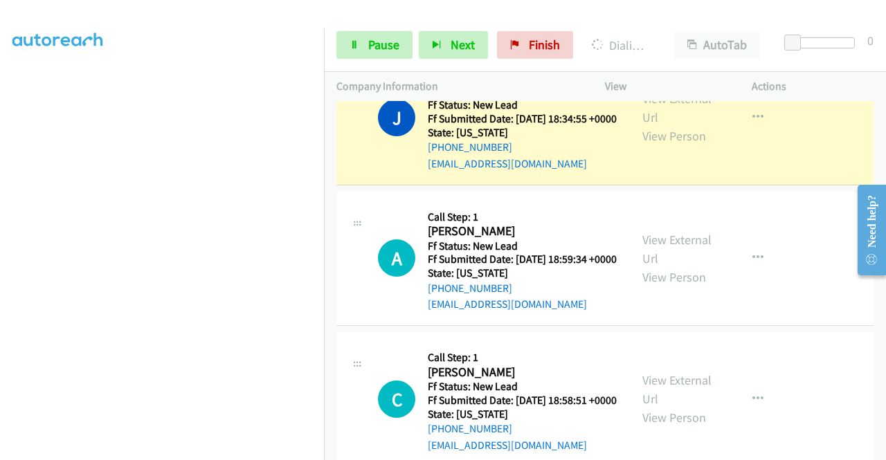
click at [681, 145] on div "View External Url View Person" at bounding box center [678, 117] width 72 height 56
click at [672, 125] on link "View External Url" at bounding box center [676, 108] width 69 height 35
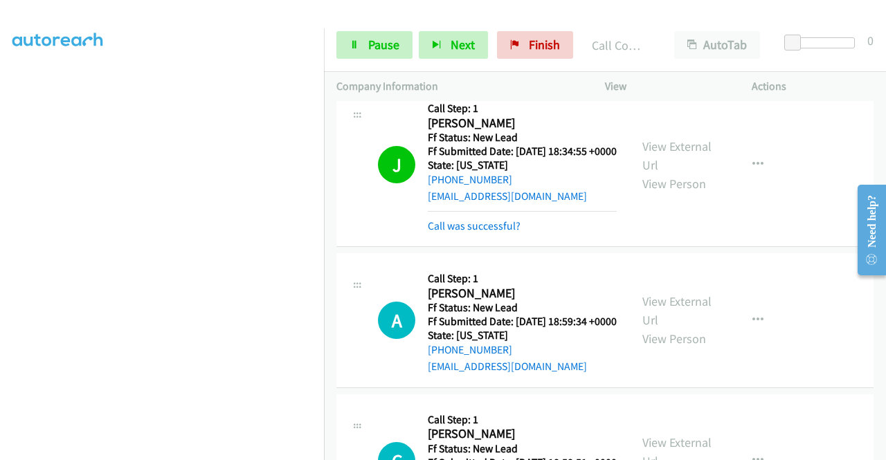
scroll to position [1433, 0]
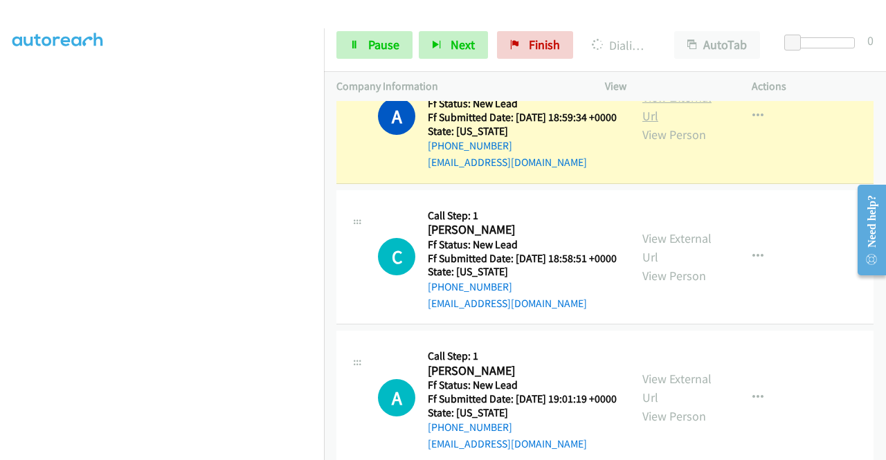
click at [672, 124] on link "View External Url" at bounding box center [676, 106] width 69 height 35
click at [326, 84] on div "Company Information" at bounding box center [458, 86] width 268 height 29
click at [392, 42] on span "Pause" at bounding box center [383, 45] width 31 height 16
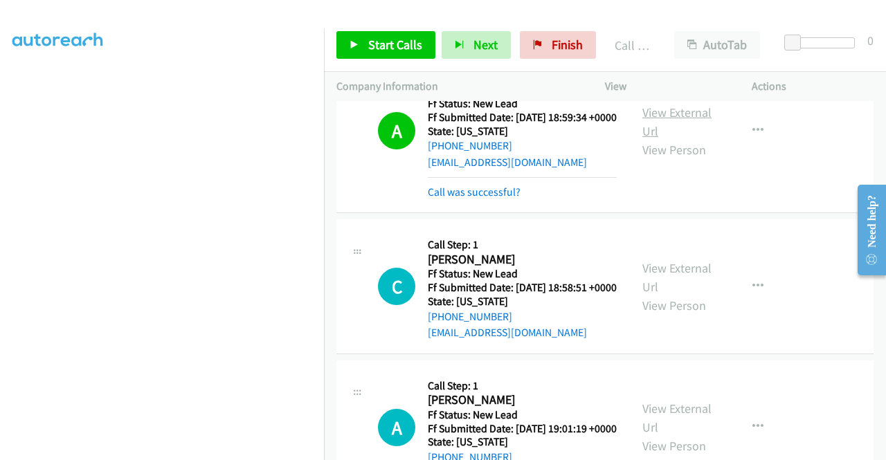
click at [669, 139] on link "View External Url" at bounding box center [676, 121] width 69 height 35
click at [551, 44] on span "Finish" at bounding box center [566, 45] width 31 height 16
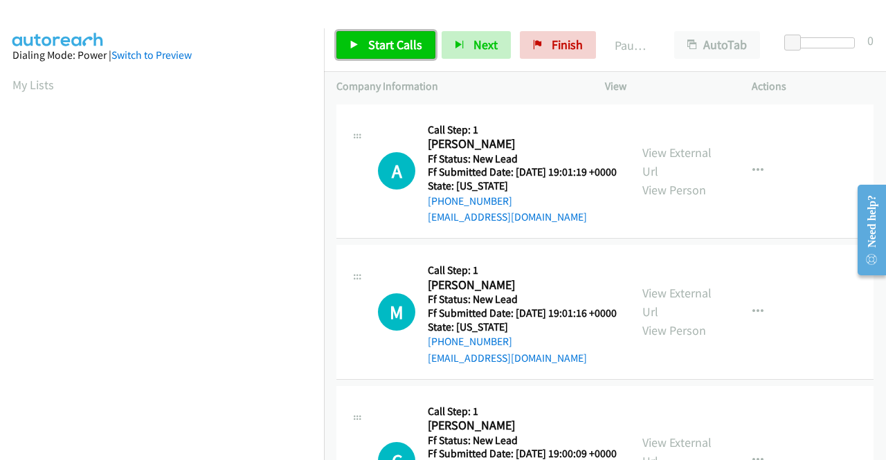
click at [376, 37] on span "Start Calls" at bounding box center [395, 45] width 54 height 16
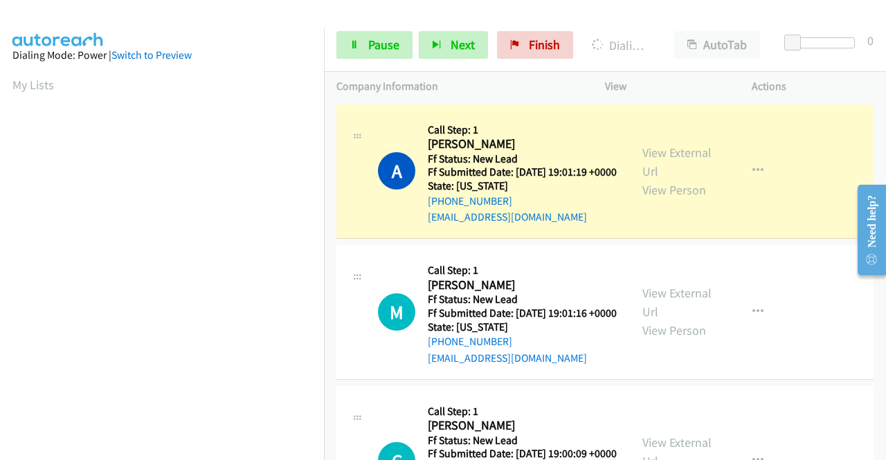
click at [665, 150] on div "View External Url View Person" at bounding box center [678, 171] width 72 height 56
click at [642, 162] on link "View External Url" at bounding box center [676, 162] width 69 height 35
click at [0, 185] on aside "Dialing Mode: Power | Switch to Preview My Lists" at bounding box center [162, 106] width 324 height 766
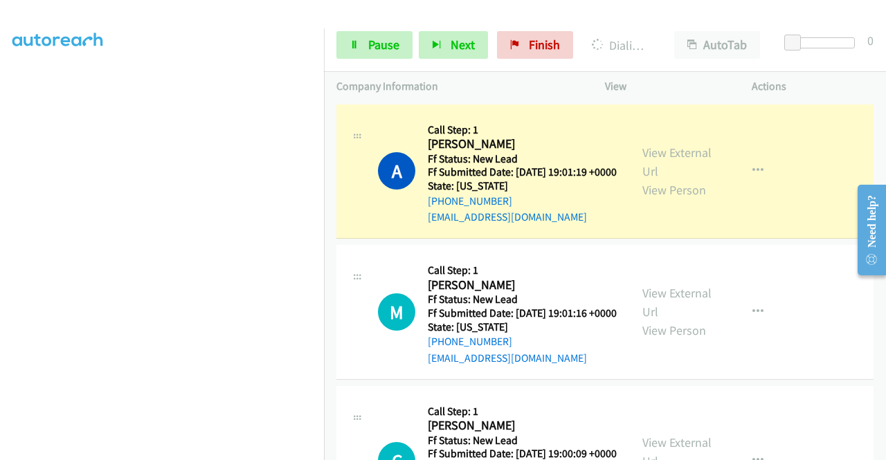
click at [387, 67] on div "Start Calls Pause Next Finish Dialing [PERSON_NAME] AutoTab AutoTab 0" at bounding box center [605, 45] width 562 height 53
click at [385, 56] on link "Pause" at bounding box center [374, 45] width 76 height 28
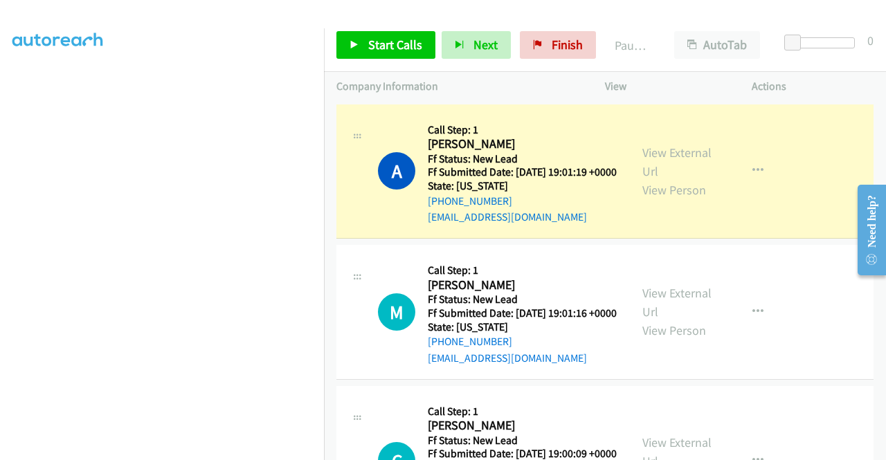
scroll to position [315, 0]
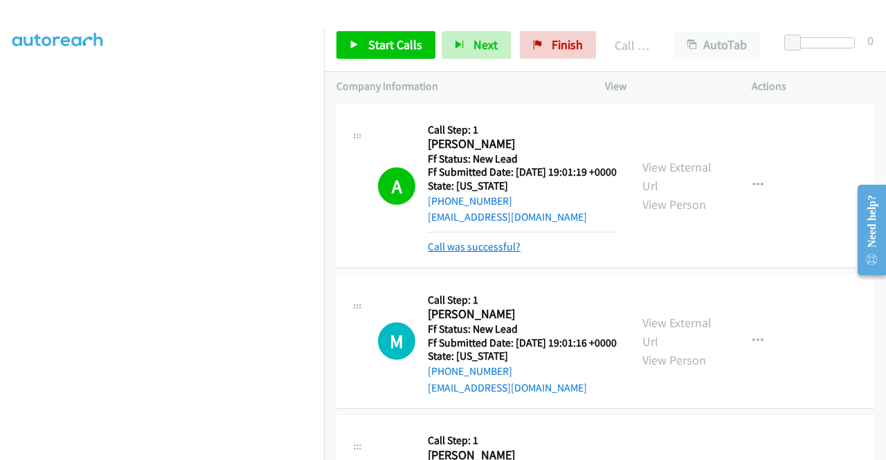
click at [515, 253] on link "Call was successful?" at bounding box center [474, 246] width 93 height 13
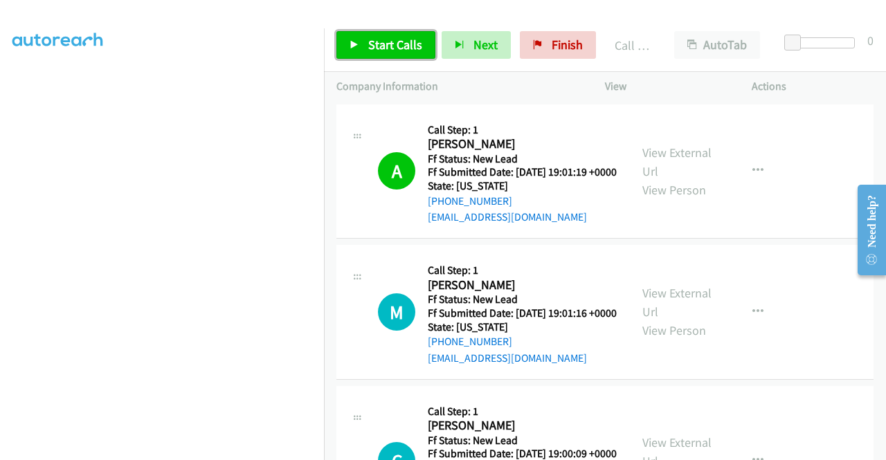
click at [405, 50] on span "Start Calls" at bounding box center [395, 45] width 54 height 16
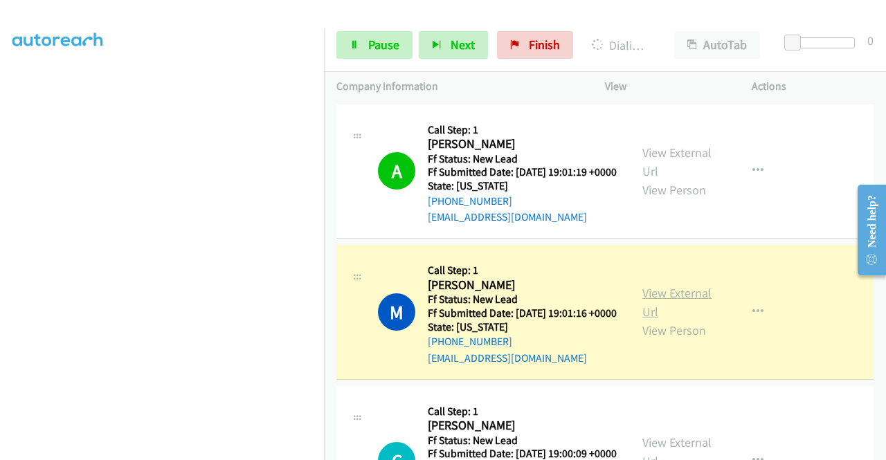
click at [675, 320] on link "View External Url" at bounding box center [676, 302] width 69 height 35
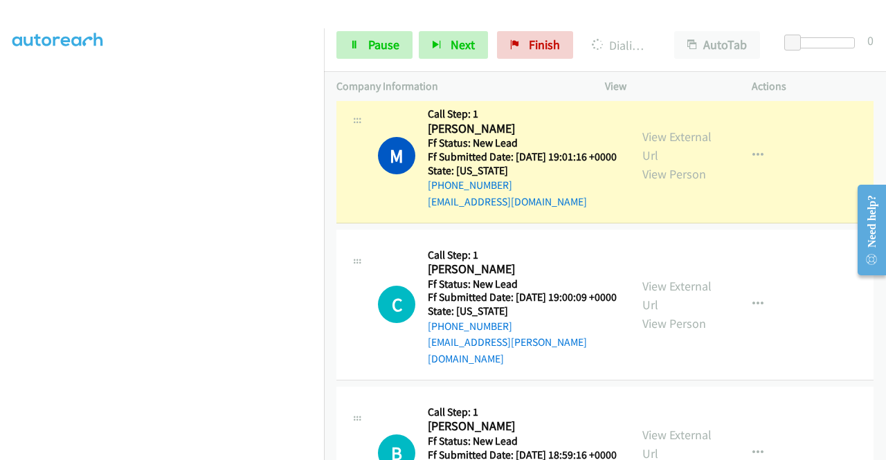
scroll to position [194, 0]
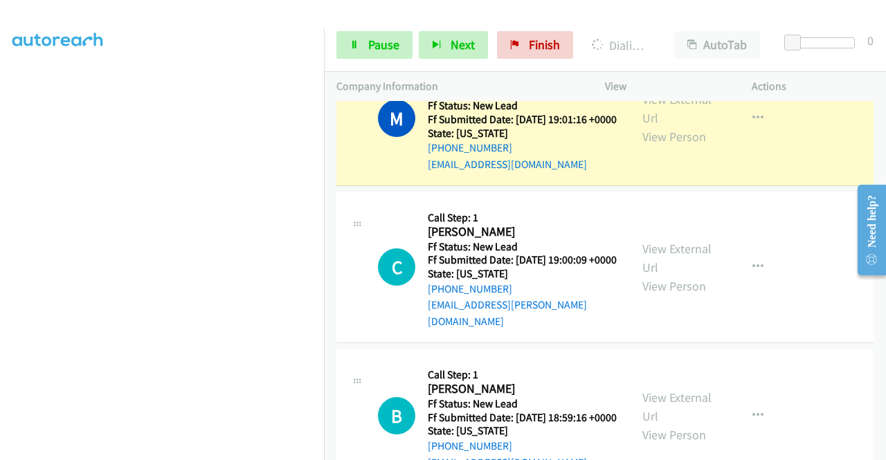
click at [0, 109] on aside "Dialing Mode: Power | Switch to Preview My Lists" at bounding box center [162, 106] width 324 height 766
click at [324, 154] on td "M Callback Scheduled Call Step: 1 [PERSON_NAME] America/[GEOGRAPHIC_DATA] Ff St…" at bounding box center [605, 118] width 562 height 141
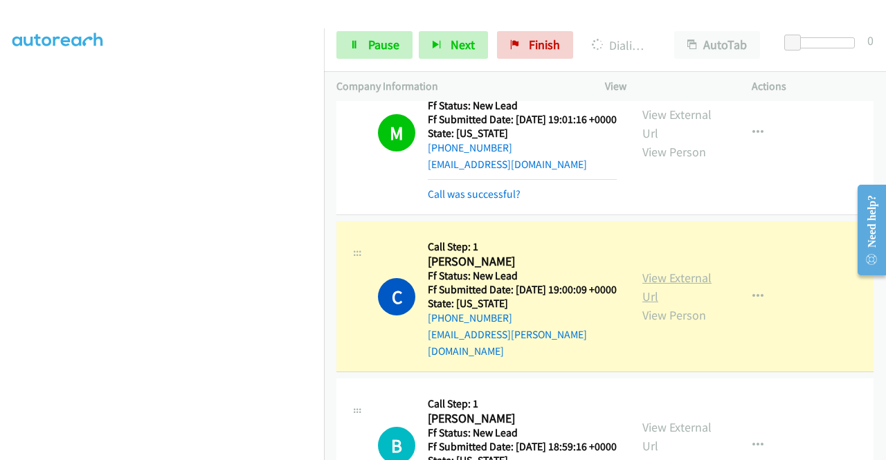
click at [679, 300] on link "View External Url" at bounding box center [676, 287] width 69 height 35
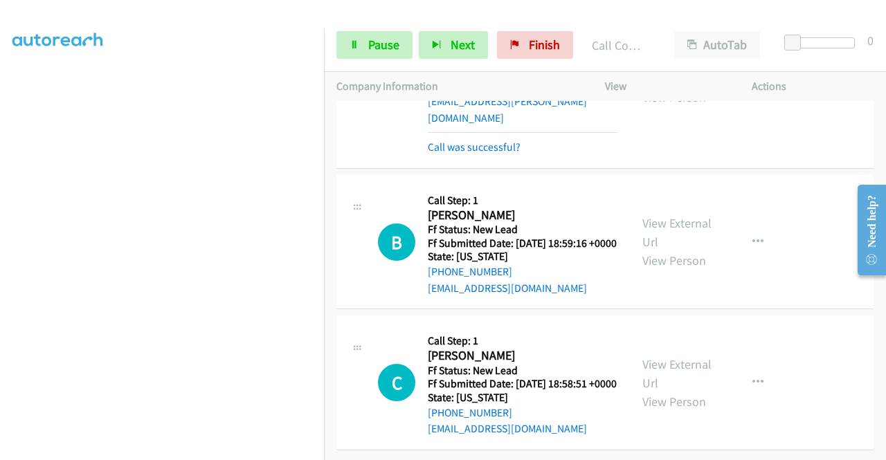
scroll to position [487, 0]
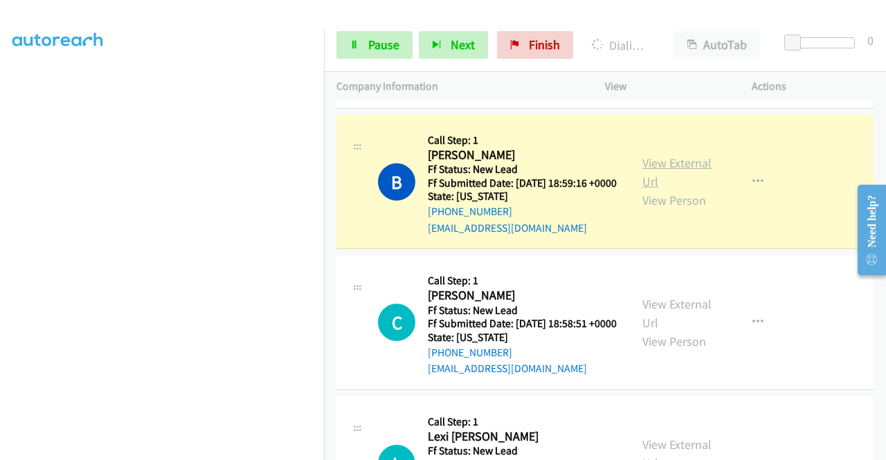
click at [676, 190] on link "View External Url" at bounding box center [676, 172] width 69 height 35
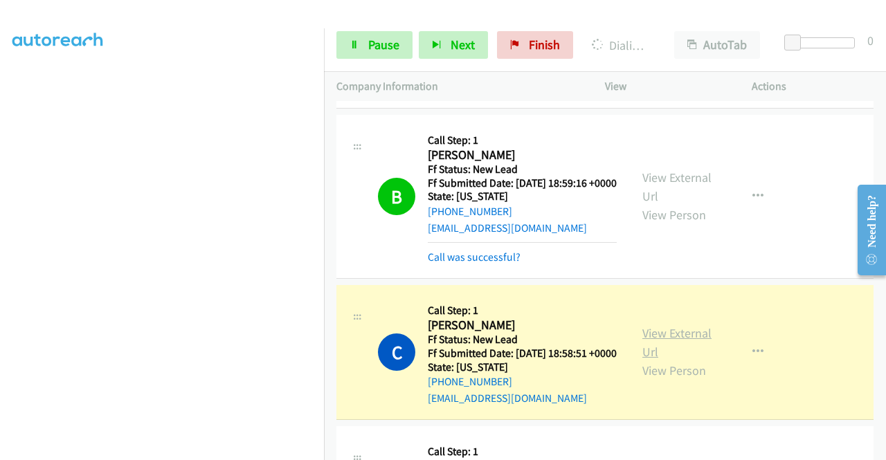
click at [657, 360] on link "View External Url" at bounding box center [676, 342] width 69 height 35
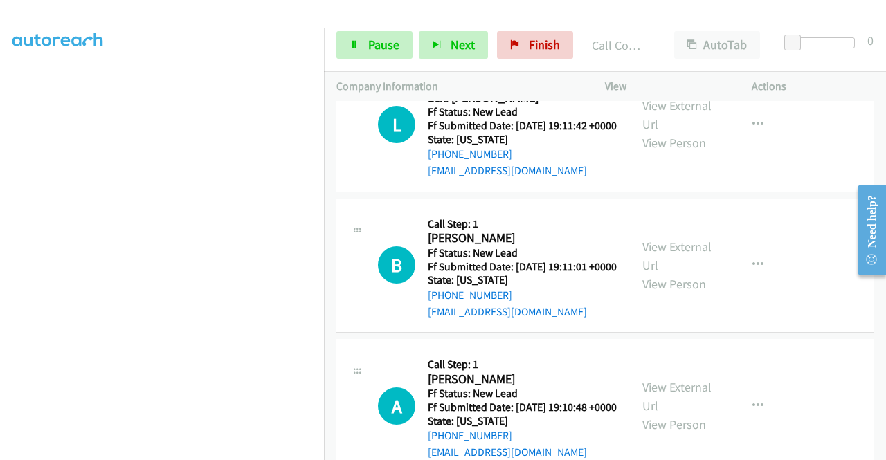
scroll to position [888, 0]
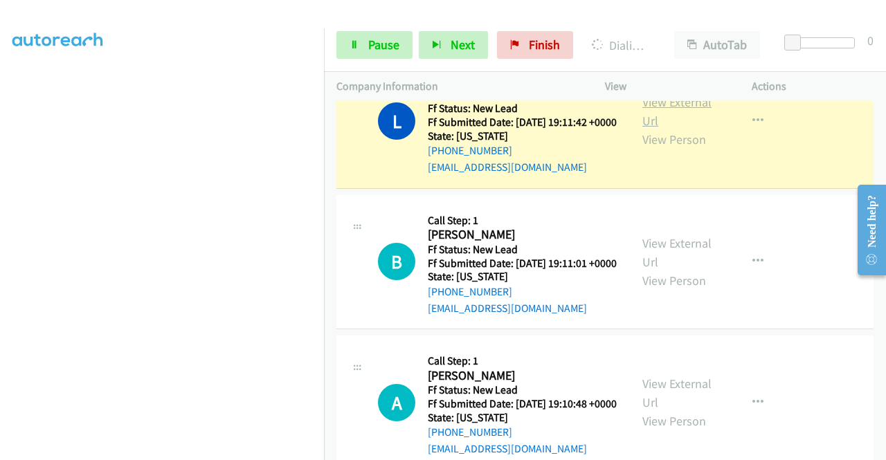
click at [663, 129] on link "View External Url" at bounding box center [676, 111] width 69 height 35
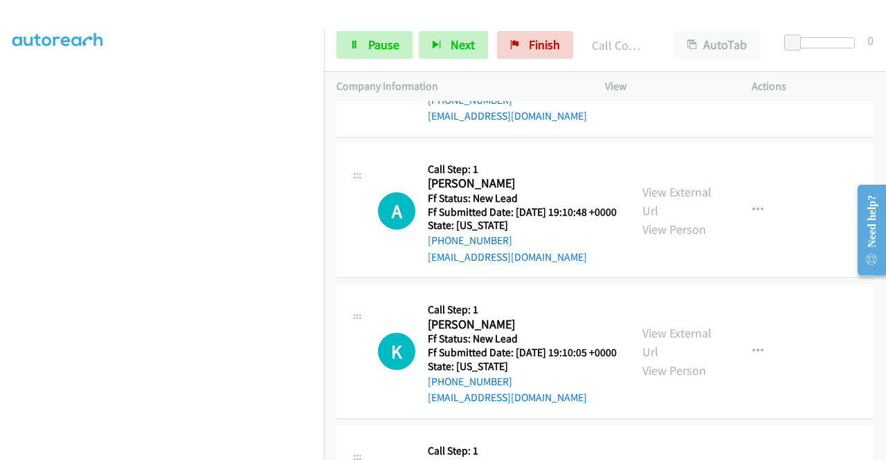
scroll to position [1099, 0]
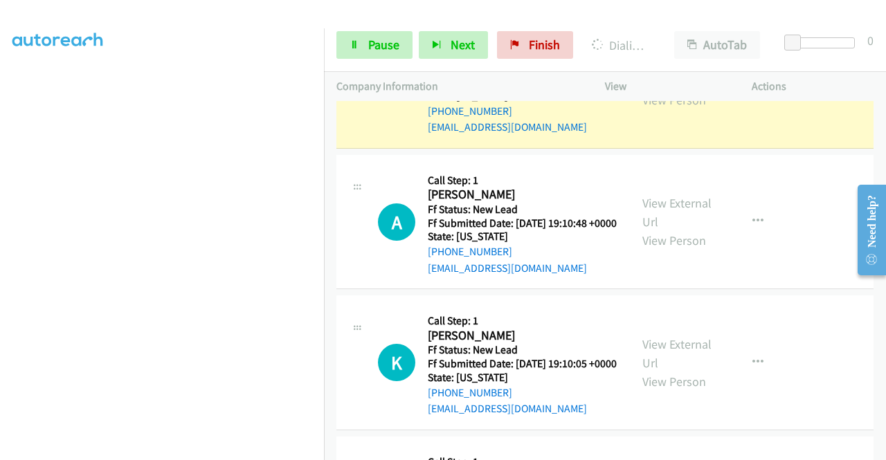
click at [667, 89] on link "View External Url" at bounding box center [676, 72] width 69 height 35
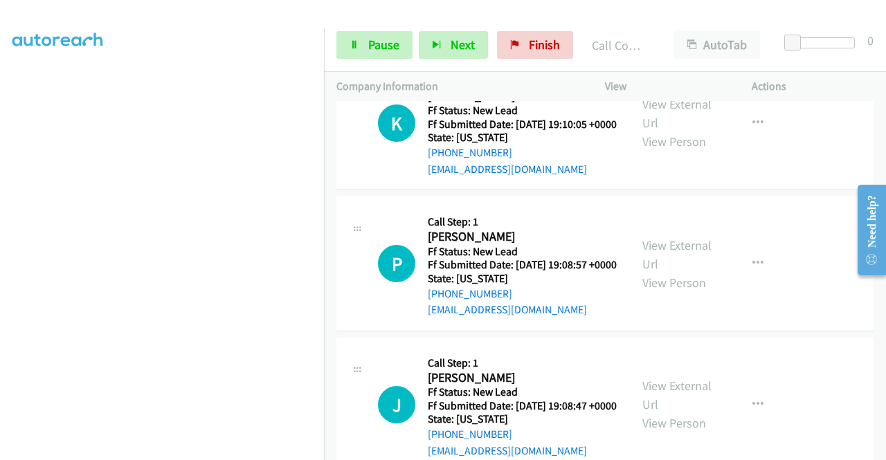
scroll to position [1373, 0]
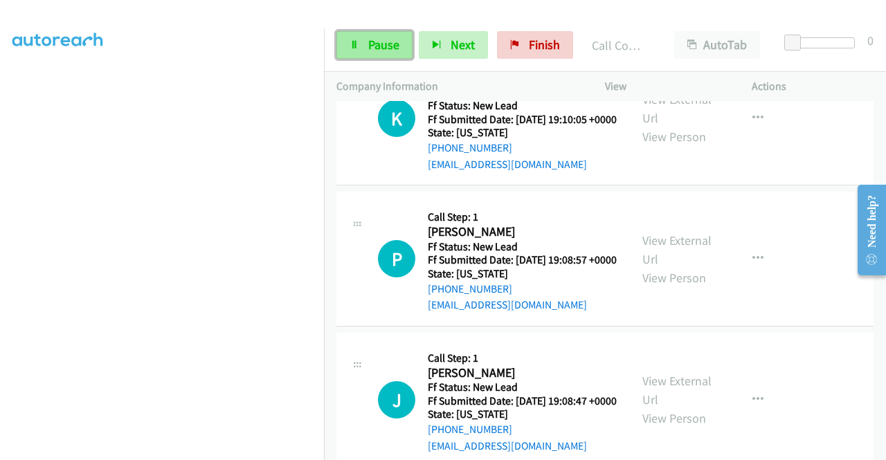
click at [374, 48] on span "Pause" at bounding box center [383, 45] width 31 height 16
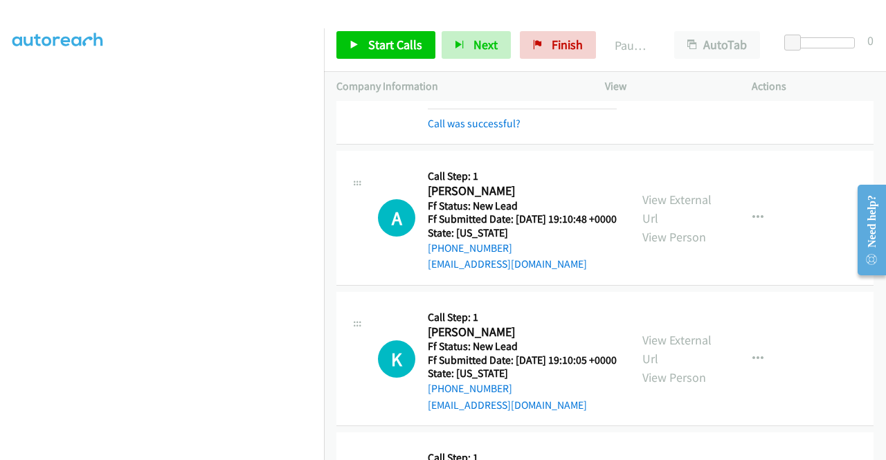
scroll to position [1135, 0]
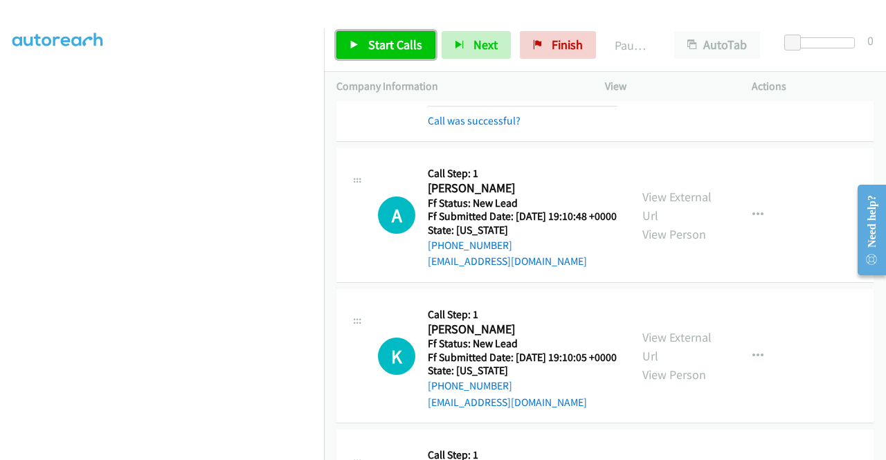
click at [406, 49] on span "Start Calls" at bounding box center [395, 45] width 54 height 16
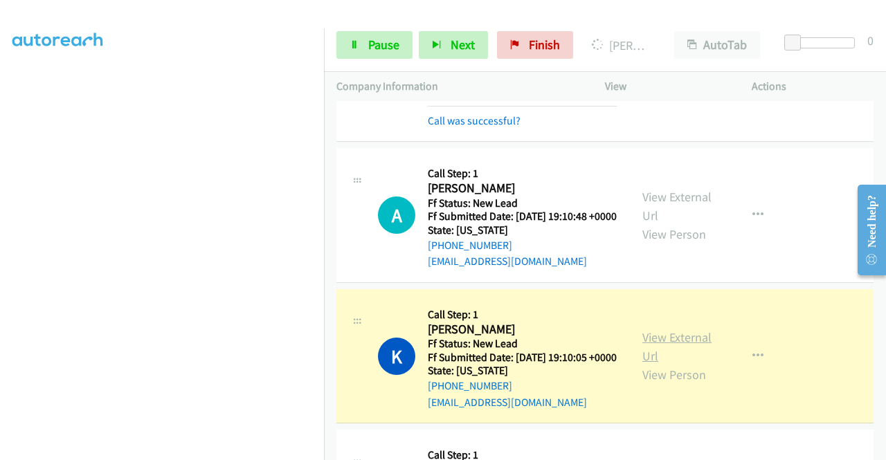
click at [666, 364] on link "View External Url" at bounding box center [676, 346] width 69 height 35
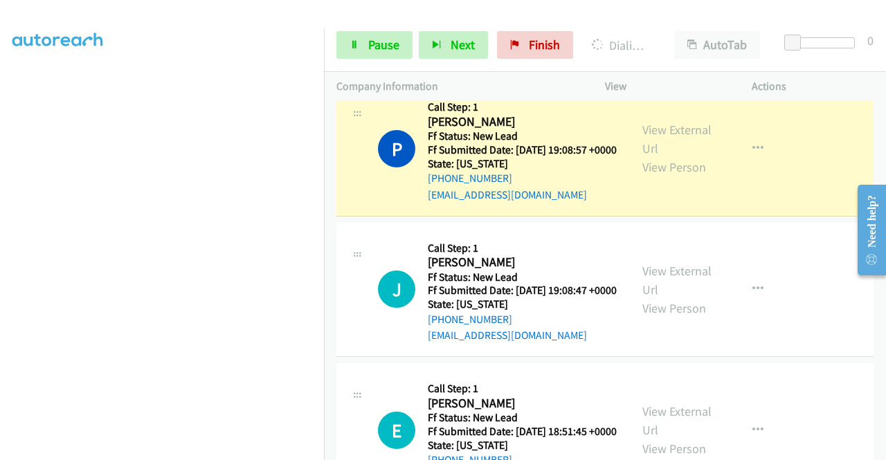
scroll to position [1509, 0]
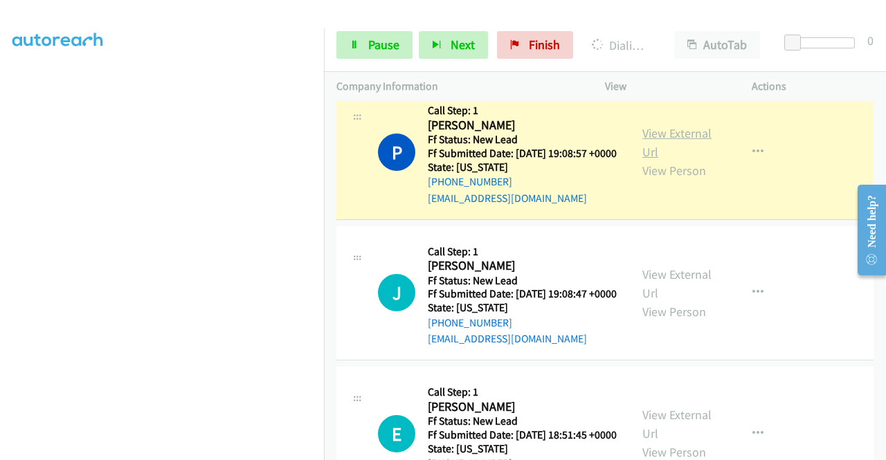
click at [672, 160] on link "View External Url" at bounding box center [676, 142] width 69 height 35
click at [0, 157] on aside "Dialing Mode: Power | Switch to Preview My Lists" at bounding box center [162, 106] width 324 height 766
click at [366, 61] on div "Start Calls Pause Next Finish Dialing [PERSON_NAME] AutoTab AutoTab 0" at bounding box center [605, 45] width 562 height 53
click at [368, 49] on span "Pause" at bounding box center [383, 45] width 31 height 16
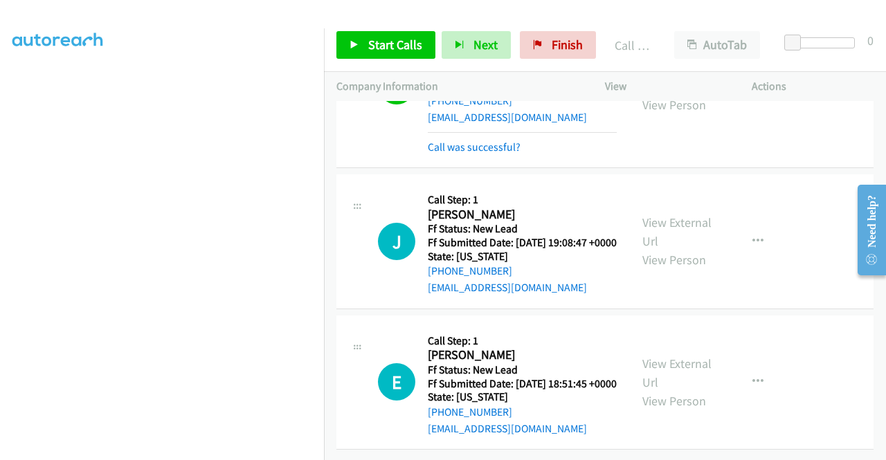
scroll to position [1742, 0]
click at [378, 50] on span "Start Calls" at bounding box center [395, 45] width 54 height 16
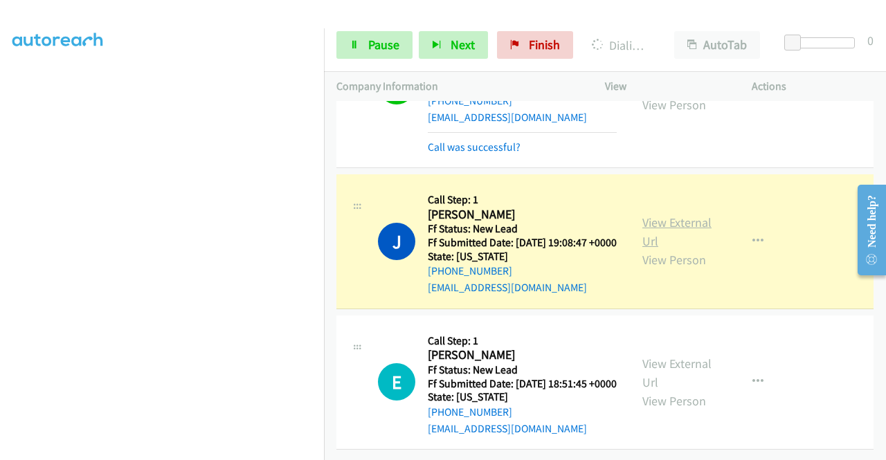
click at [663, 214] on link "View External Url" at bounding box center [676, 231] width 69 height 35
click at [0, 197] on aside "Dialing Mode: Power | Switch to Preview My Lists" at bounding box center [162, 106] width 324 height 766
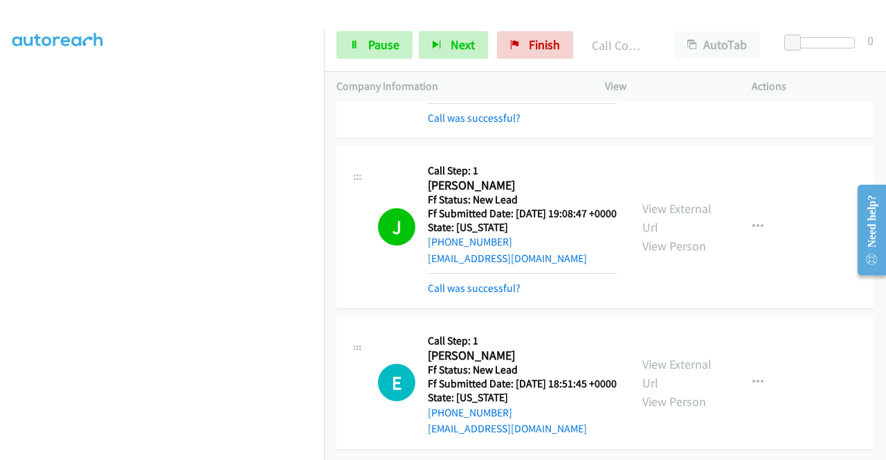
scroll to position [1771, 0]
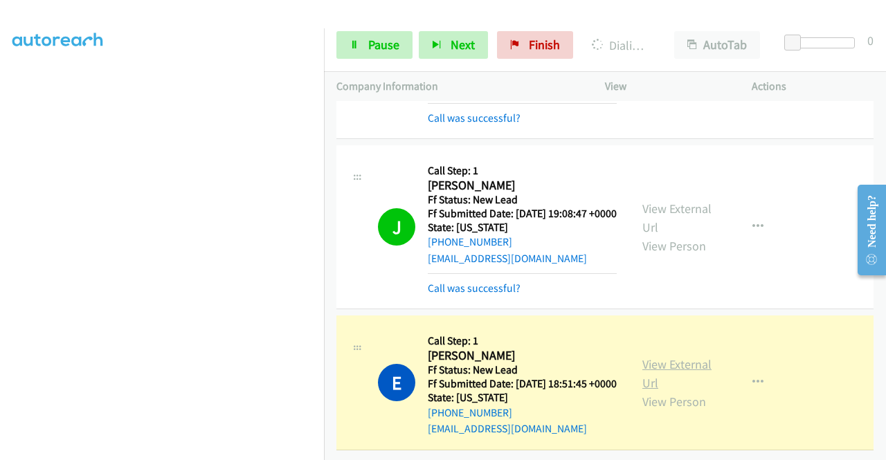
click at [660, 356] on link "View External Url" at bounding box center [676, 373] width 69 height 35
click at [383, 45] on span "Pause" at bounding box center [383, 45] width 31 height 16
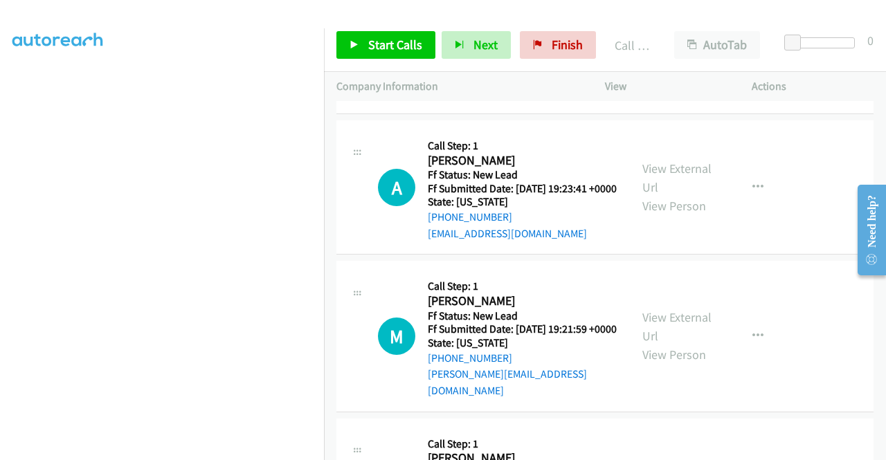
scroll to position [2138, 0]
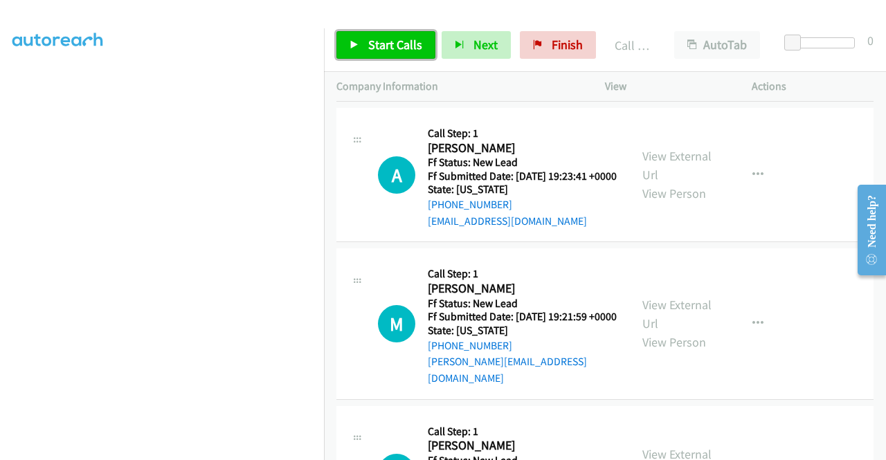
click at [425, 42] on link "Start Calls" at bounding box center [385, 45] width 99 height 28
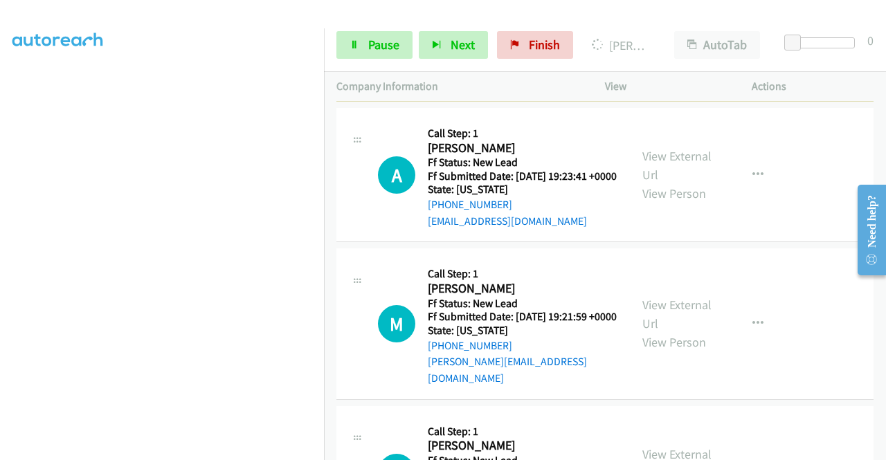
click at [493, 42] on h5 "Ff Submitted Date: [DATE] 19:19:54 +0000" at bounding box center [522, 35] width 189 height 14
click at [659, 89] on div "View External Url View Person View External Url Email Schedule/Manage Callback …" at bounding box center [709, 33] width 159 height 109
click at [653, 42] on link "View External Url" at bounding box center [676, 25] width 69 height 35
click at [0, 225] on aside "Dialing Mode: Power | Switch to Preview My Lists" at bounding box center [162, 106] width 324 height 766
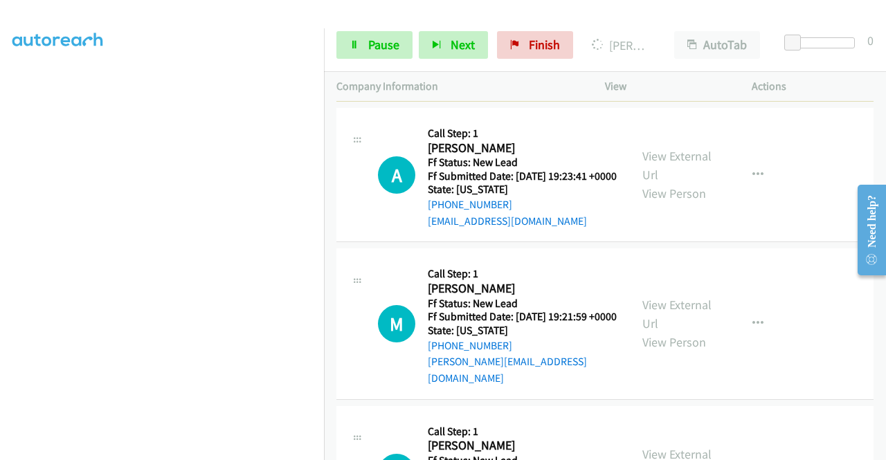
click at [387, 28] on div "Start Calls Pause Next Finish Dialing [PERSON_NAME] AutoTab AutoTab 0" at bounding box center [605, 45] width 562 height 53
click at [378, 40] on span "Pause" at bounding box center [383, 45] width 31 height 16
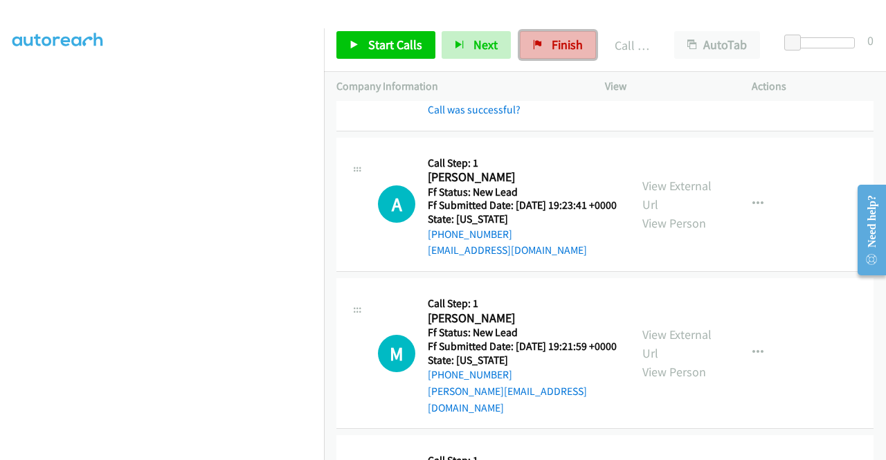
click at [575, 41] on span "Finish" at bounding box center [566, 45] width 31 height 16
